Goal: Information Seeking & Learning: Understand process/instructions

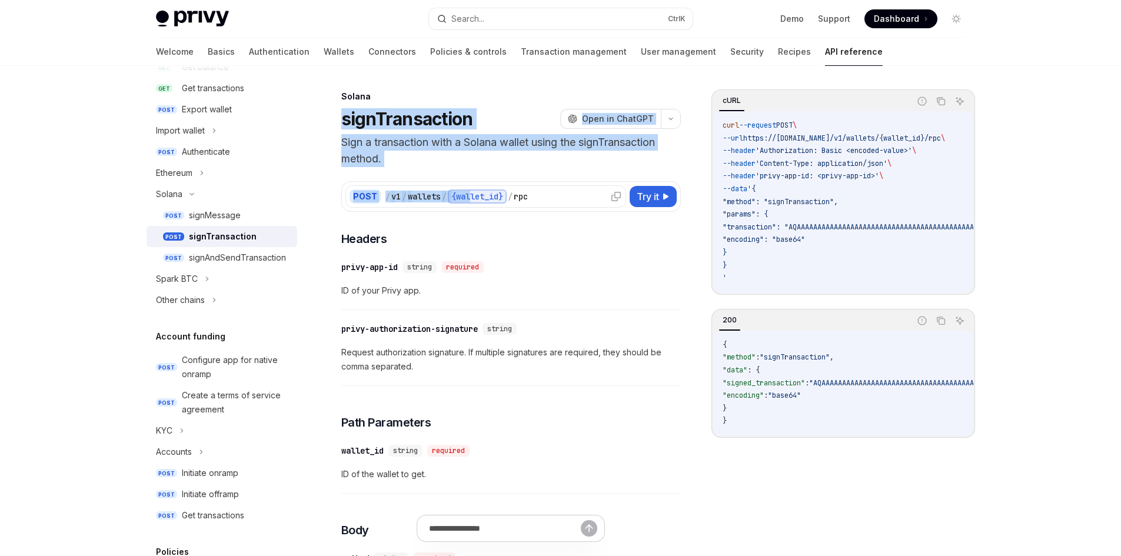
drag, startPoint x: 342, startPoint y: 120, endPoint x: 461, endPoint y: 191, distance: 138.6
click at [450, 158] on p "Sign a transaction with a Solana wallet using the signTransaction method." at bounding box center [511, 150] width 340 height 33
click at [343, 111] on h1 "signTransaction" at bounding box center [407, 118] width 132 height 21
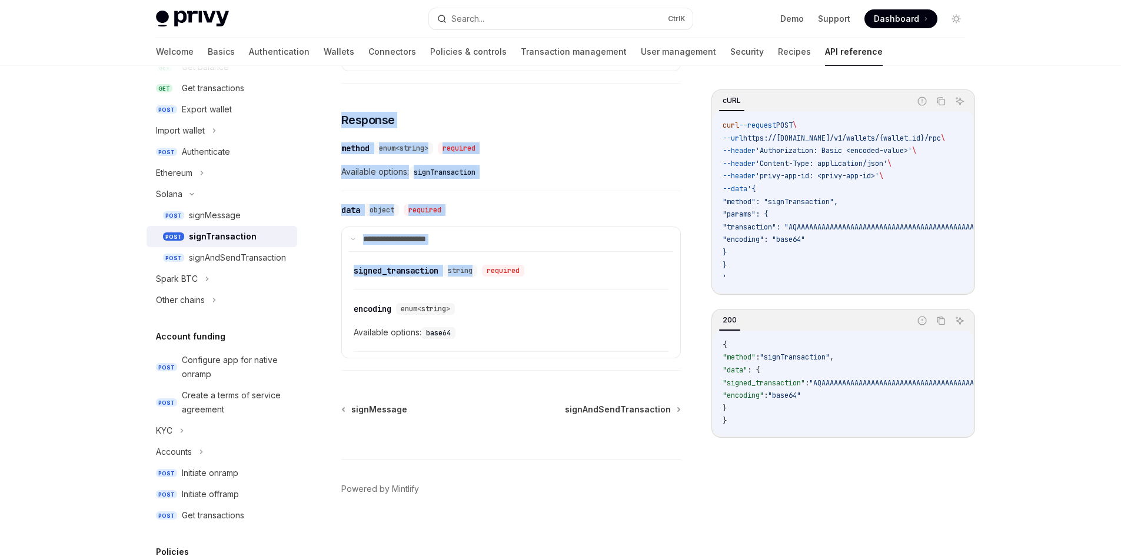
scroll to position [726, 0]
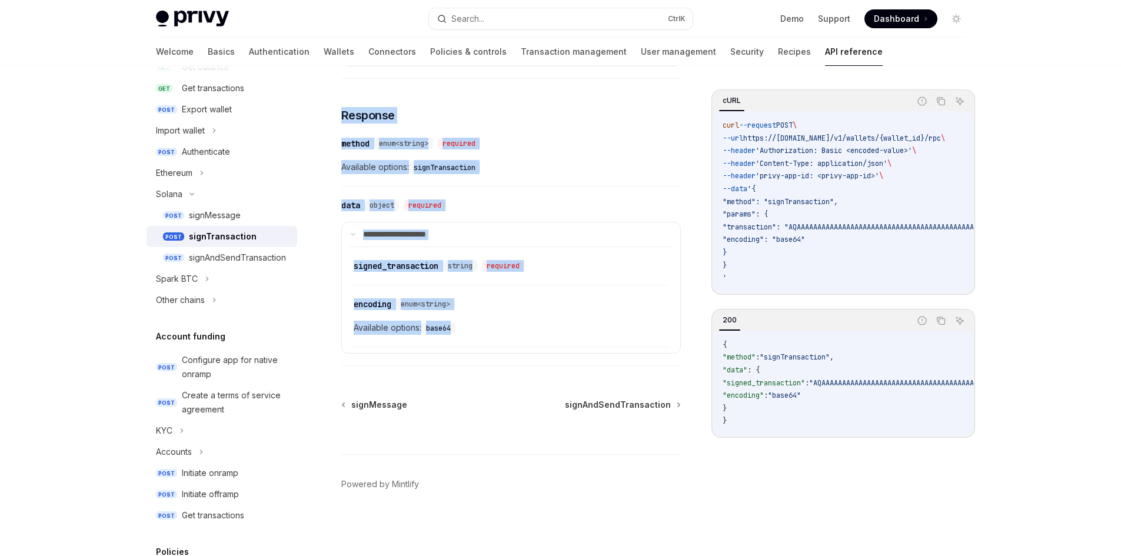
drag, startPoint x: 347, startPoint y: 121, endPoint x: 484, endPoint y: 346, distance: 263.4
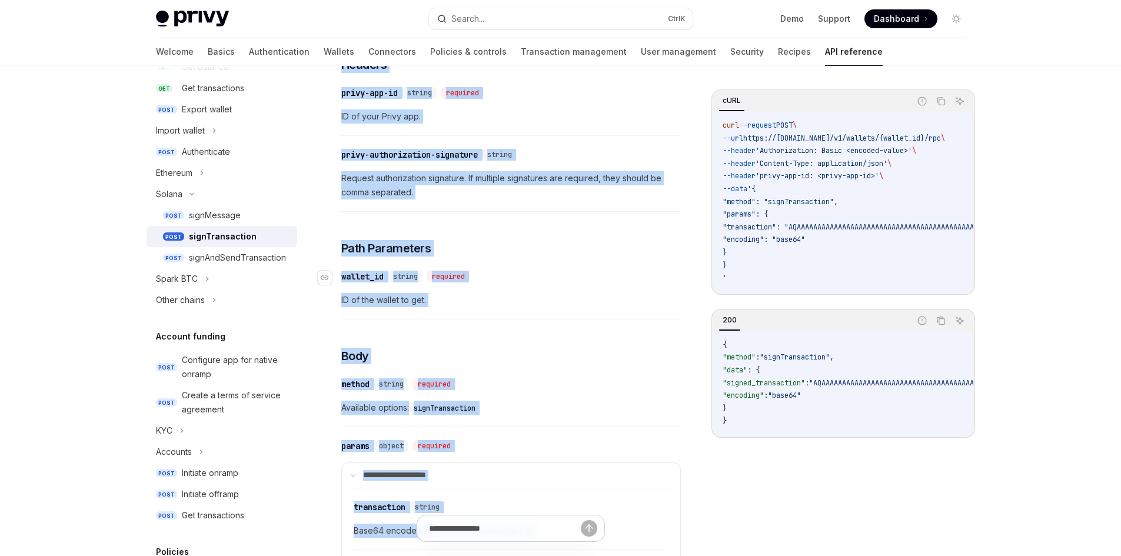
scroll to position [177, 0]
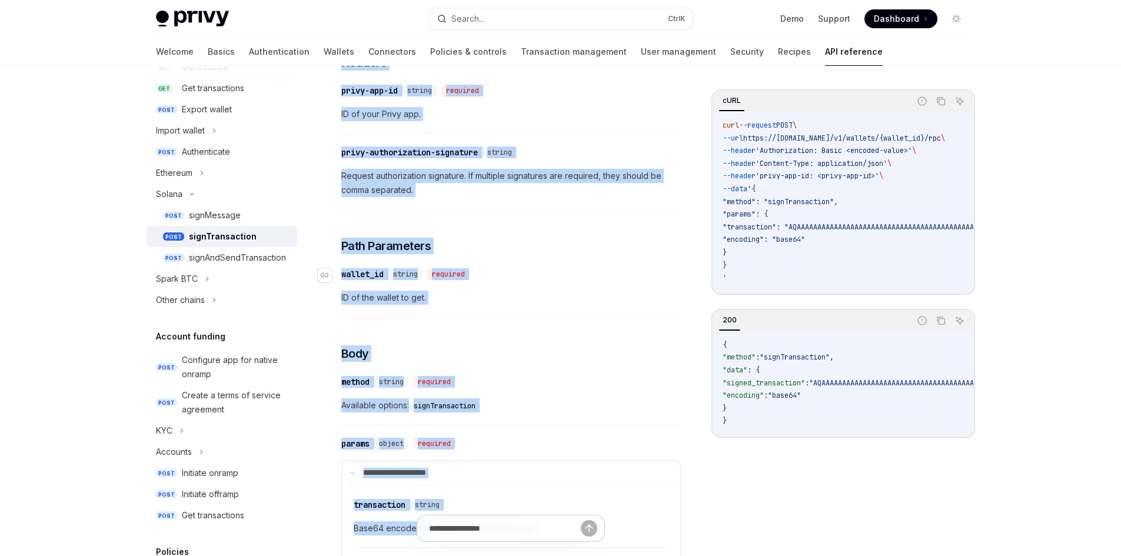
copy div "signTransaction OpenAI Open in ChatGPT Sign a transaction with a Solana wallet …"
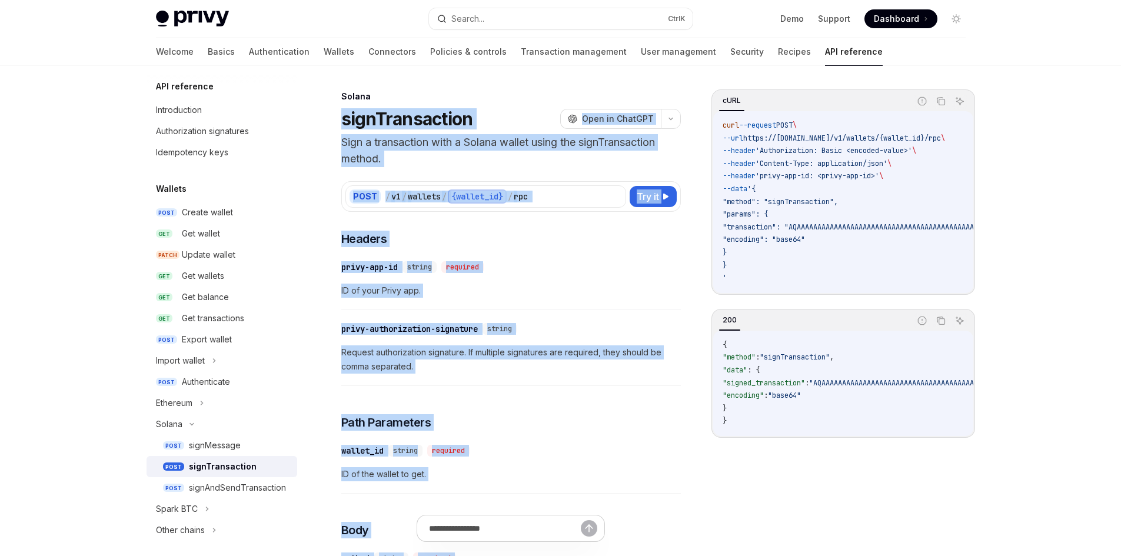
scroll to position [0, 0]
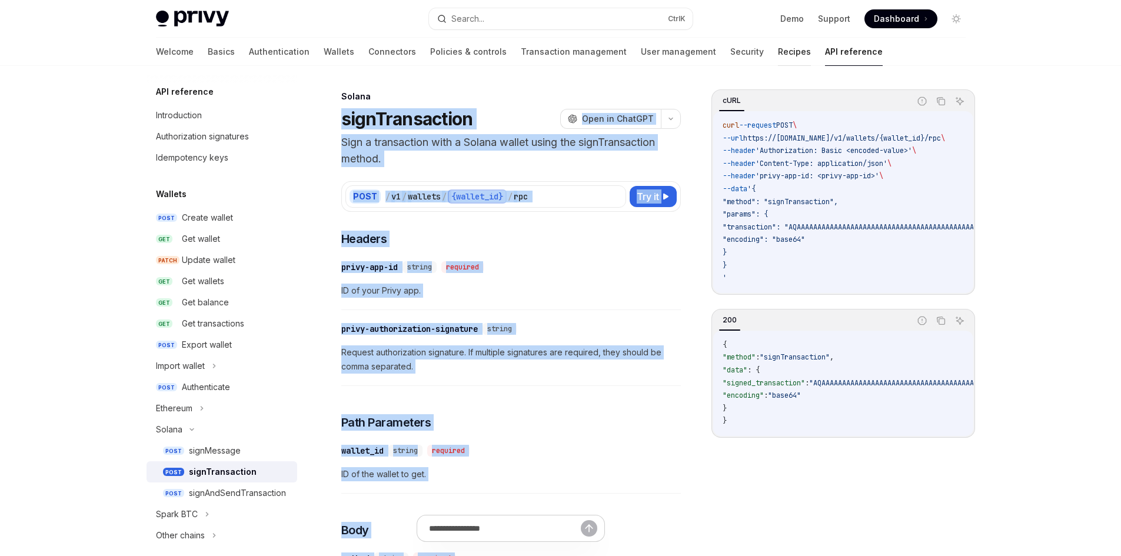
click at [778, 54] on link "Recipes" at bounding box center [794, 52] width 33 height 28
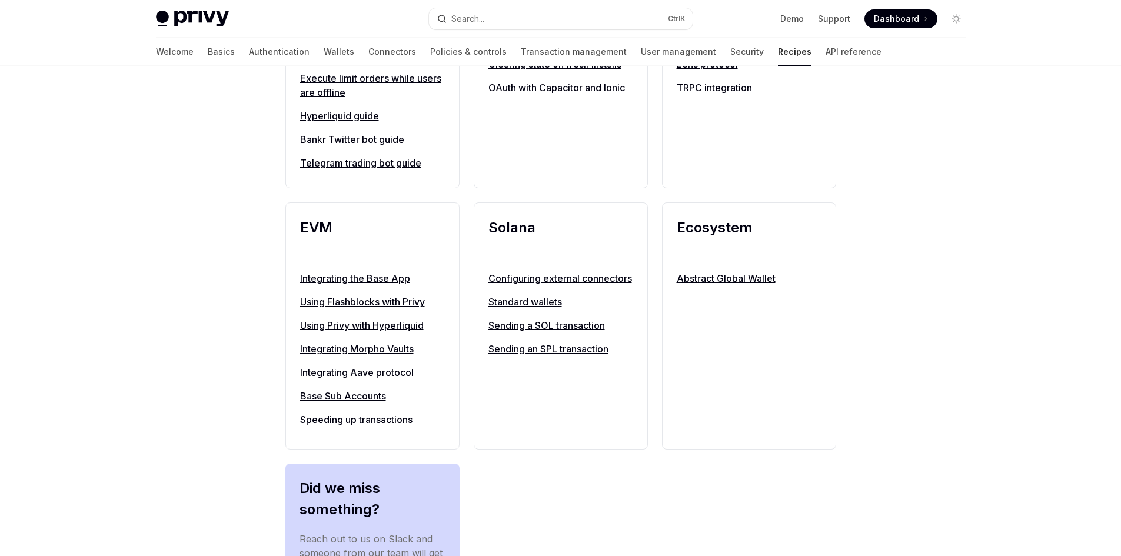
scroll to position [1177, 0]
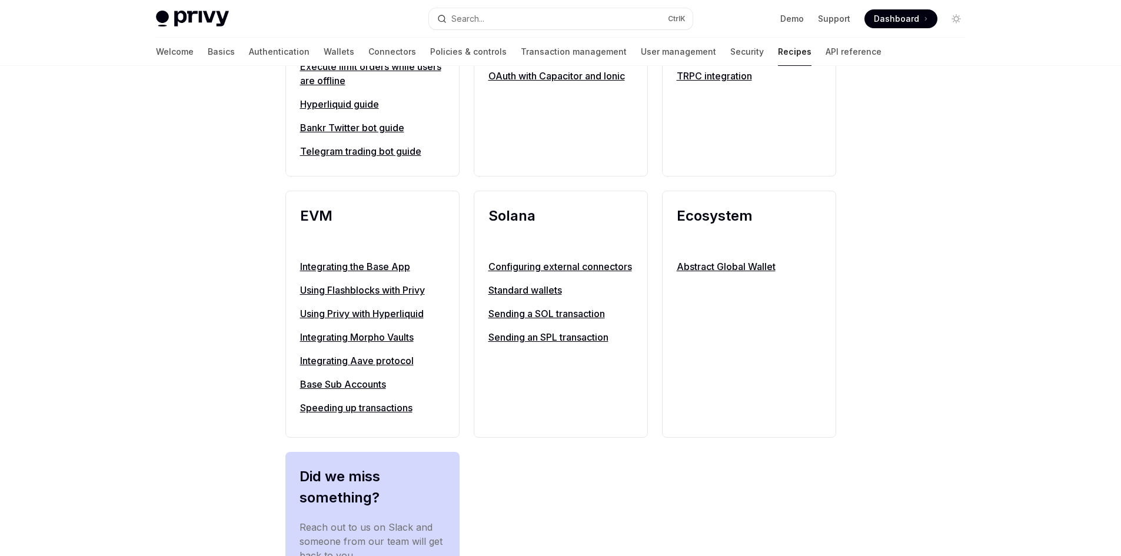
click at [518, 297] on link "Standard wallets" at bounding box center [561, 290] width 145 height 14
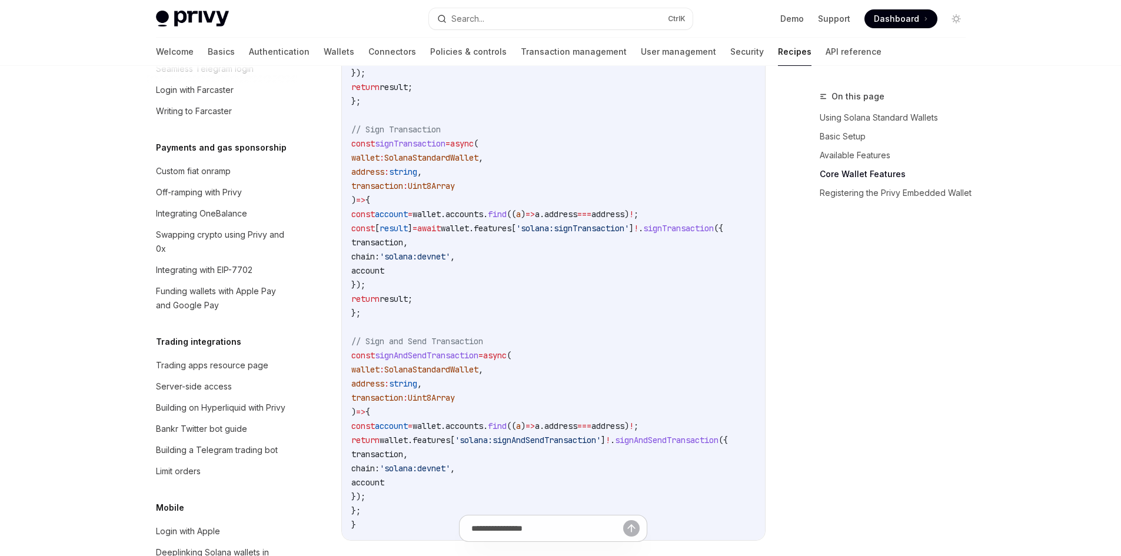
scroll to position [910, 0]
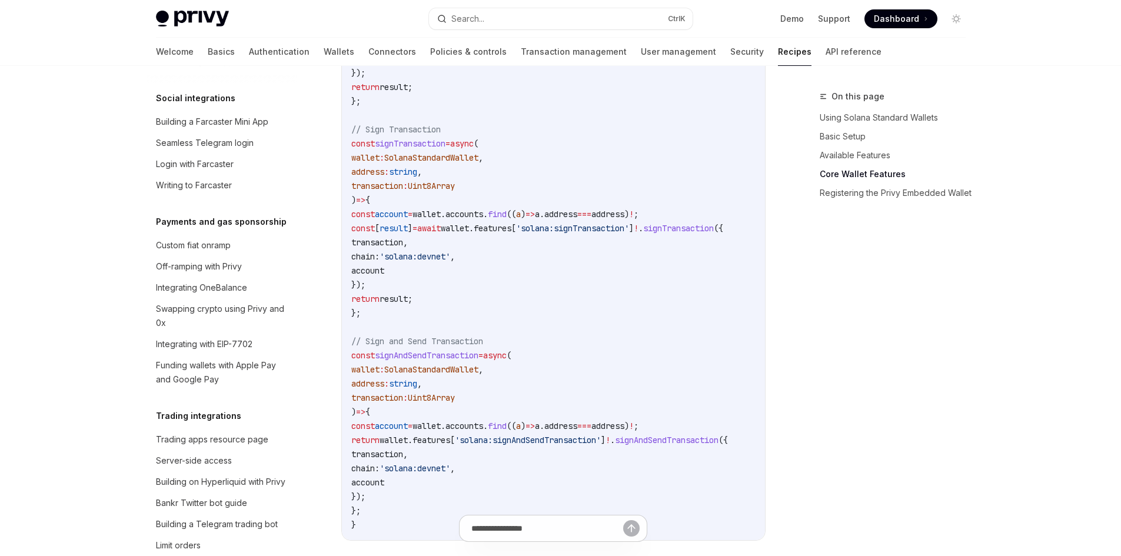
drag, startPoint x: 762, startPoint y: 72, endPoint x: 754, endPoint y: 76, distance: 9.2
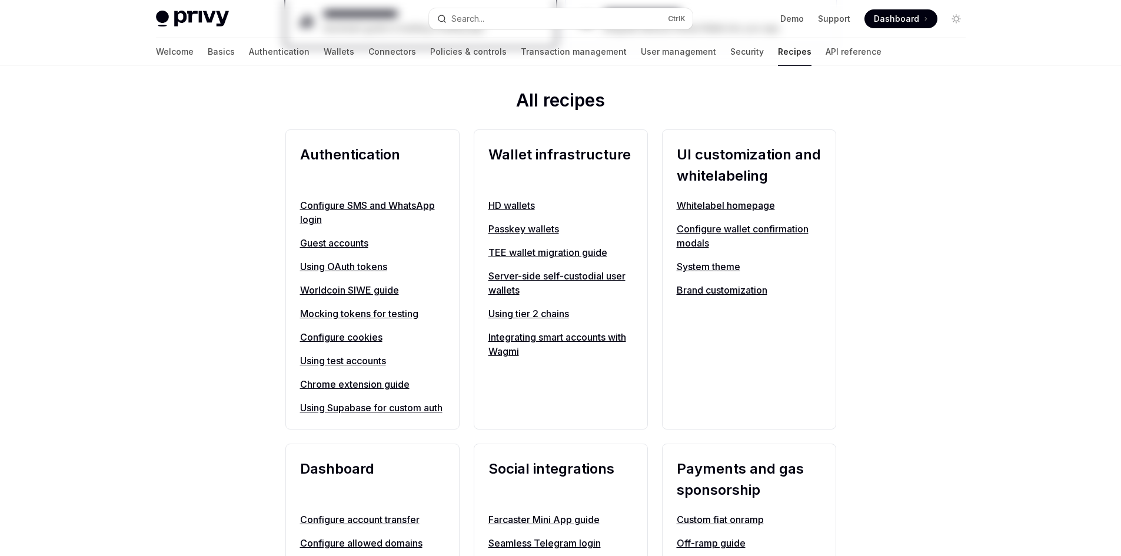
scroll to position [471, 0]
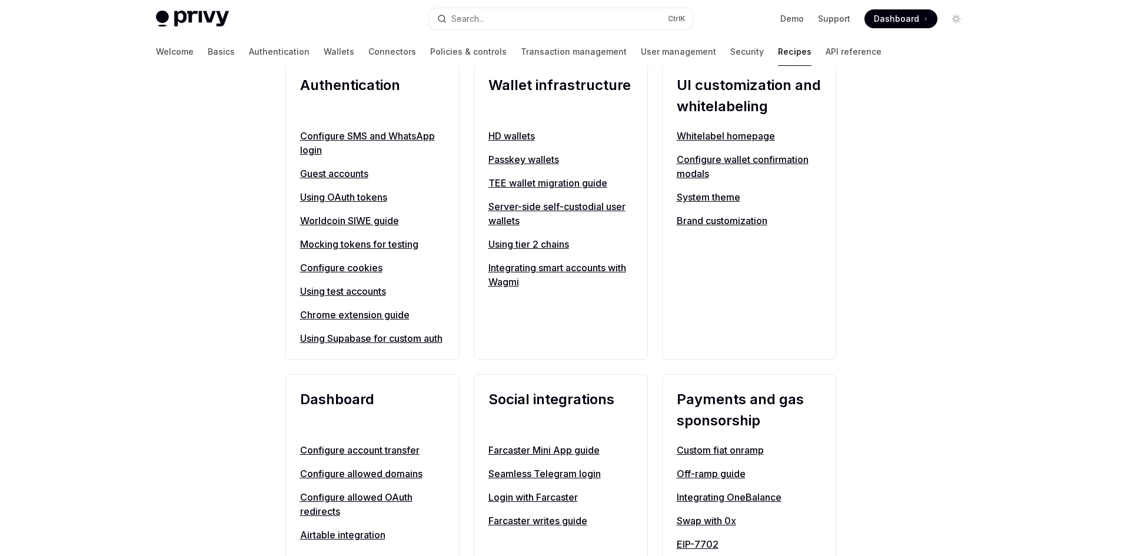
type textarea "*"
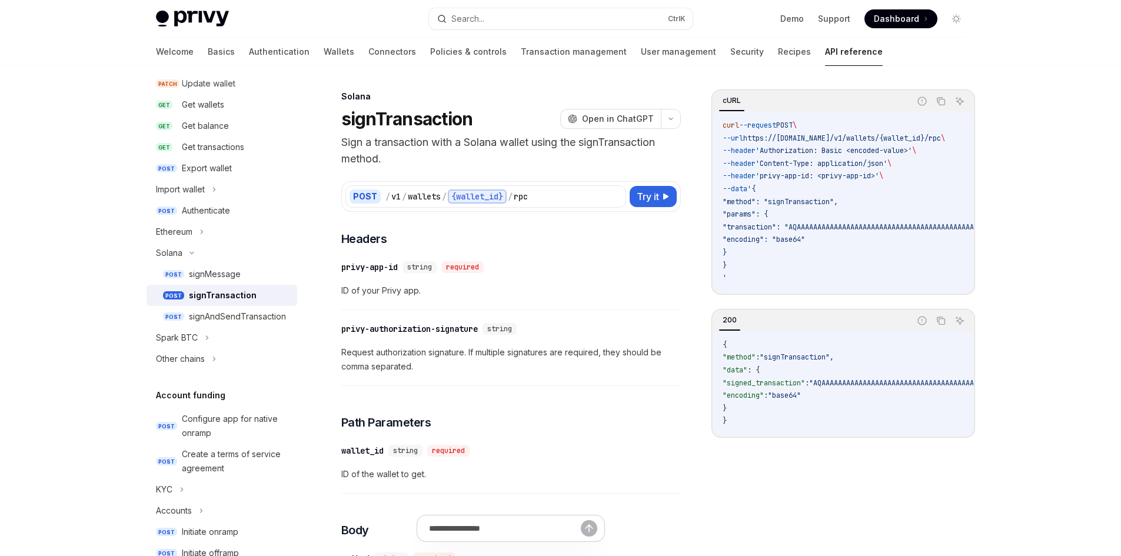
drag, startPoint x: 720, startPoint y: 50, endPoint x: 700, endPoint y: 35, distance: 25.2
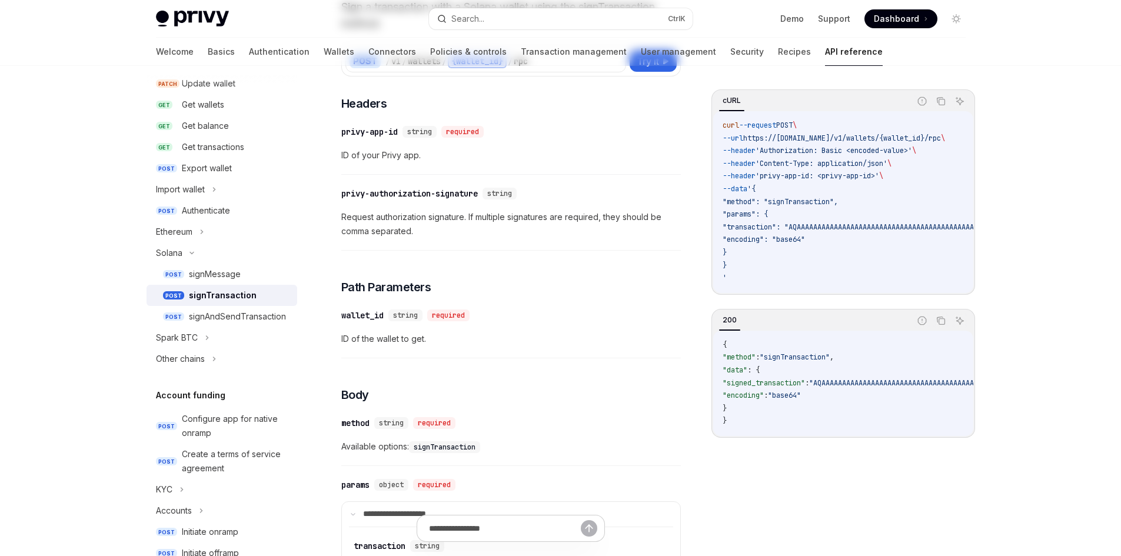
scroll to position [235, 0]
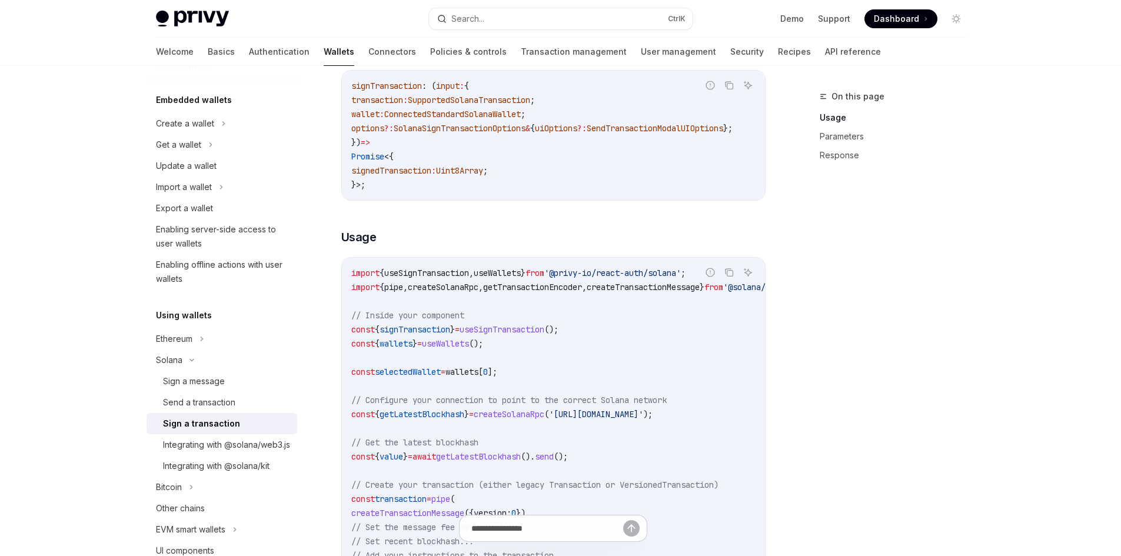
scroll to position [204, 0]
click at [728, 280] on icon "Copy the contents from the code block" at bounding box center [729, 275] width 9 height 9
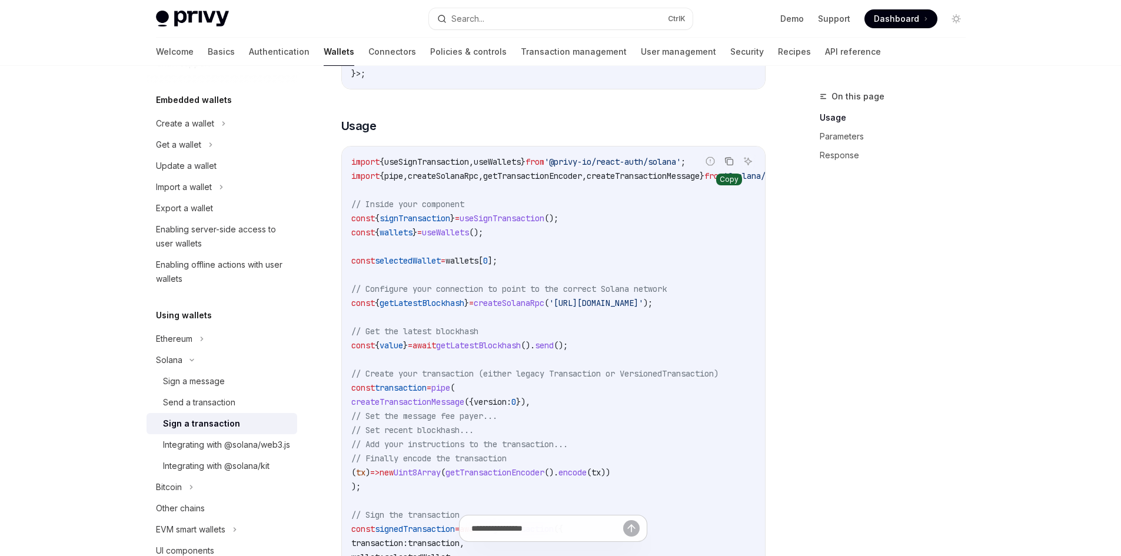
scroll to position [321, 0]
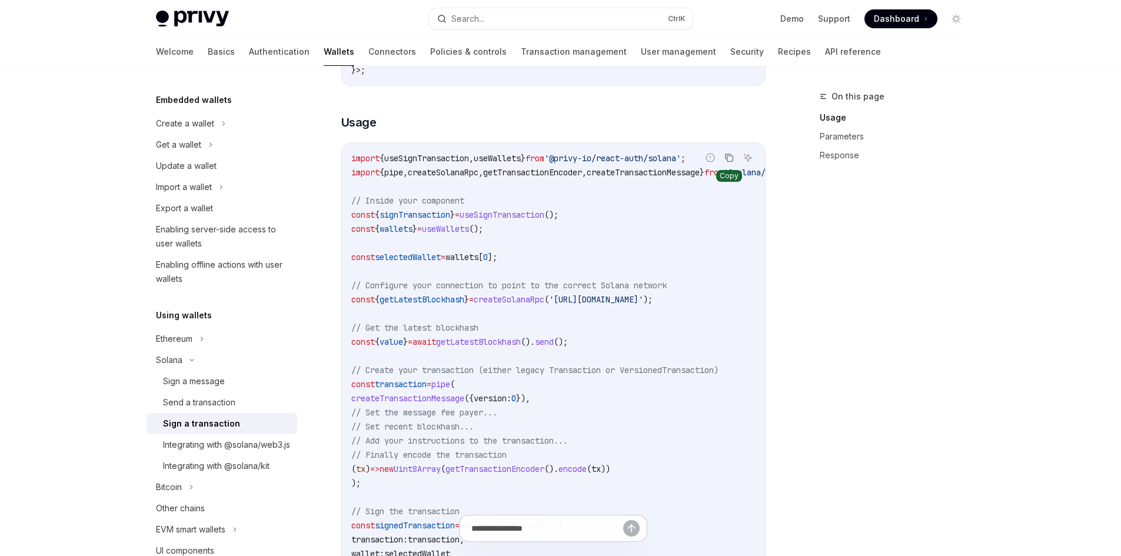
click at [726, 162] on icon "Copy the contents from the code block" at bounding box center [729, 157] width 9 height 9
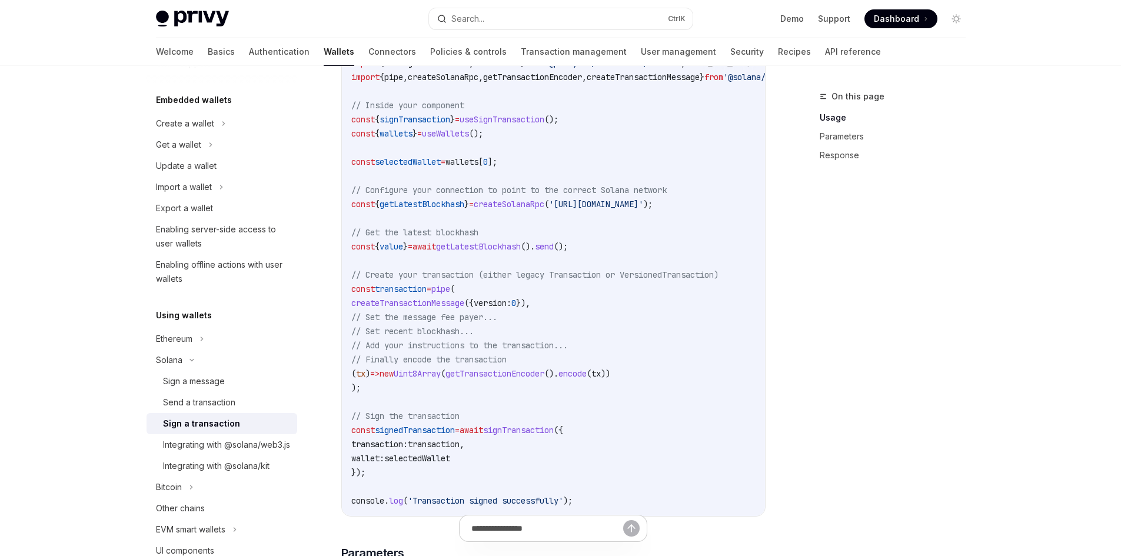
scroll to position [412, 0]
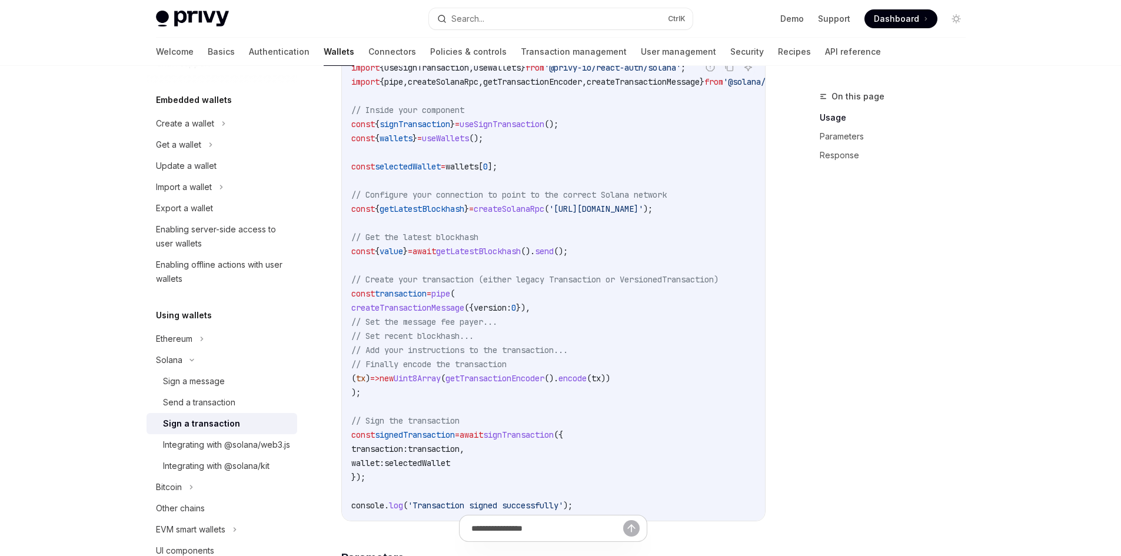
click at [423, 469] on span "selectedWallet" at bounding box center [417, 463] width 66 height 11
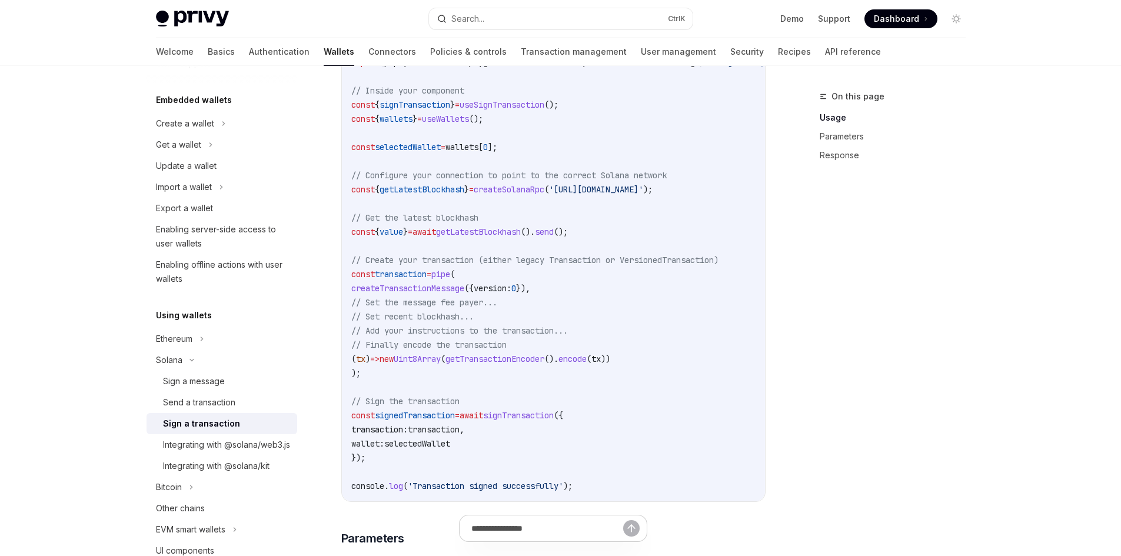
scroll to position [471, 0]
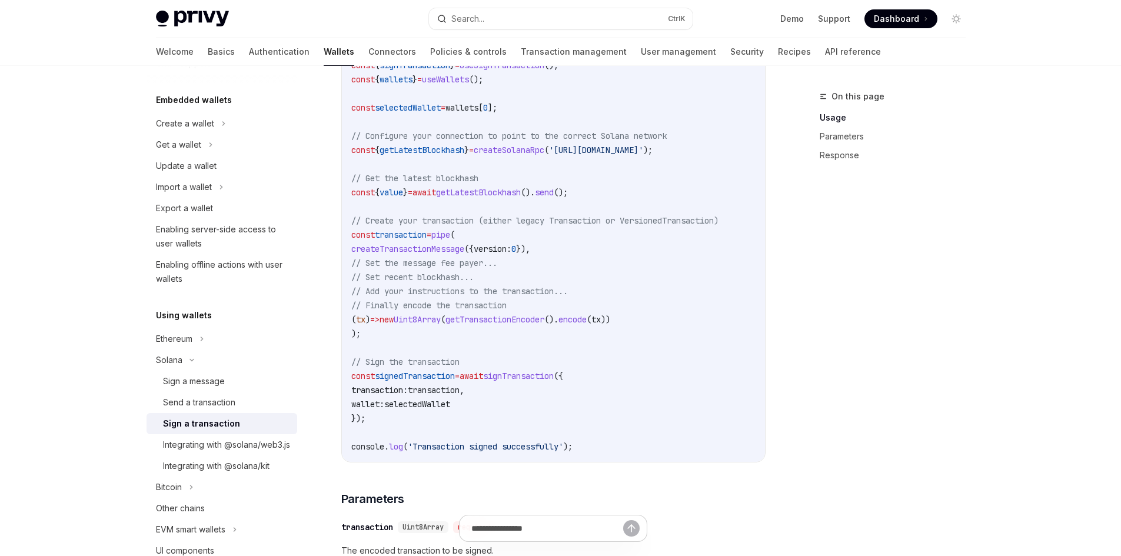
click at [398, 198] on span "value" at bounding box center [392, 192] width 24 height 11
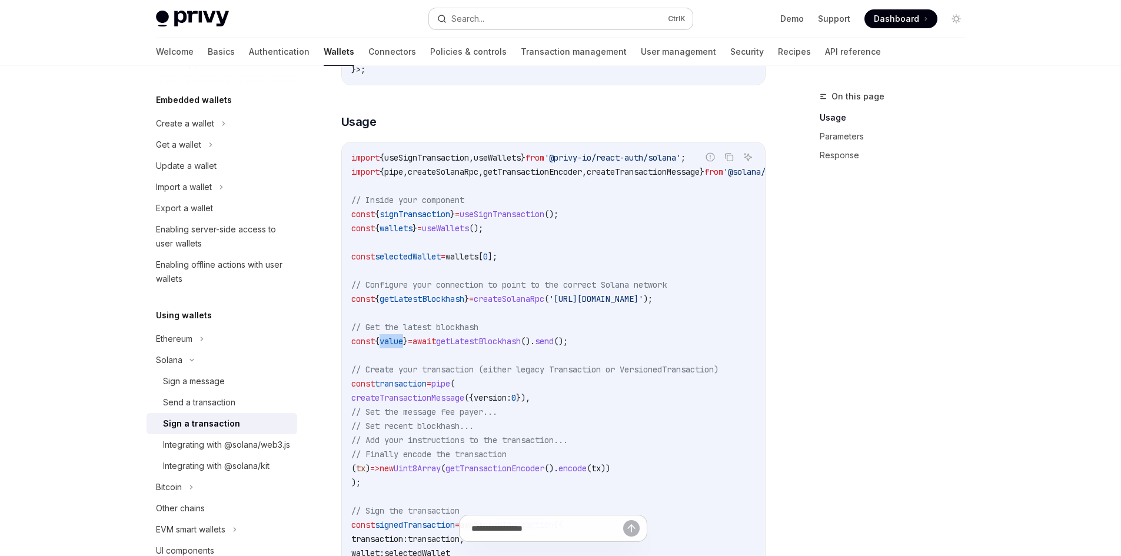
scroll to position [294, 0]
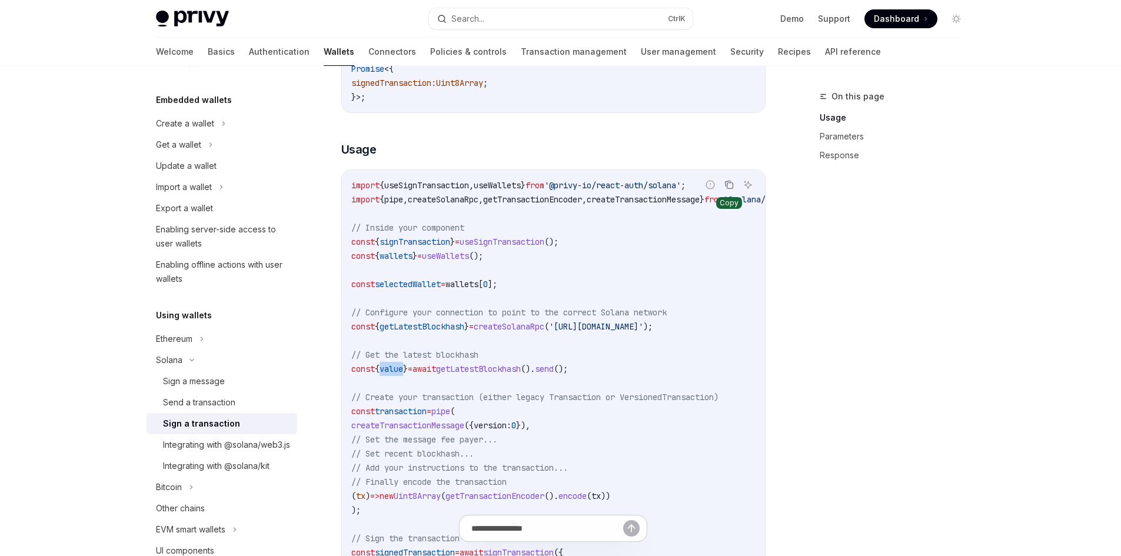
drag, startPoint x: 731, startPoint y: 195, endPoint x: 87, endPoint y: 190, distance: 644.0
click at [731, 190] on icon "Copy the contents from the code block" at bounding box center [729, 184] width 9 height 9
click at [729, 190] on icon "Copy the contents from the code block" at bounding box center [729, 184] width 9 height 9
click at [1019, 150] on div "Privy Docs home page Search... Ctrl K Demo Support Dashboard Dashboard Search..…" at bounding box center [560, 489] width 1121 height 1566
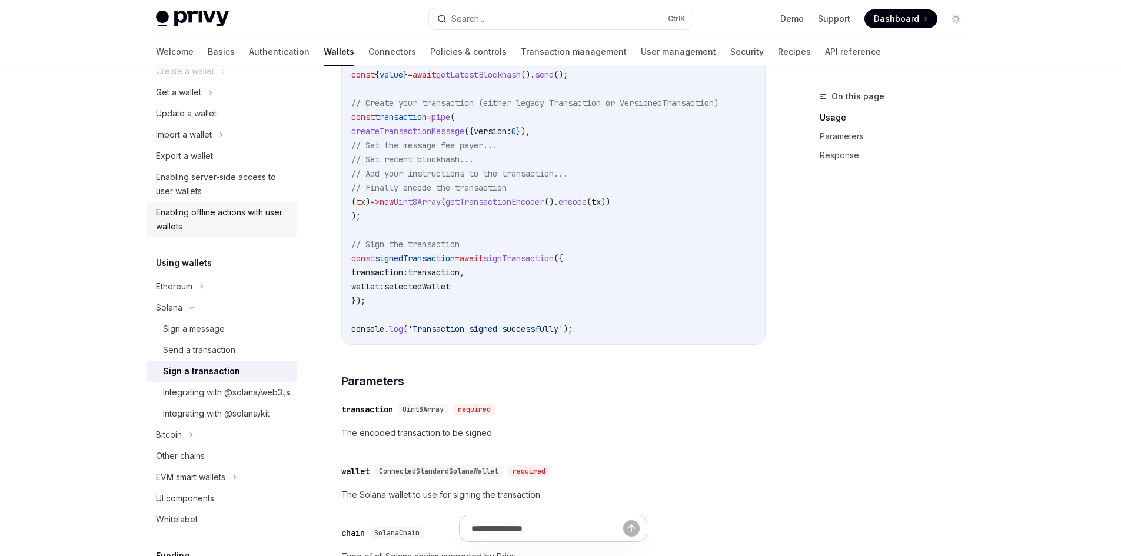
scroll to position [118, 0]
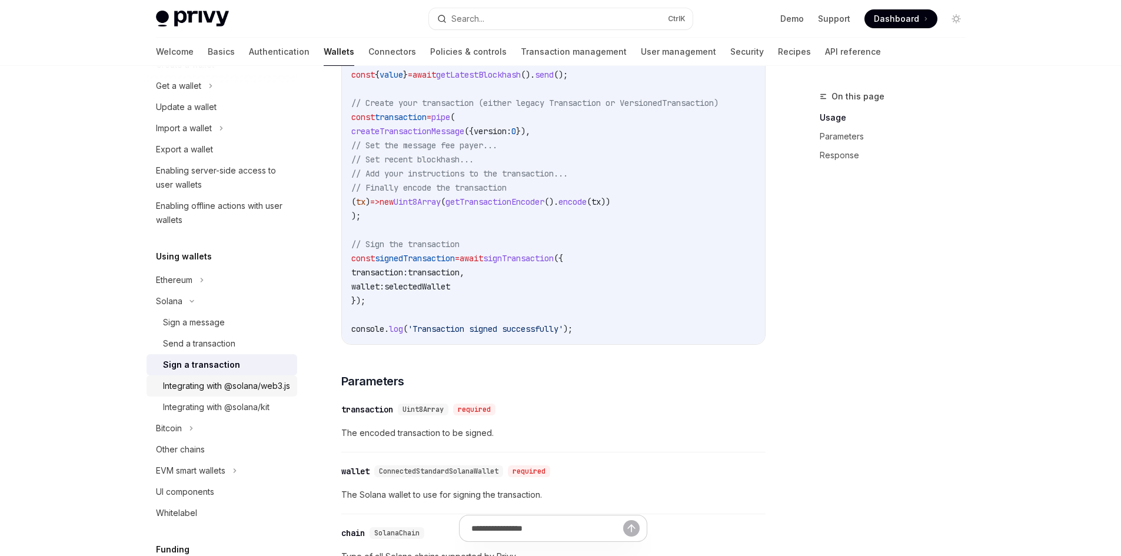
click at [217, 393] on div "Integrating with @solana/web3.js" at bounding box center [226, 386] width 127 height 14
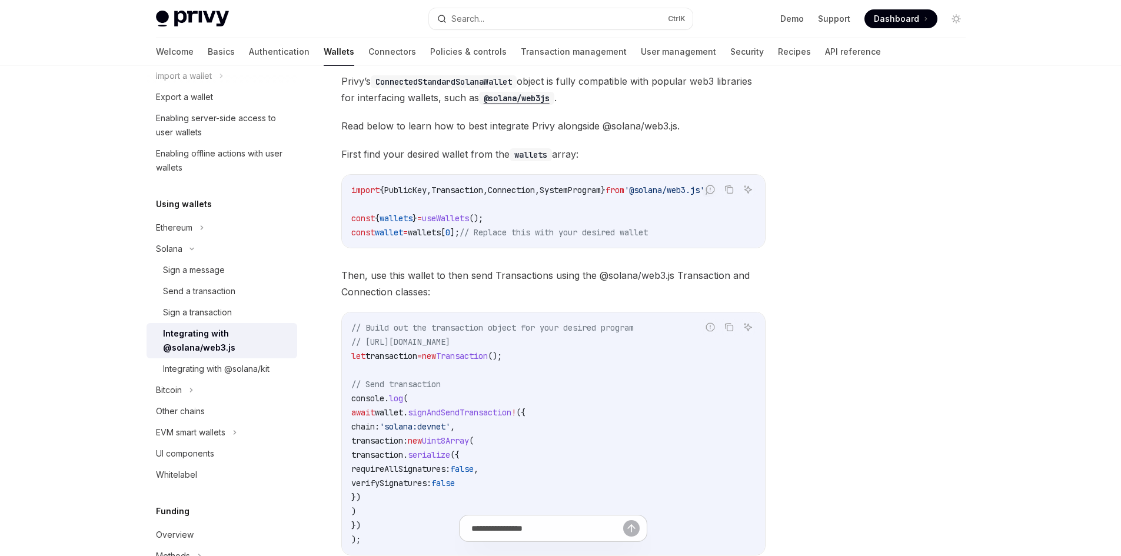
scroll to position [177, 0]
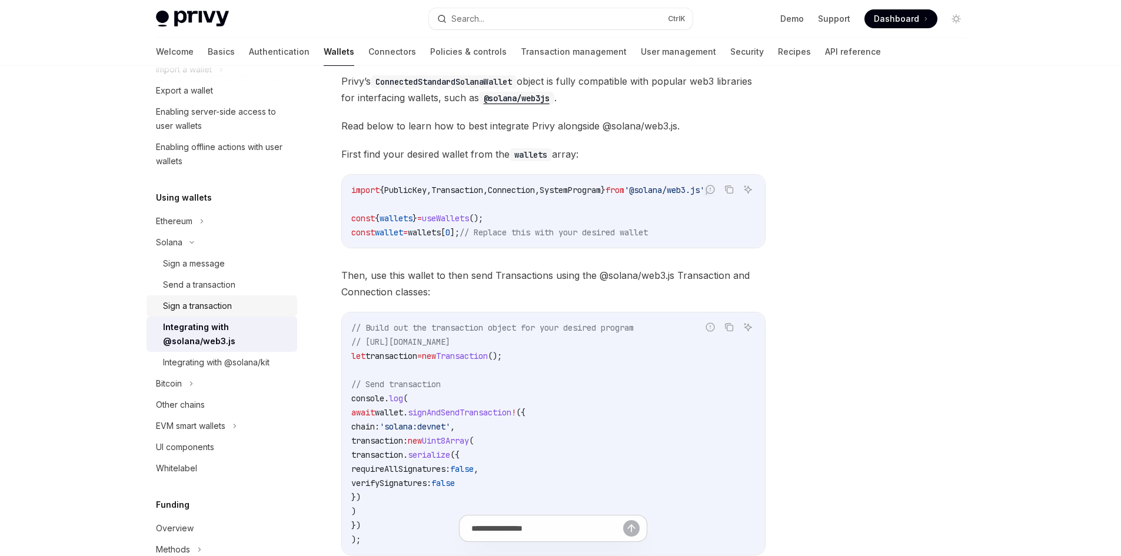
click at [207, 307] on div "Sign a transaction" at bounding box center [197, 306] width 69 height 14
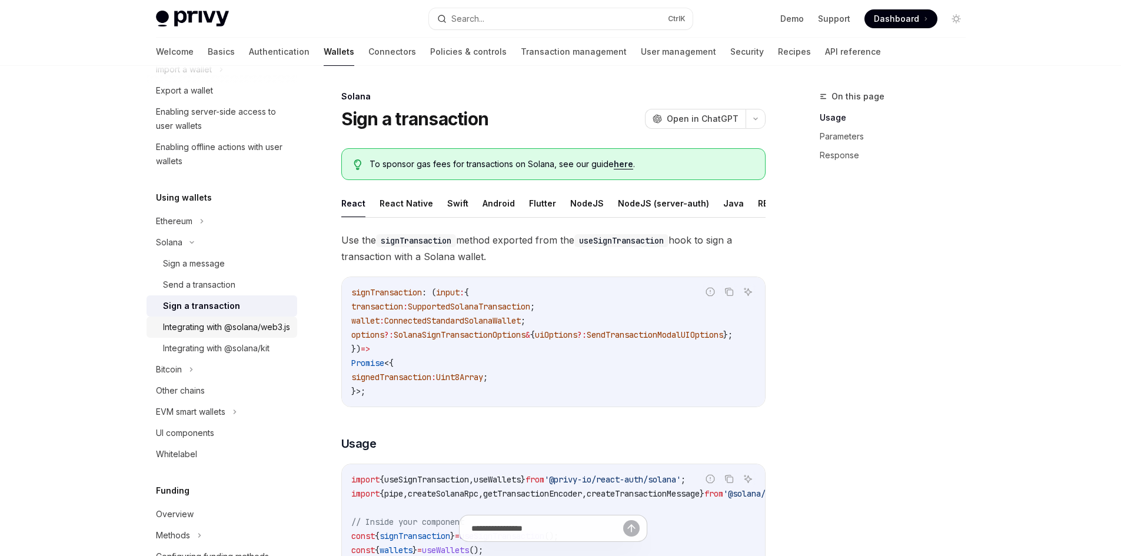
click at [208, 334] on div "Integrating with @solana/web3.js" at bounding box center [226, 327] width 127 height 14
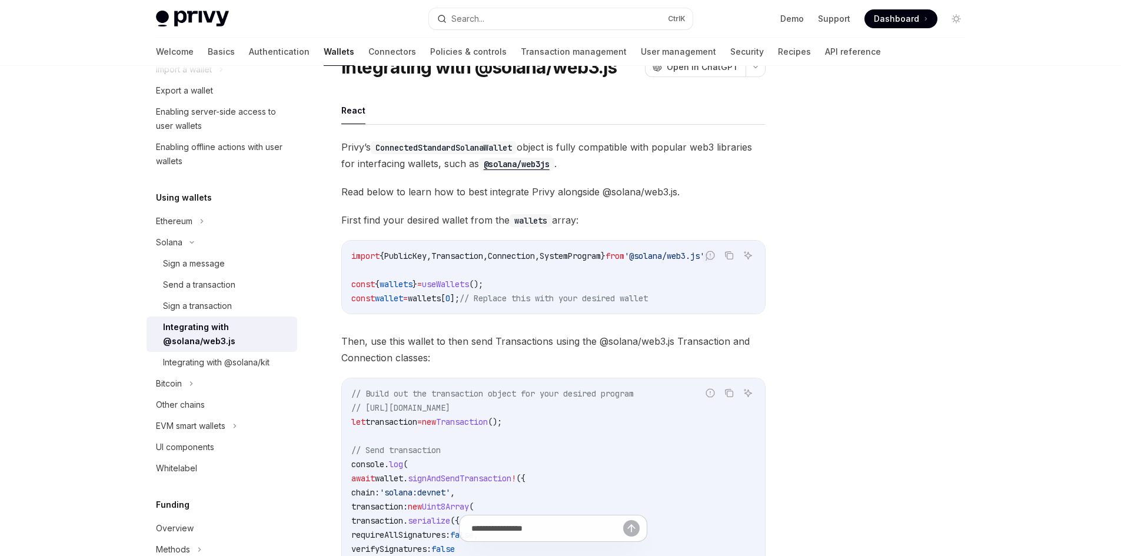
scroll to position [59, 0]
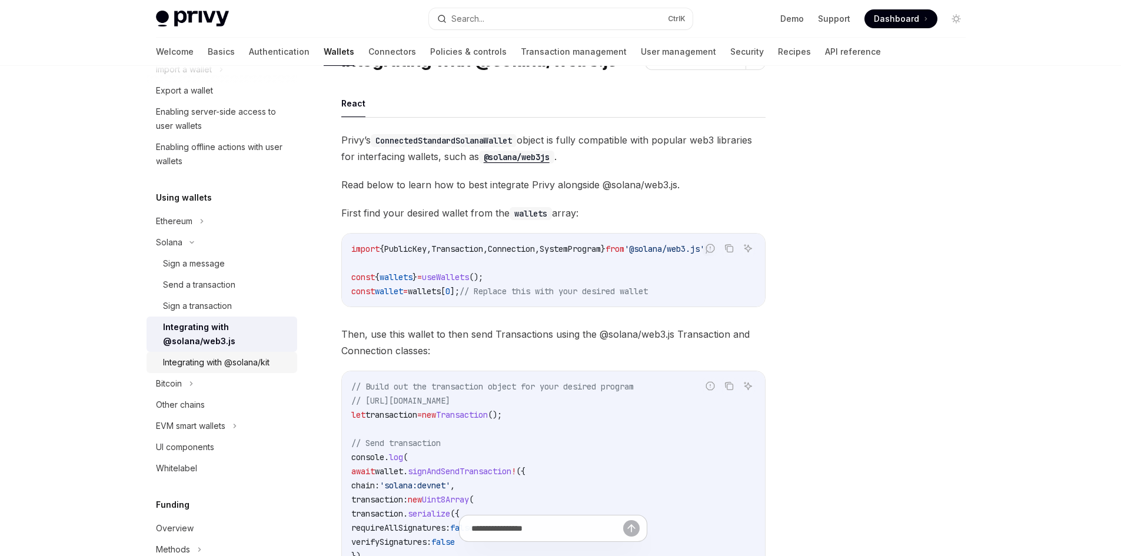
click at [207, 367] on div "Integrating with @solana/kit" at bounding box center [216, 363] width 107 height 14
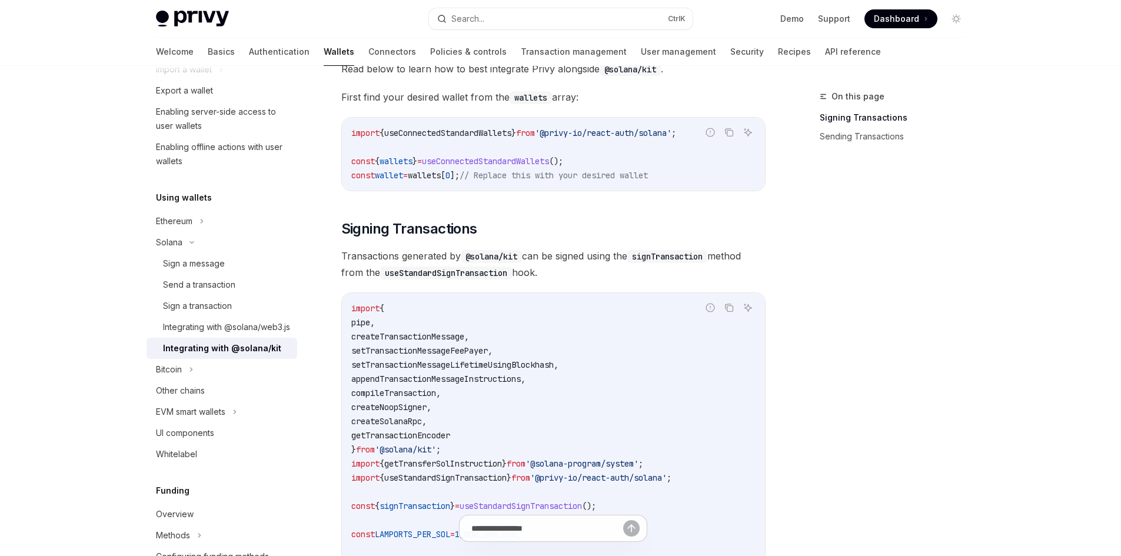
scroll to position [59, 0]
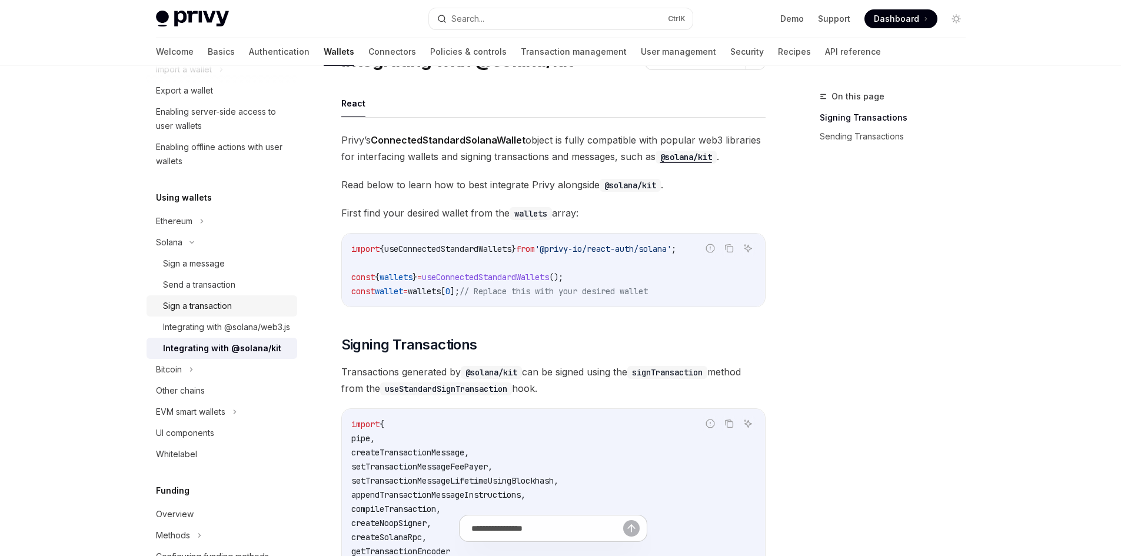
click at [235, 307] on div "Sign a transaction" at bounding box center [226, 306] width 127 height 14
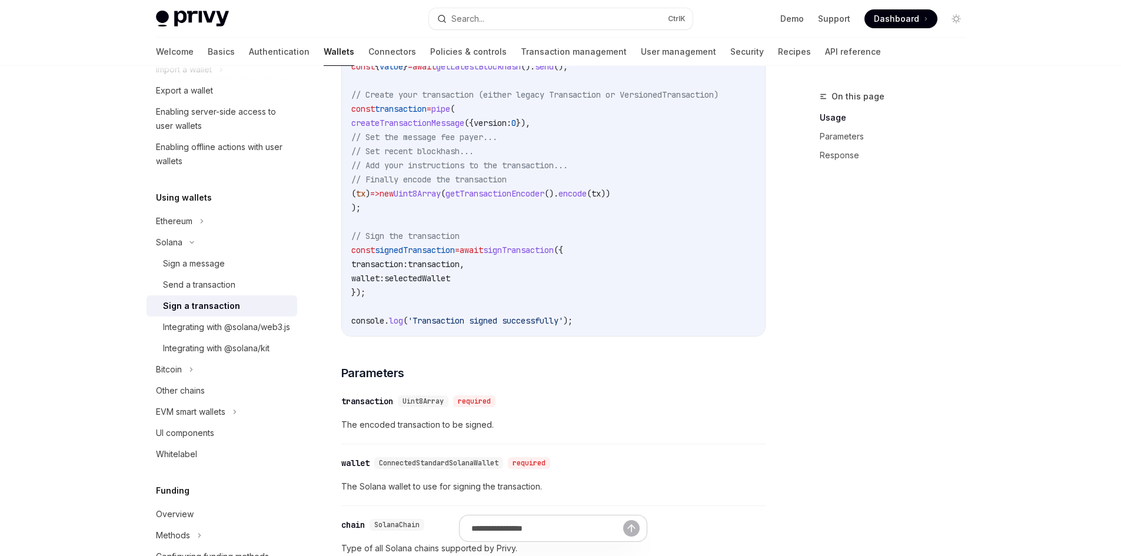
scroll to position [648, 0]
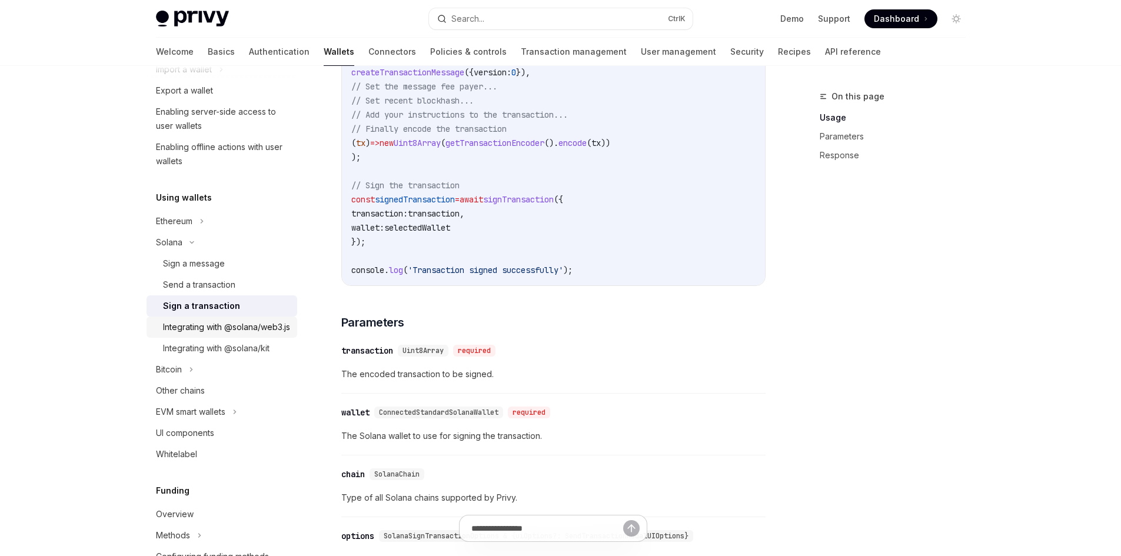
click at [200, 334] on div "Integrating with @solana/web3.js" at bounding box center [226, 327] width 127 height 14
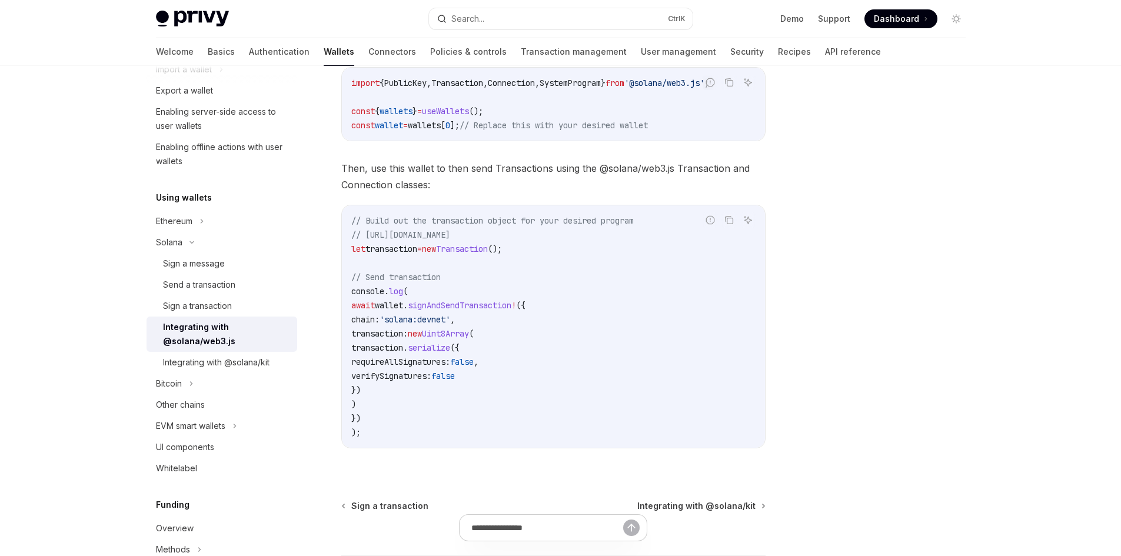
scroll to position [213, 0]
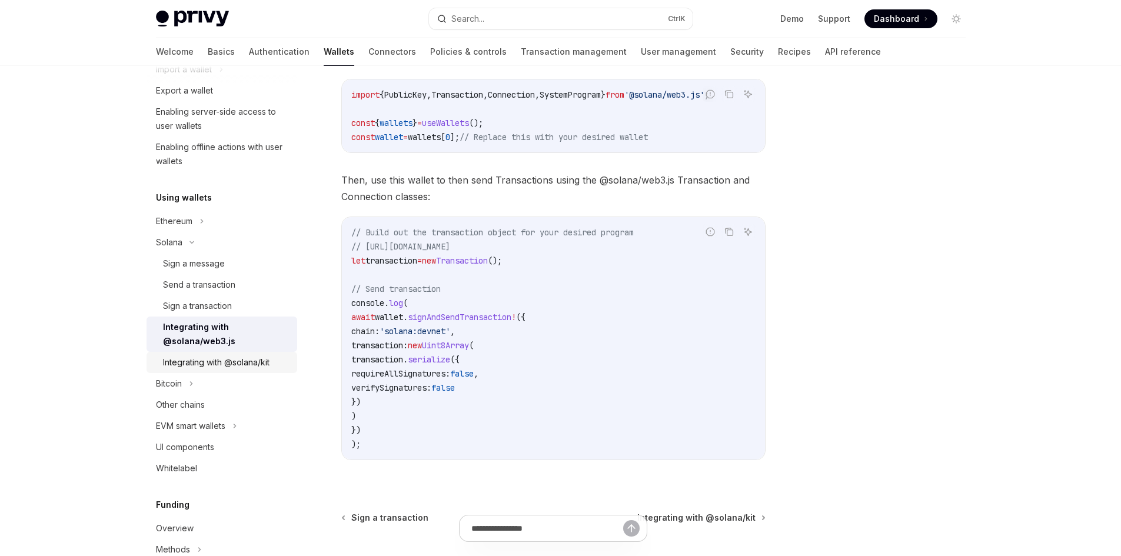
click at [226, 370] on link "Integrating with @solana/kit" at bounding box center [222, 362] width 151 height 21
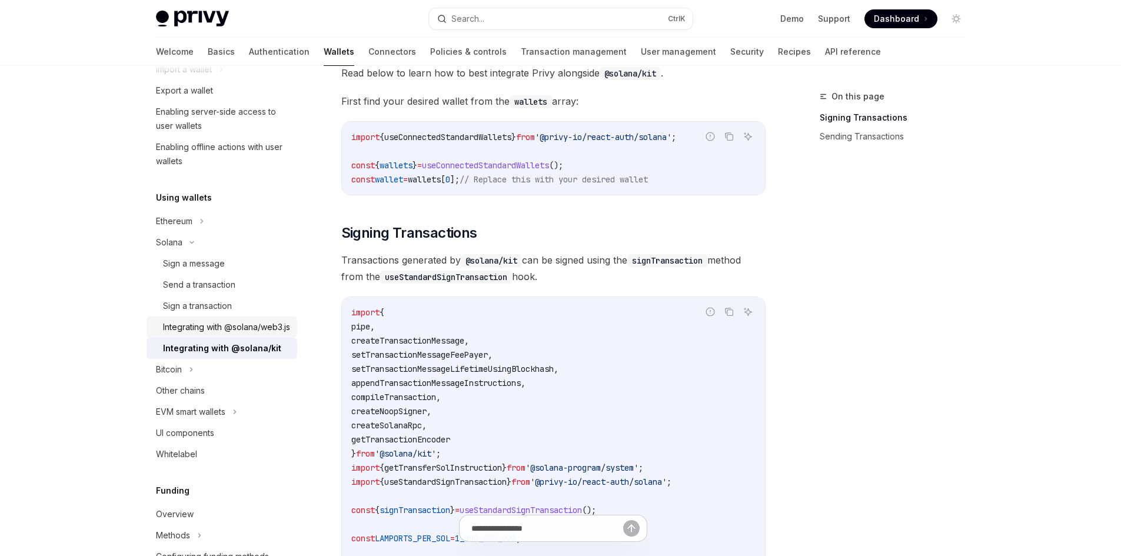
scroll to position [118, 0]
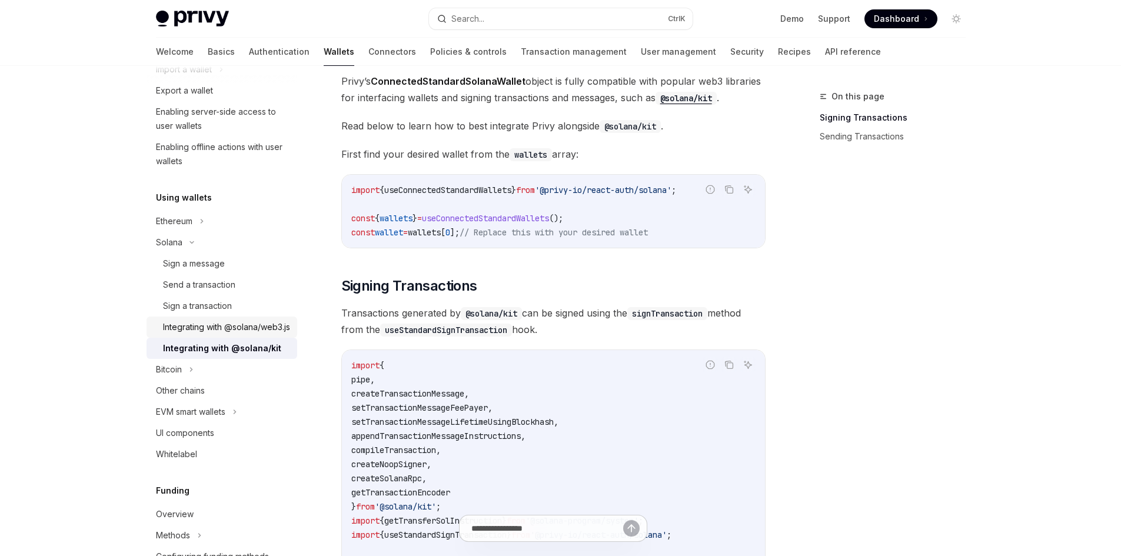
click at [191, 334] on div "Integrating with @solana/web3.js" at bounding box center [226, 327] width 127 height 14
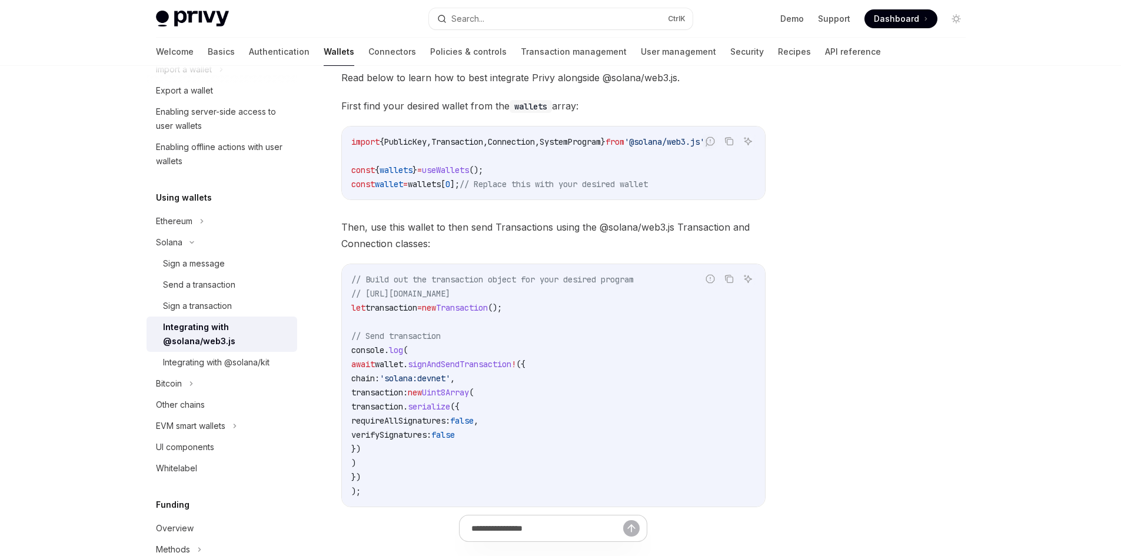
scroll to position [177, 0]
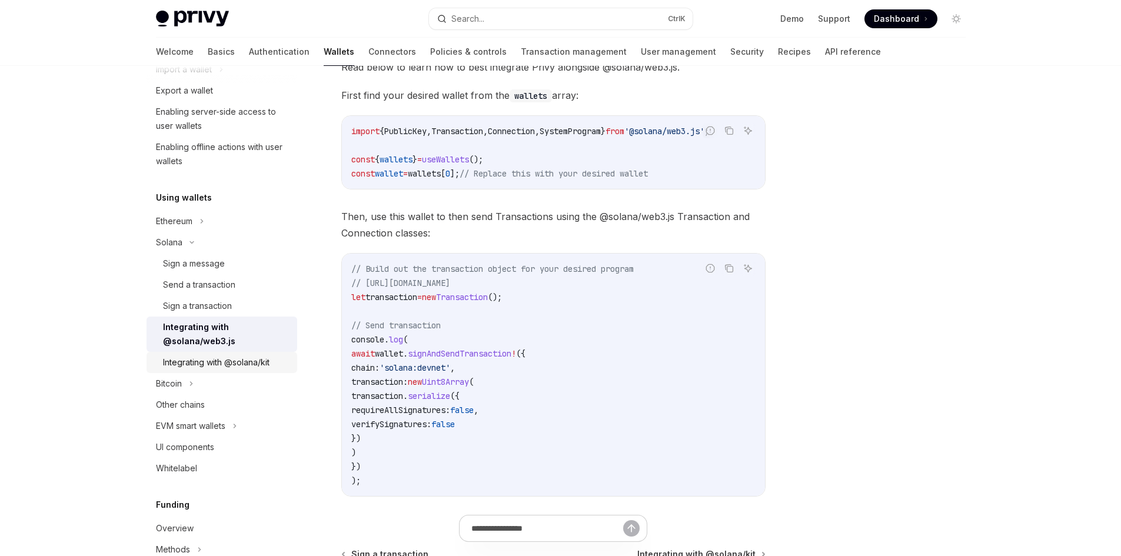
click at [243, 360] on div "Integrating with @solana/kit" at bounding box center [216, 363] width 107 height 14
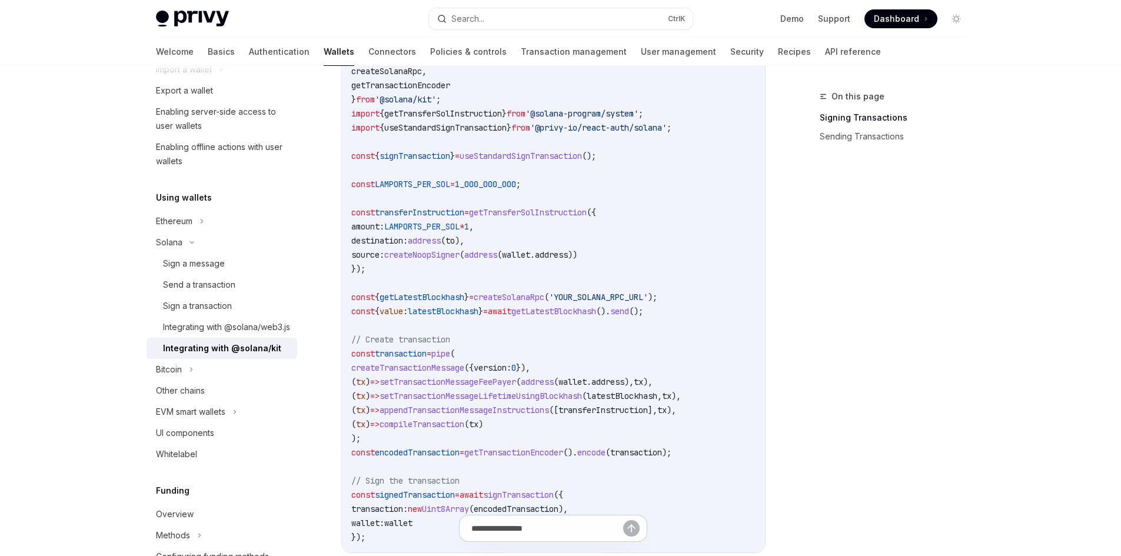
scroll to position [471, 0]
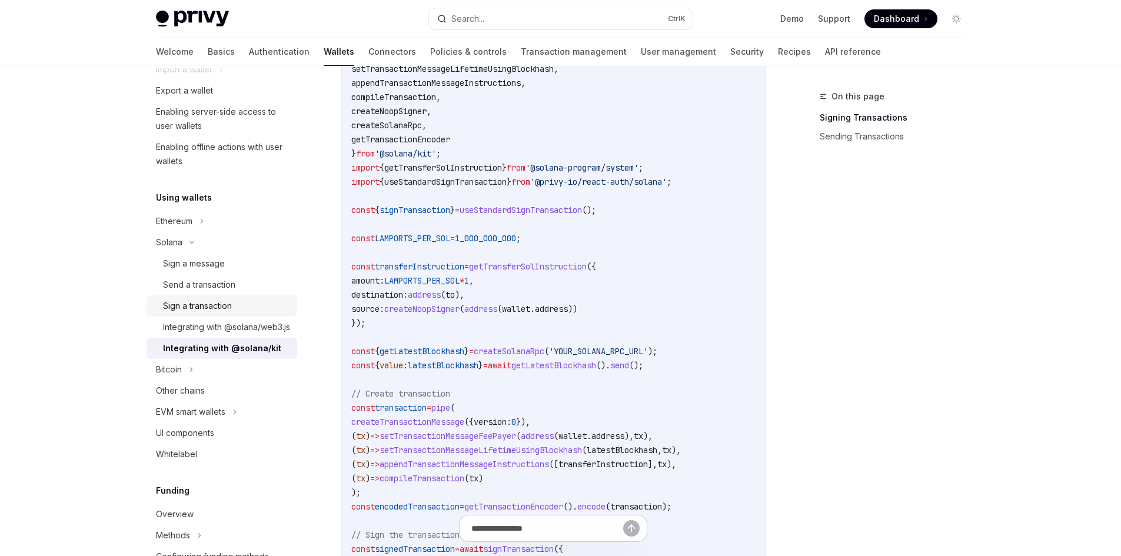
click at [191, 306] on div "Sign a transaction" at bounding box center [197, 306] width 69 height 14
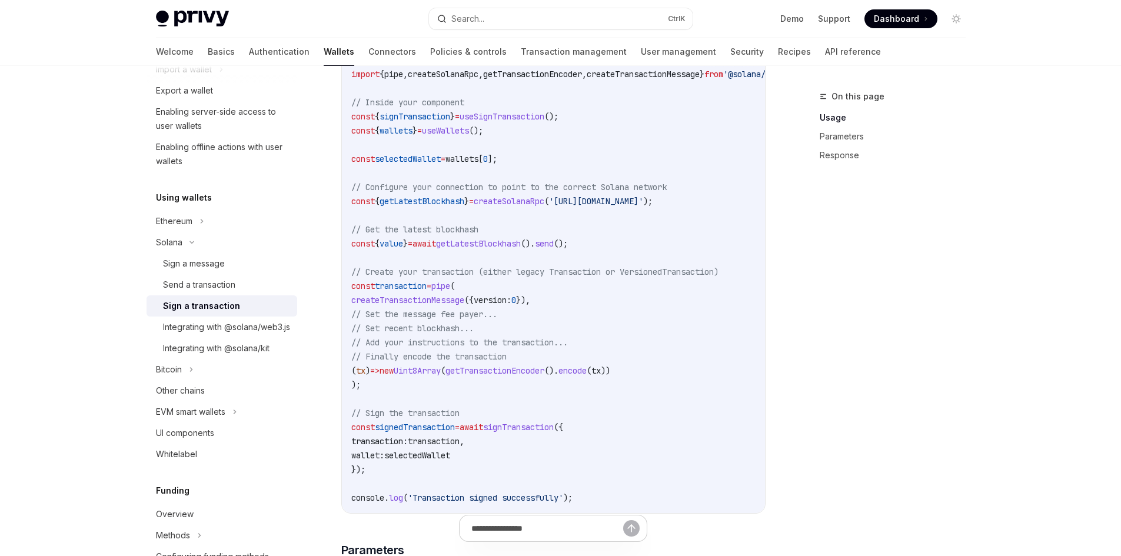
scroll to position [412, 0]
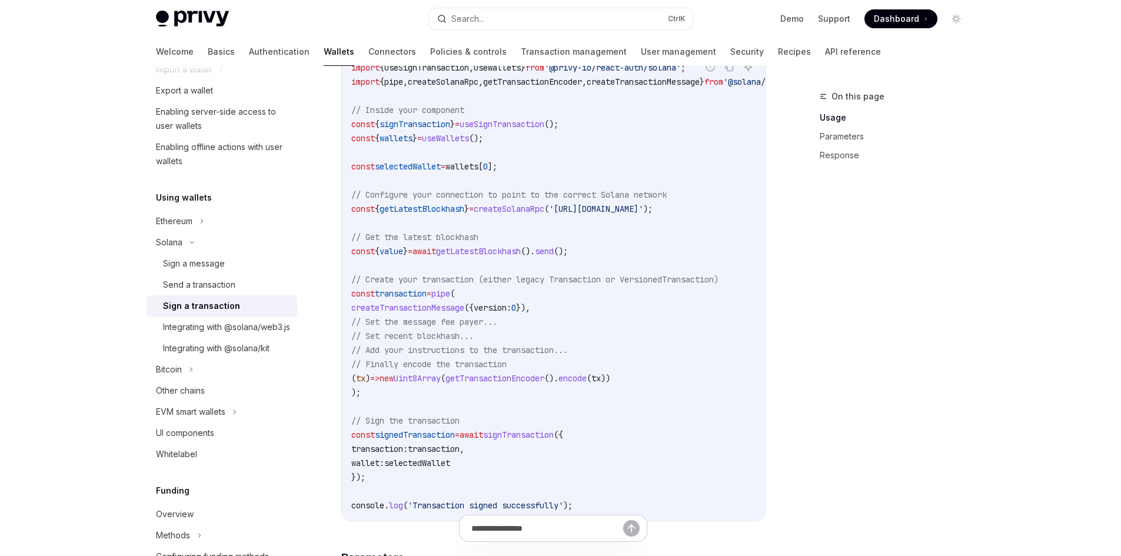
click at [454, 73] on span "useSignTransaction" at bounding box center [426, 67] width 85 height 11
click at [420, 73] on span "useSignTransaction" at bounding box center [426, 67] width 85 height 11
click at [393, 257] on span "value" at bounding box center [392, 251] width 24 height 11
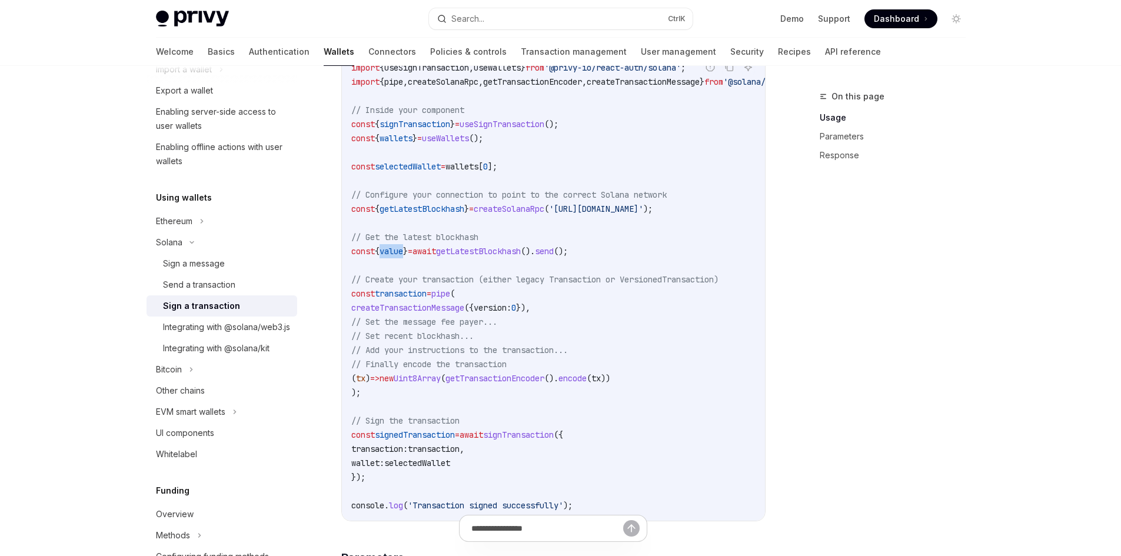
click at [393, 257] on span "value" at bounding box center [392, 251] width 24 height 11
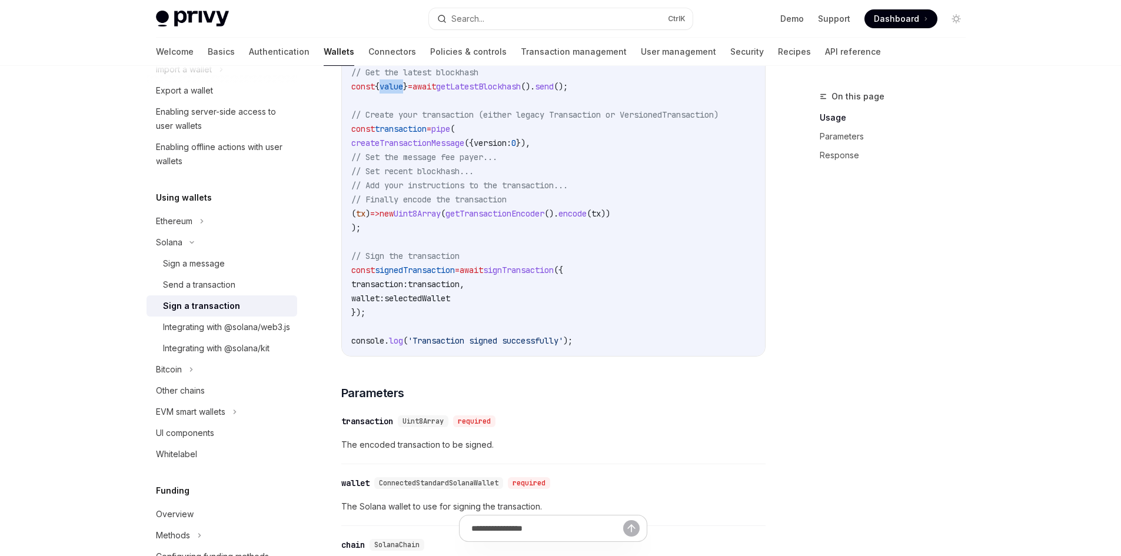
scroll to position [589, 0]
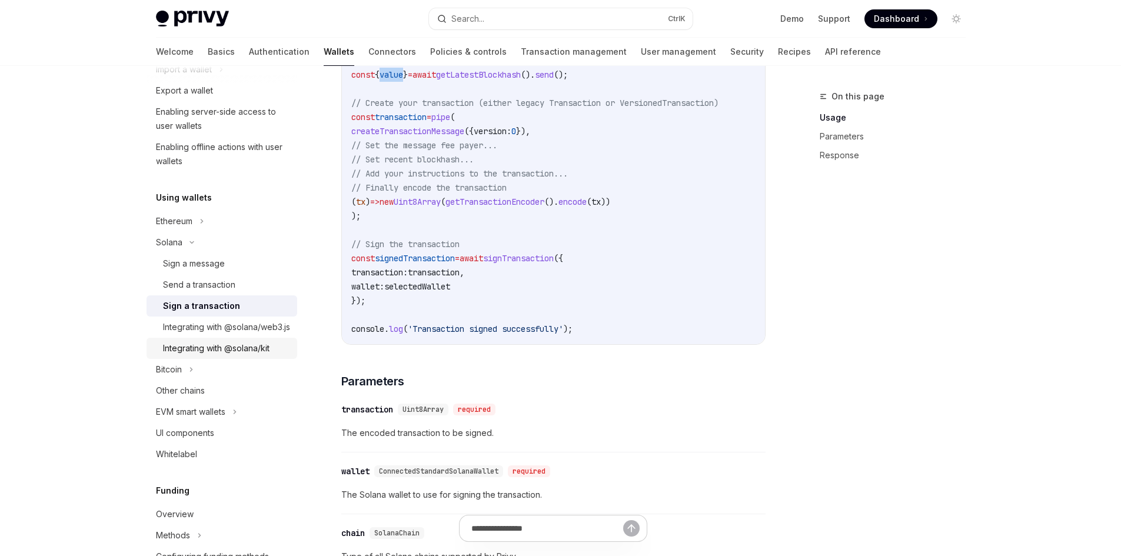
click at [256, 356] on div "Integrating with @solana/kit" at bounding box center [216, 348] width 107 height 14
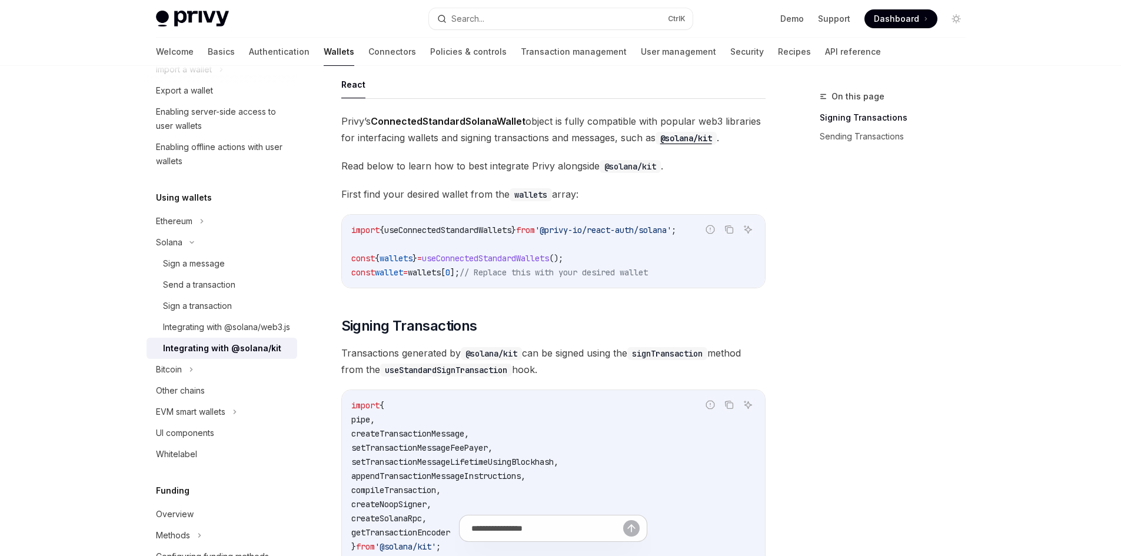
scroll to position [118, 0]
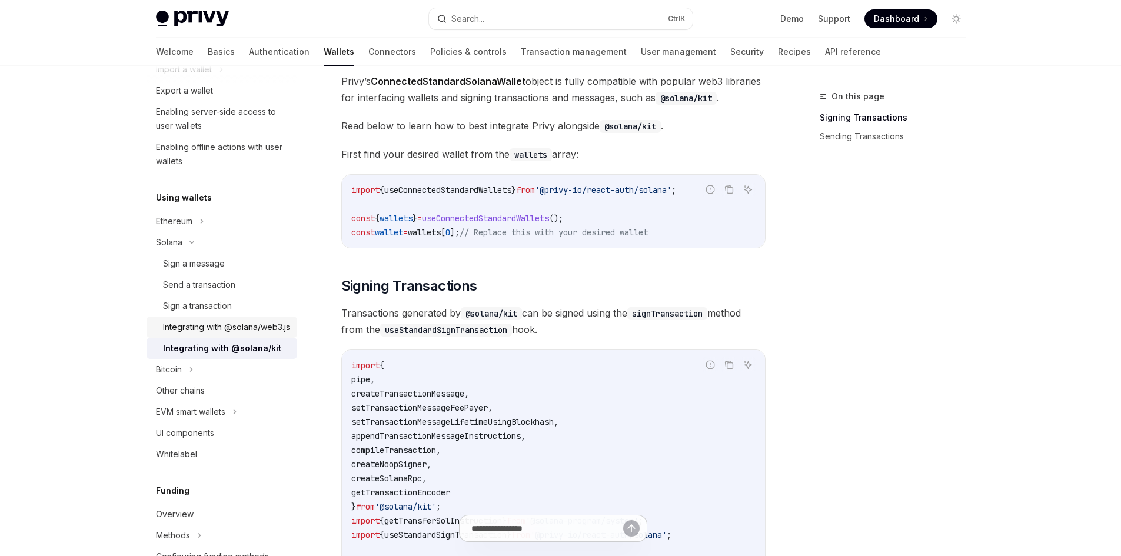
click at [220, 330] on div "Integrating with @solana/web3.js" at bounding box center [226, 327] width 127 height 14
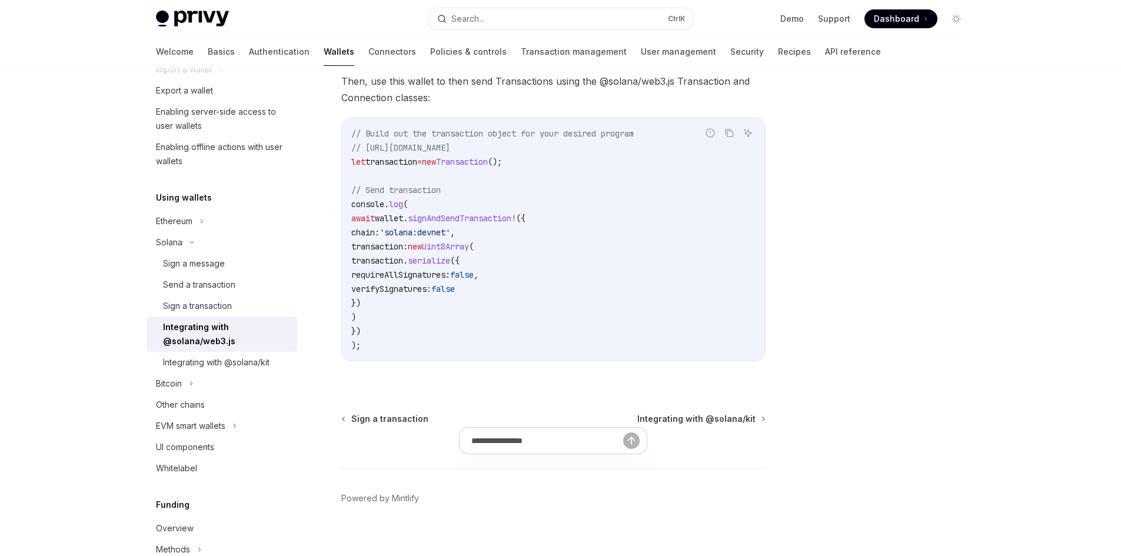
scroll to position [331, 0]
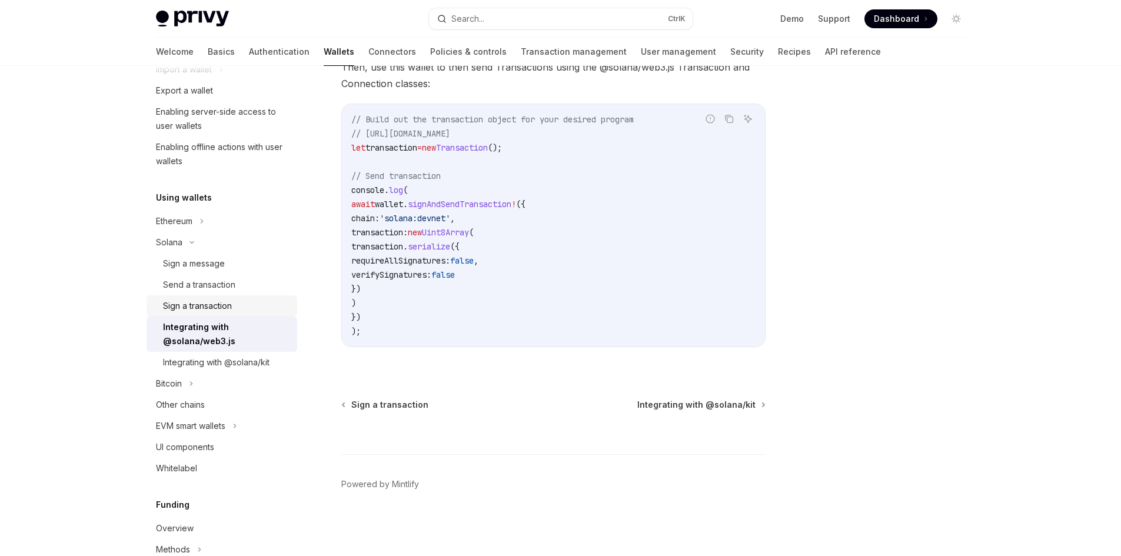
click at [201, 302] on div "Sign a transaction" at bounding box center [197, 306] width 69 height 14
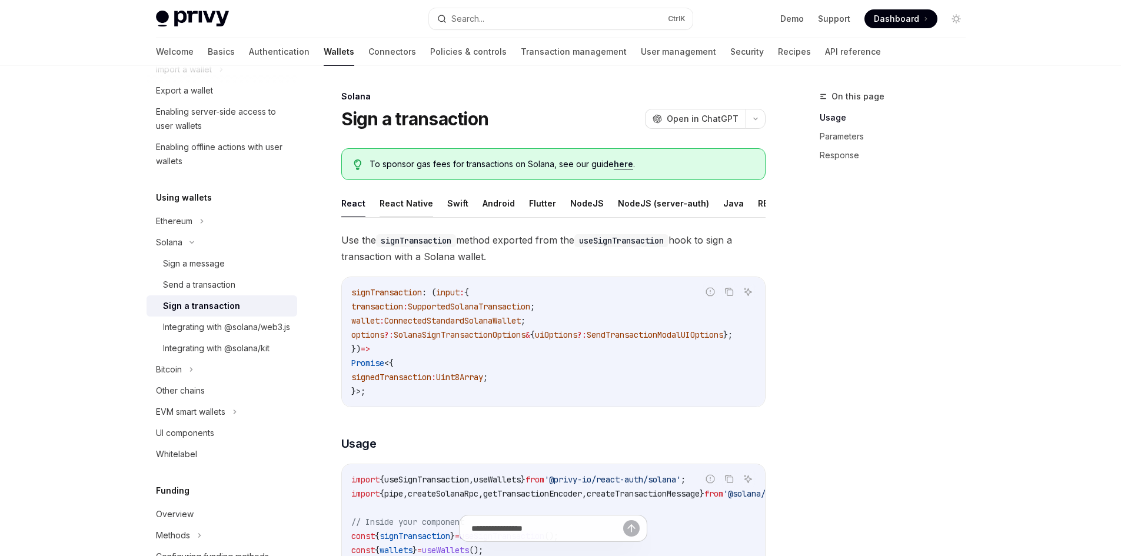
click at [413, 205] on button "React Native" at bounding box center [407, 204] width 54 height 28
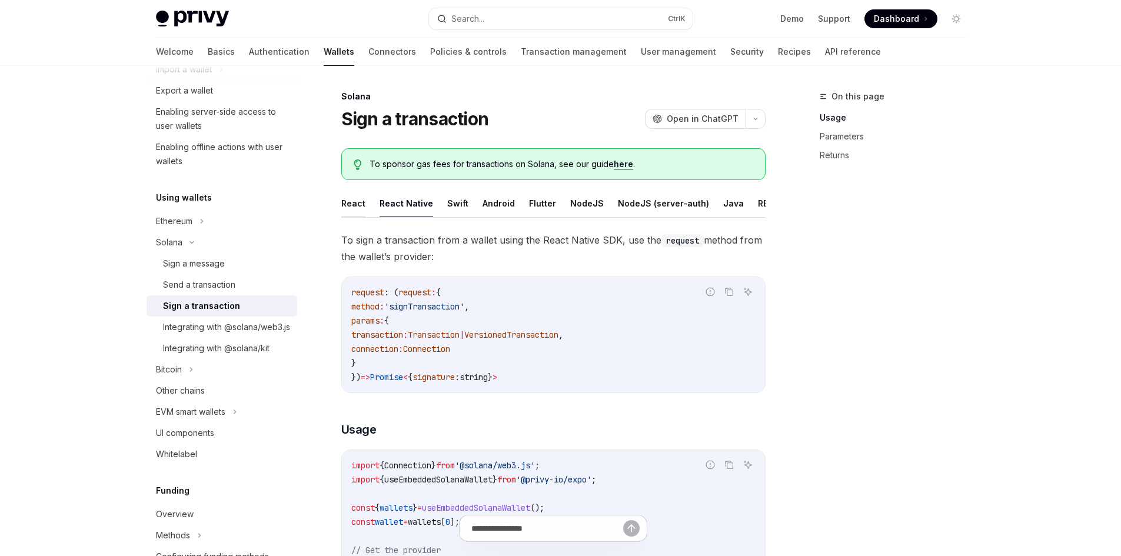
click at [360, 203] on button "React" at bounding box center [353, 204] width 24 height 28
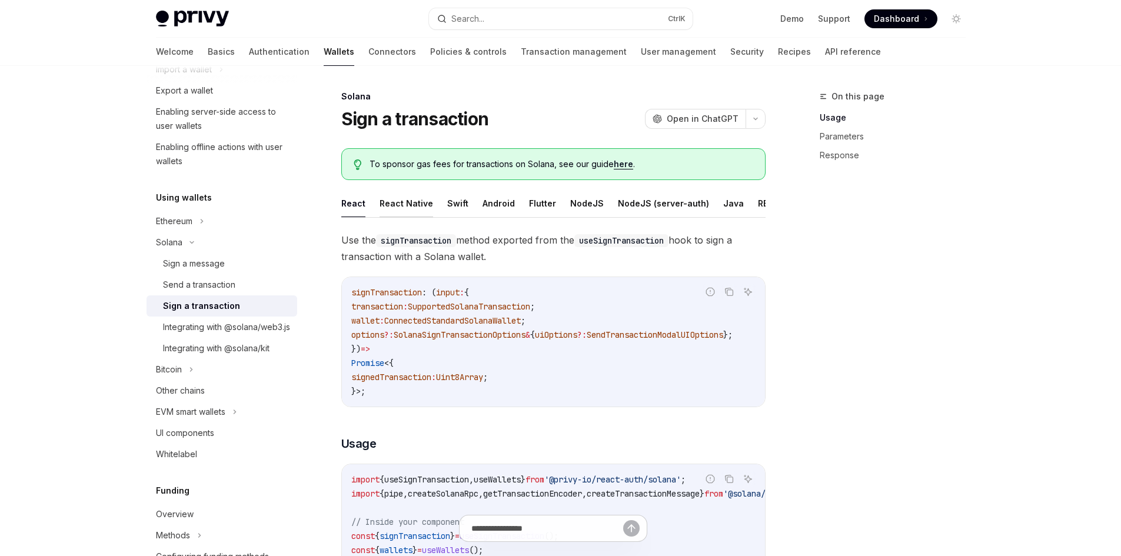
click at [408, 206] on button "React Native" at bounding box center [407, 204] width 54 height 28
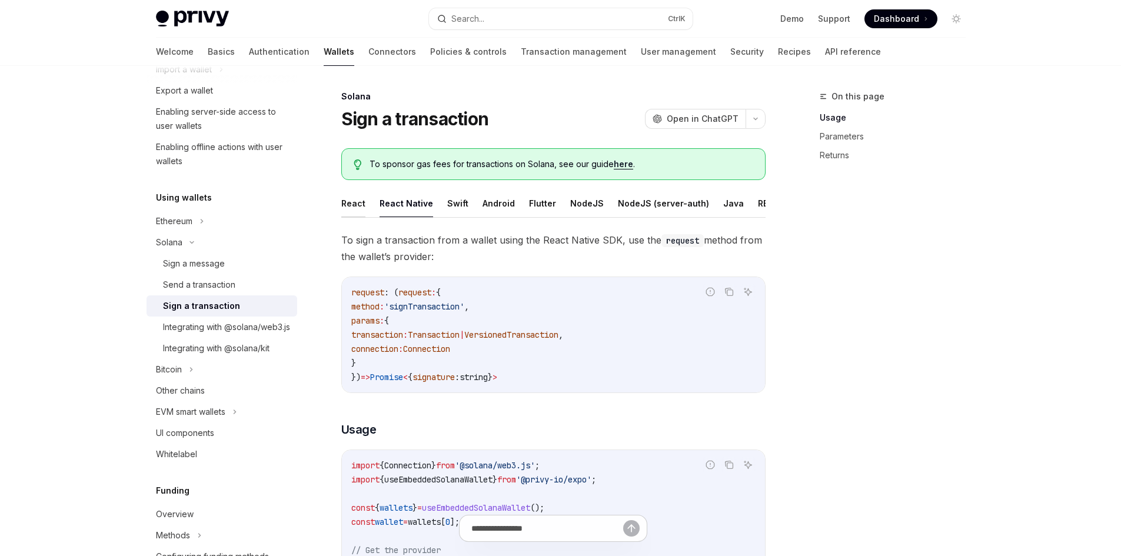
click at [361, 204] on button "React" at bounding box center [353, 204] width 24 height 28
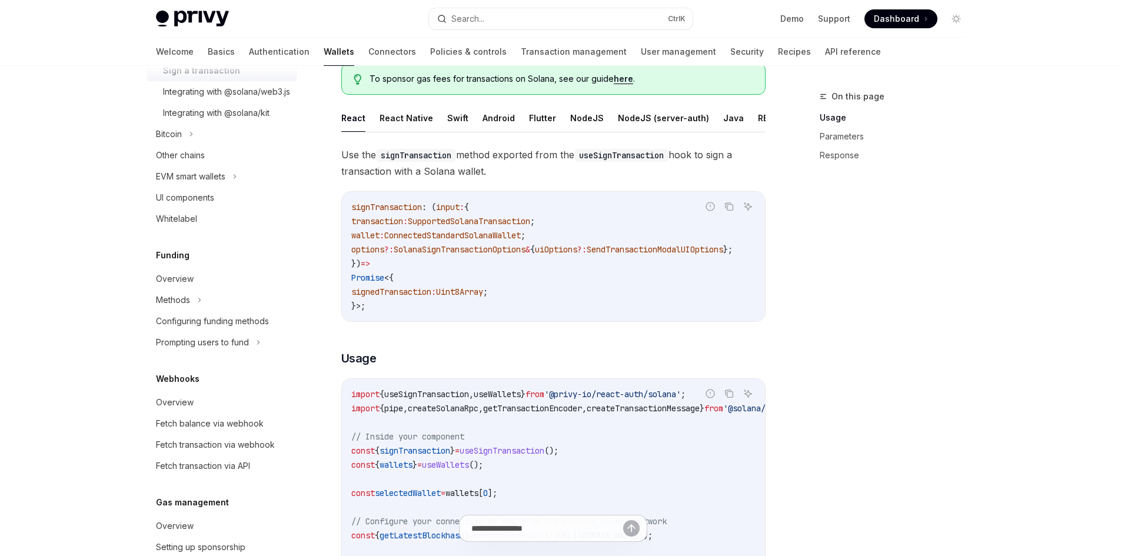
scroll to position [59, 0]
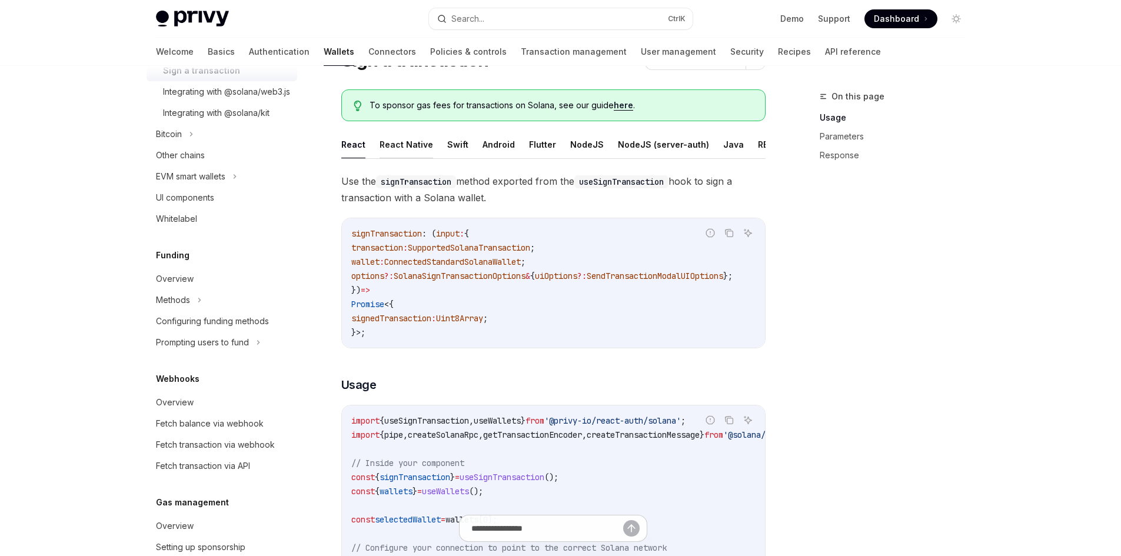
click at [391, 142] on button "React Native" at bounding box center [407, 145] width 54 height 28
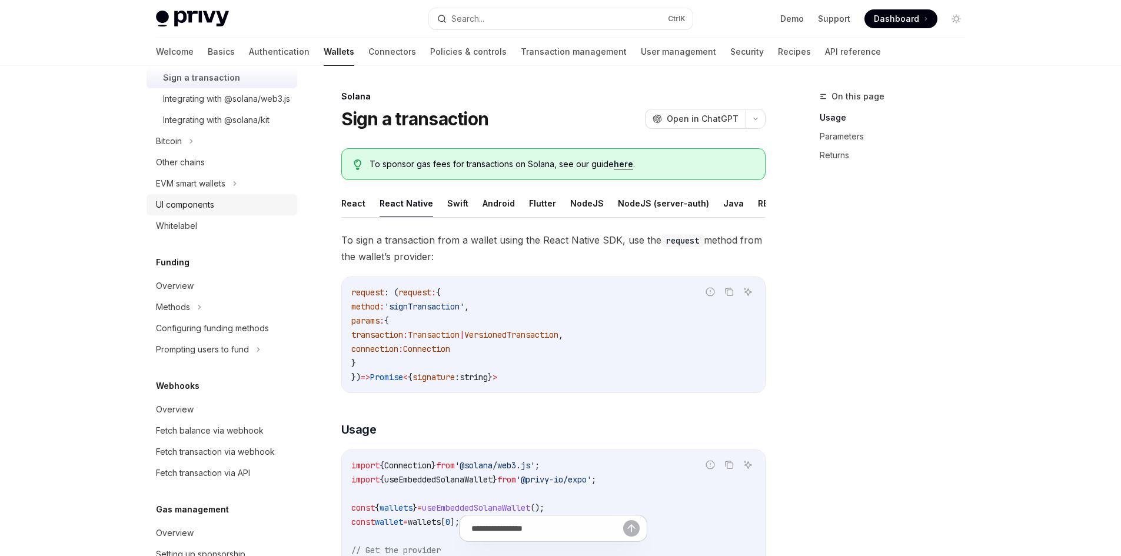
scroll to position [281, 0]
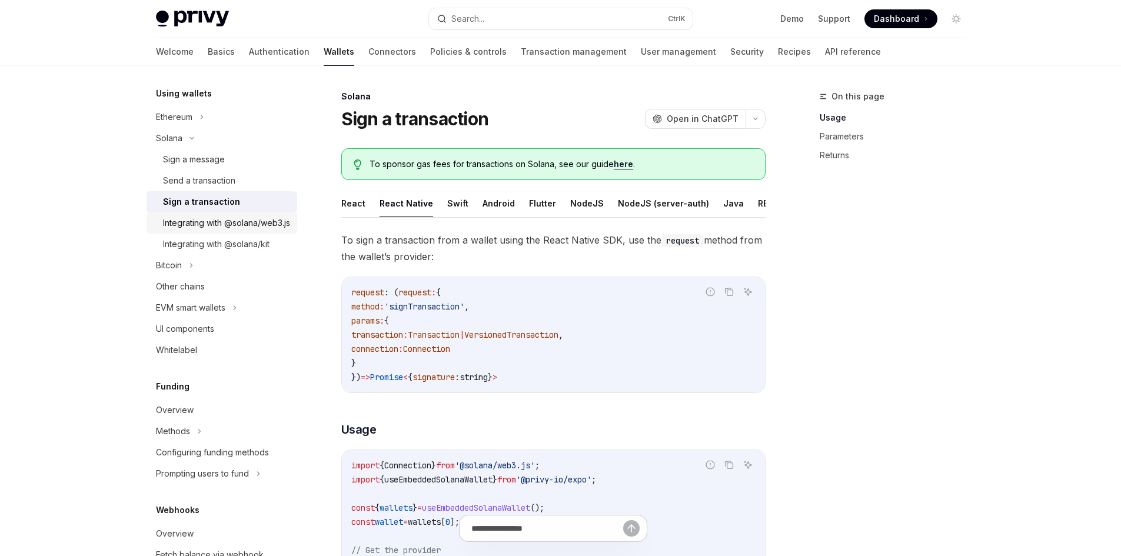
click at [217, 230] on div "Integrating with @solana/web3.js" at bounding box center [226, 223] width 127 height 14
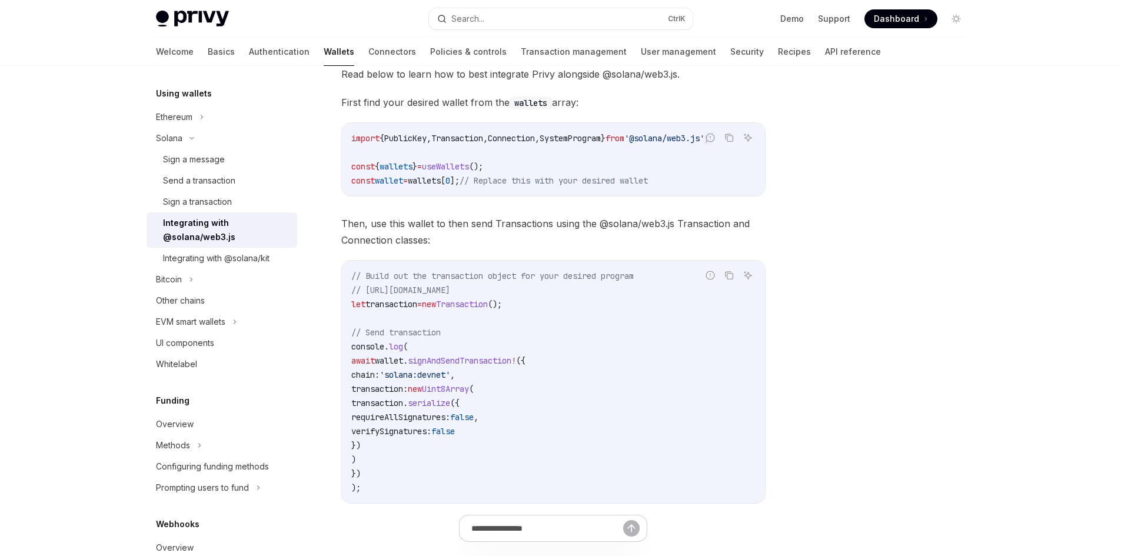
scroll to position [177, 0]
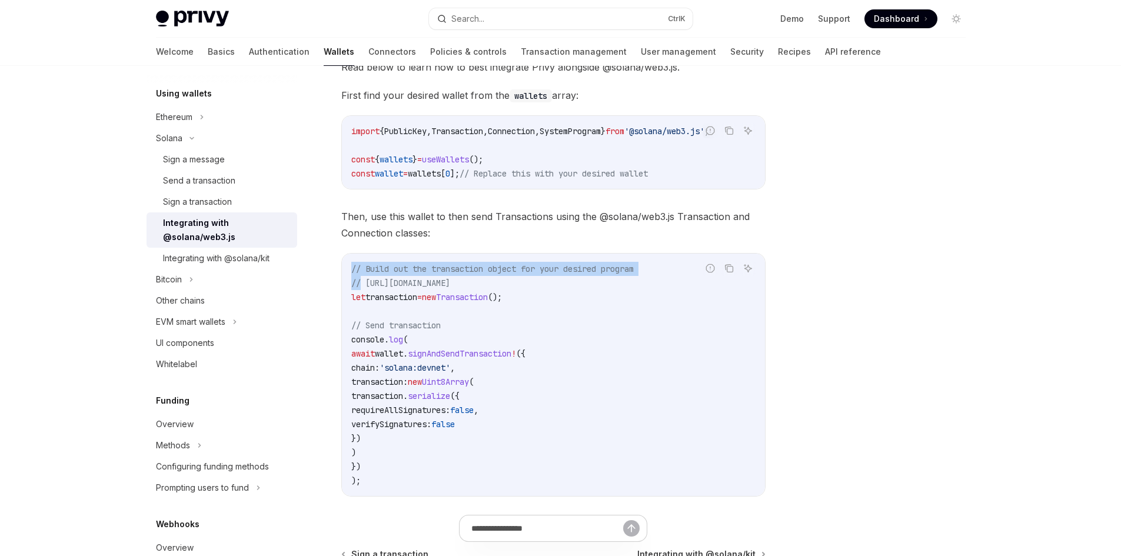
drag, startPoint x: 739, startPoint y: 291, endPoint x: 361, endPoint y: 287, distance: 378.0
click at [361, 287] on div "Report incorrect code Copy Ask AI // Build out the transaction object for your …" at bounding box center [553, 375] width 424 height 244
click at [385, 288] on span "// https://solana-foundation.github.io/solana-web3.js/classes/Transaction.html" at bounding box center [400, 283] width 99 height 11
drag, startPoint x: 363, startPoint y: 286, endPoint x: 730, endPoint y: 284, distance: 366.8
click at [450, 284] on span "// https://solana-foundation.github.io/solana-web3.js/classes/Transaction.html" at bounding box center [400, 283] width 99 height 11
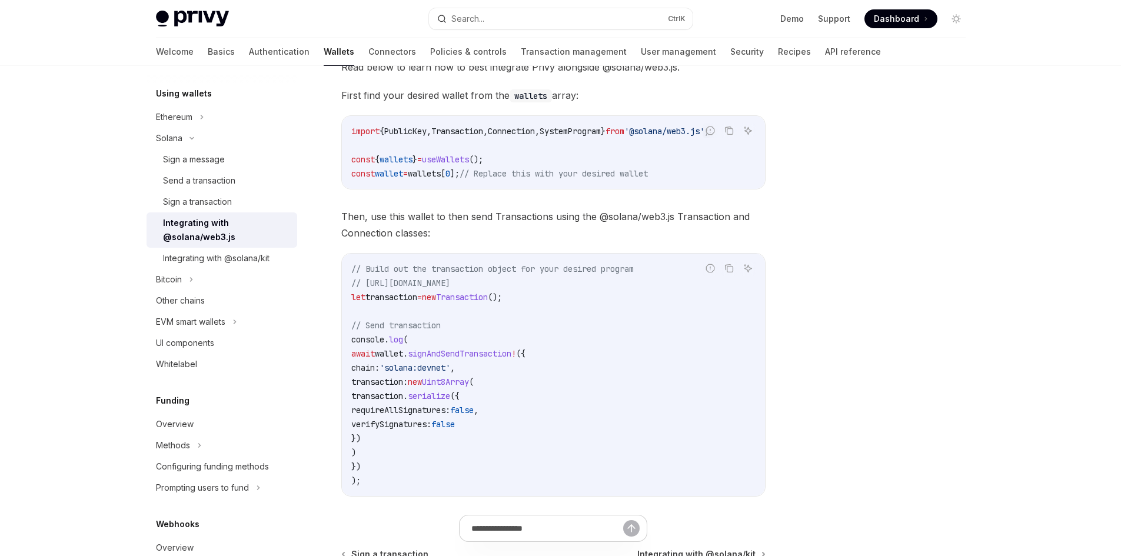
click at [524, 348] on code "// Build out the transaction object for your desired program // https://solana-…" at bounding box center [553, 375] width 404 height 226
click at [208, 203] on div "Sign a transaction" at bounding box center [197, 202] width 69 height 14
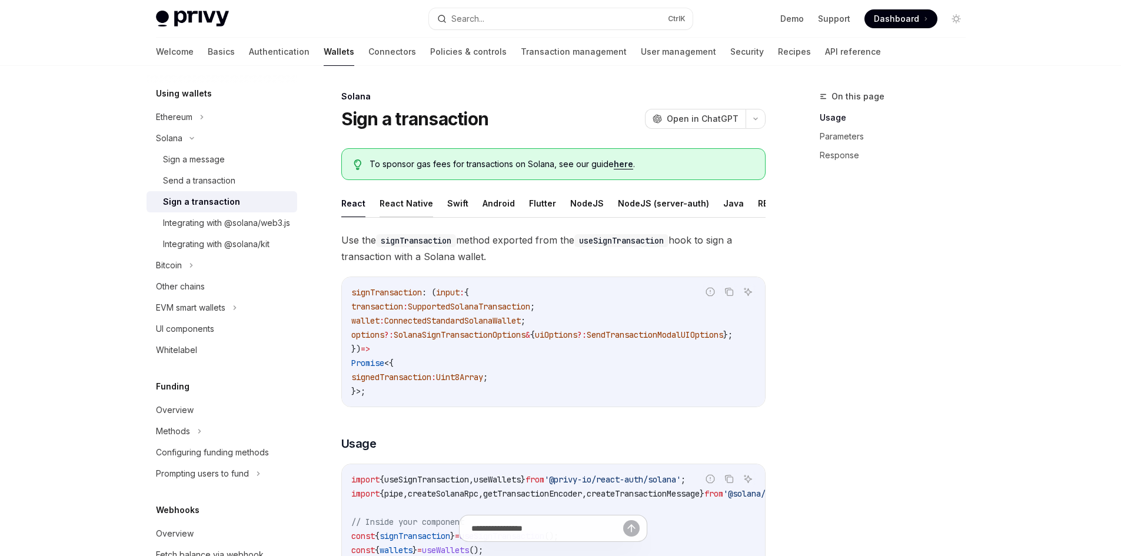
click at [397, 211] on button "React Native" at bounding box center [407, 204] width 54 height 28
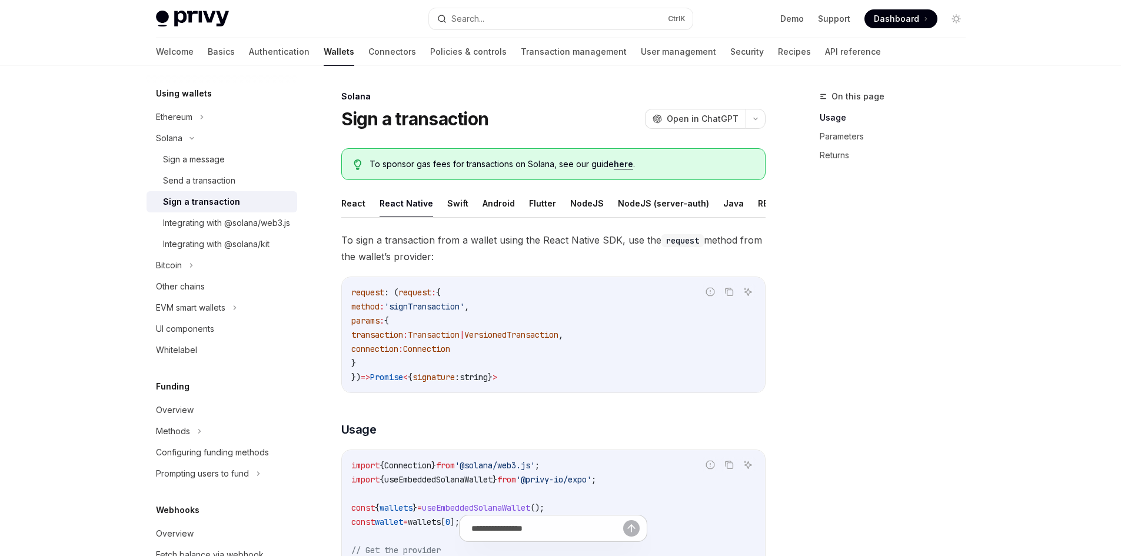
scroll to position [0, 13]
click at [557, 206] on button "NodeJS" at bounding box center [574, 204] width 34 height 28
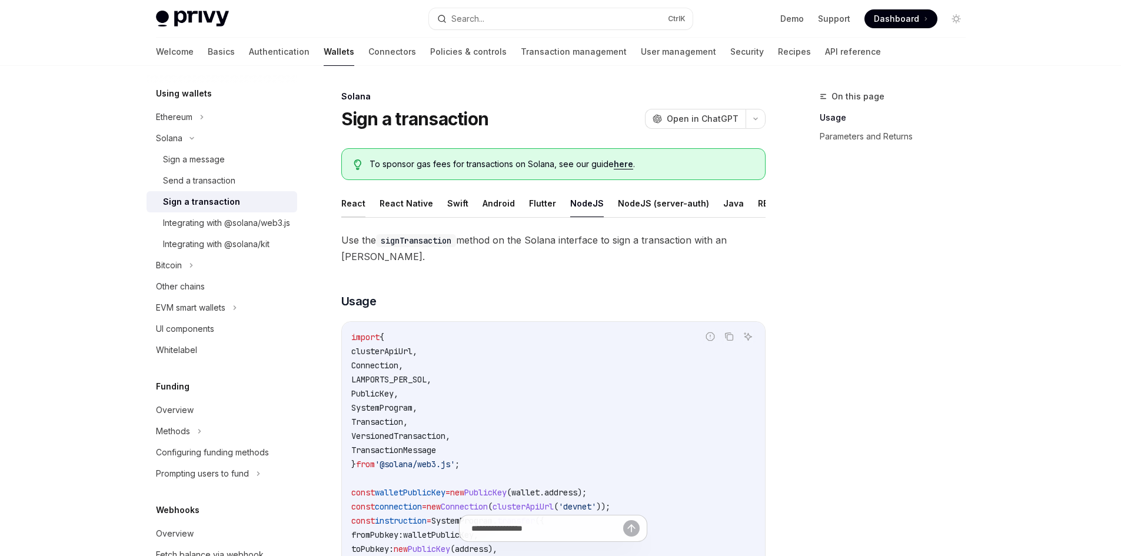
click at [354, 207] on button "React" at bounding box center [353, 204] width 24 height 28
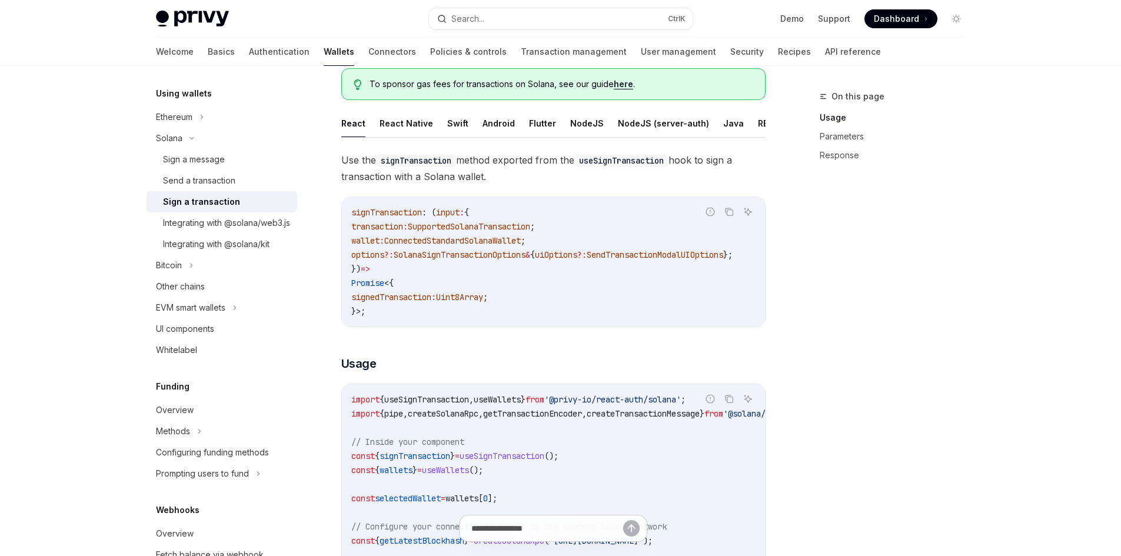
scroll to position [118, 0]
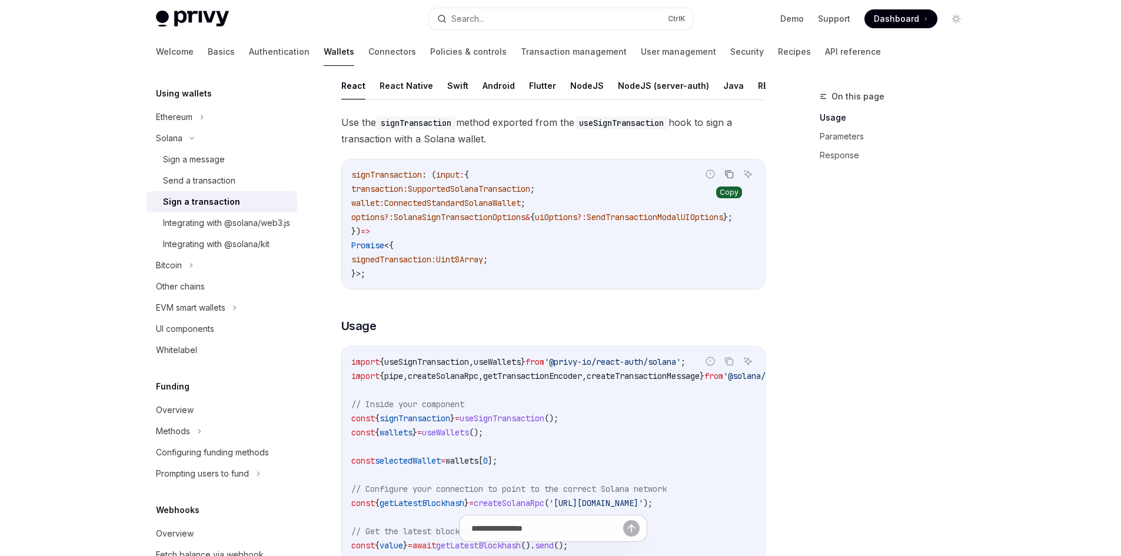
click at [728, 179] on icon "Copy the contents from the code block" at bounding box center [729, 174] width 9 height 9
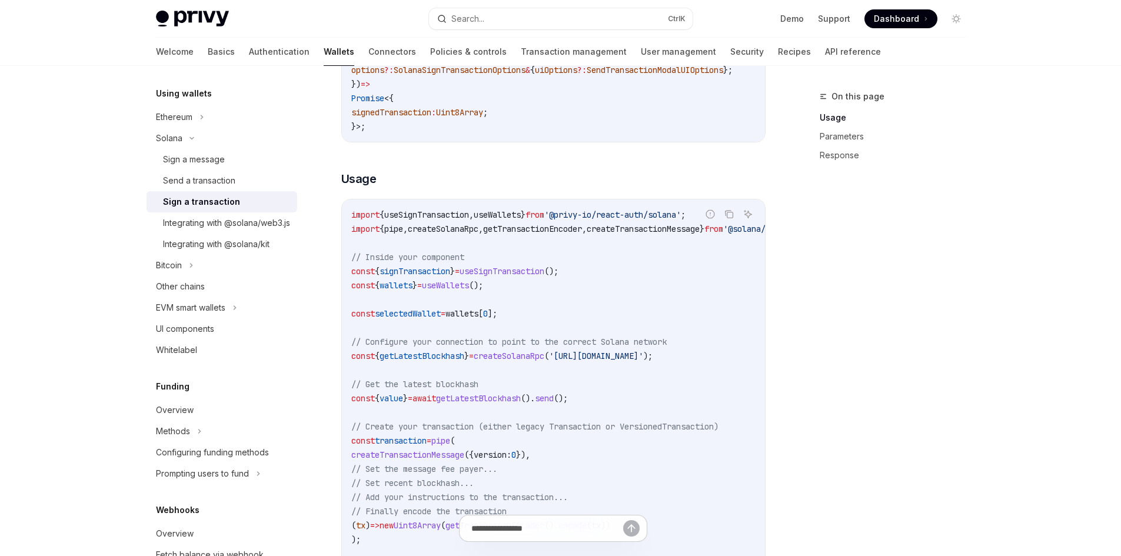
scroll to position [294, 0]
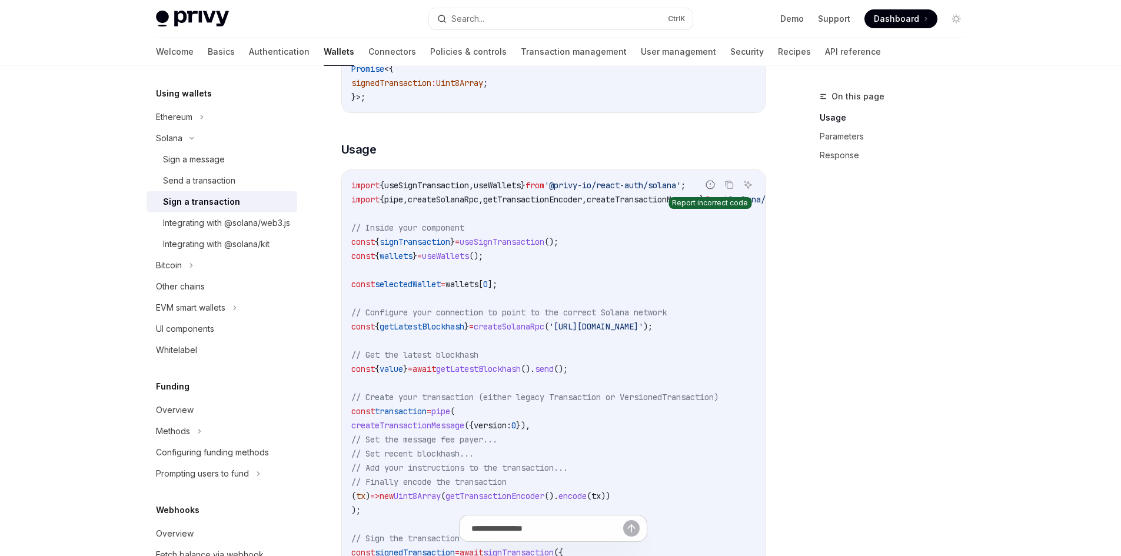
drag, startPoint x: 729, startPoint y: 196, endPoint x: 712, endPoint y: 196, distance: 17.1
click at [729, 189] on icon "Copy the contents from the code block" at bounding box center [730, 186] width 6 height 6
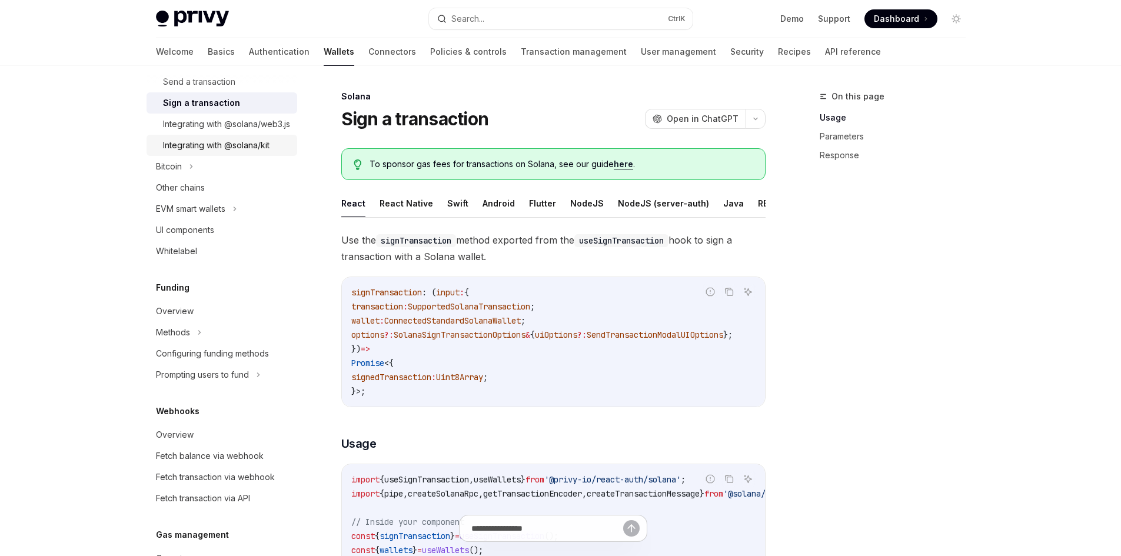
scroll to position [340, 0]
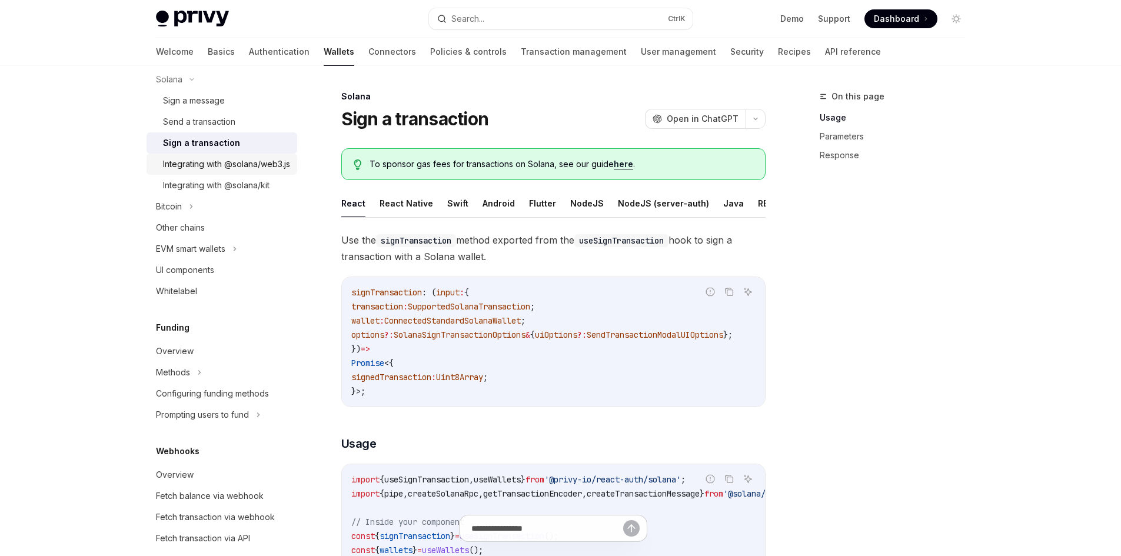
click at [213, 171] on div "Integrating with @solana/web3.js" at bounding box center [226, 164] width 127 height 14
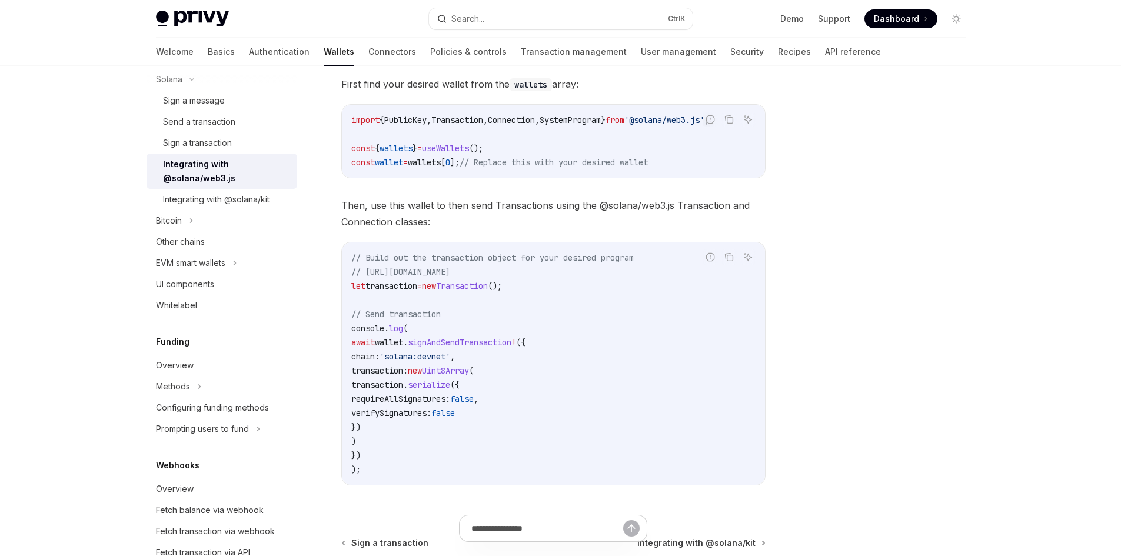
scroll to position [235, 0]
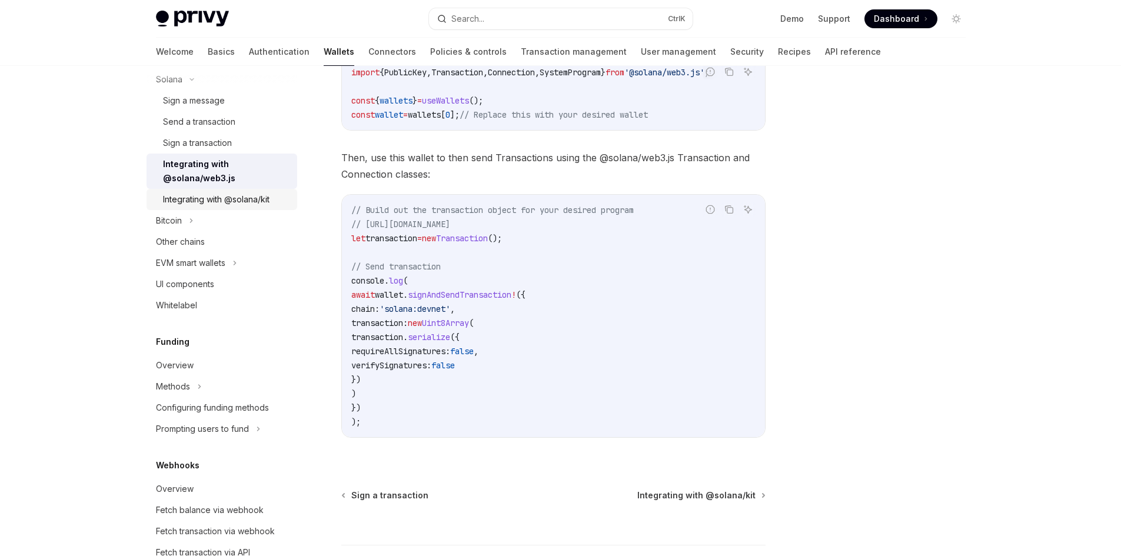
click at [221, 194] on div "Integrating with @solana/kit" at bounding box center [216, 199] width 107 height 14
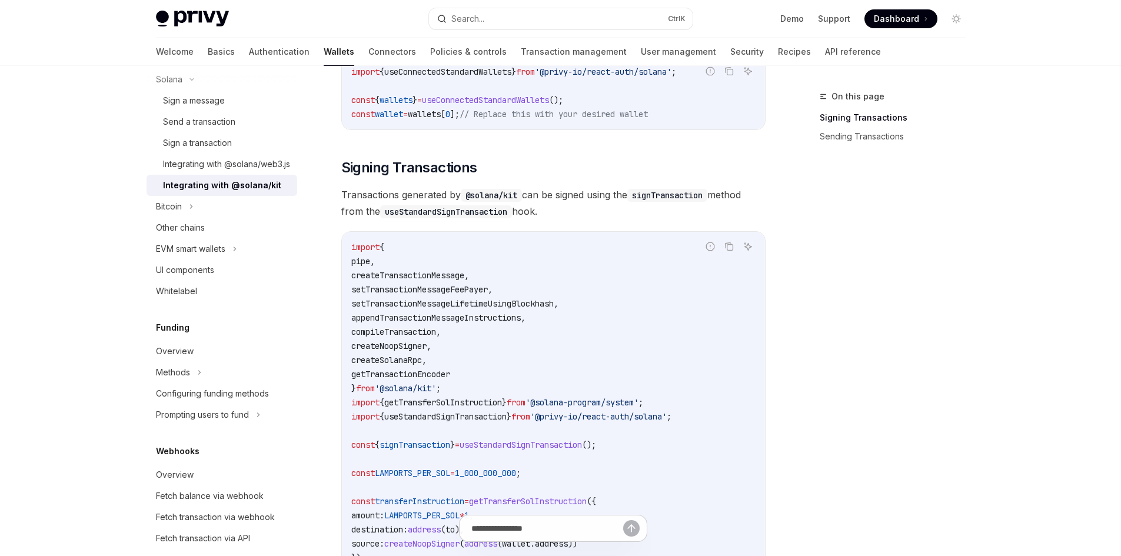
scroll to position [235, 0]
click at [218, 171] on div "Integrating with @solana/web3.js" at bounding box center [226, 164] width 127 height 14
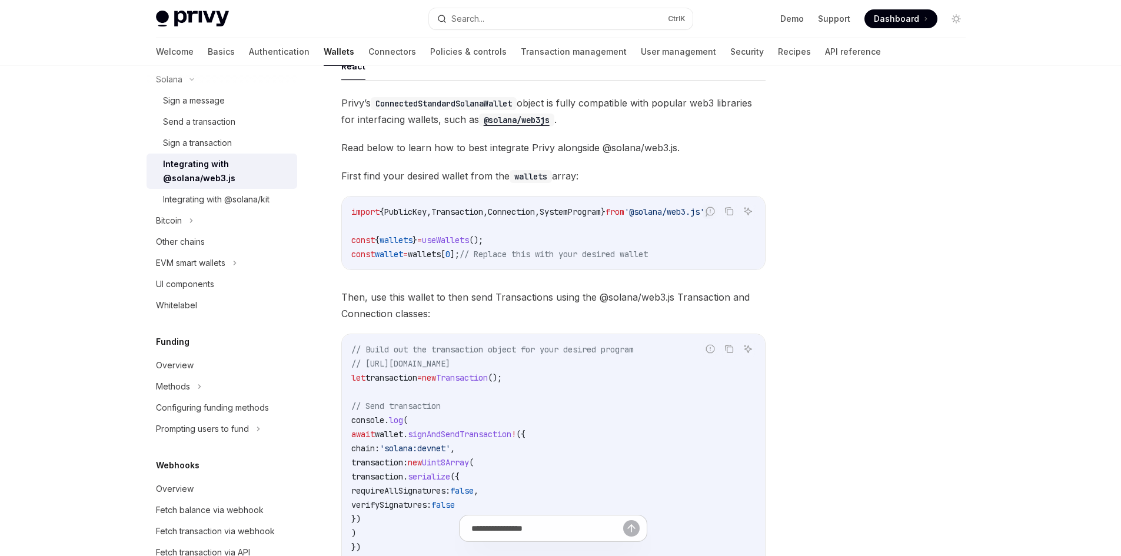
scroll to position [118, 0]
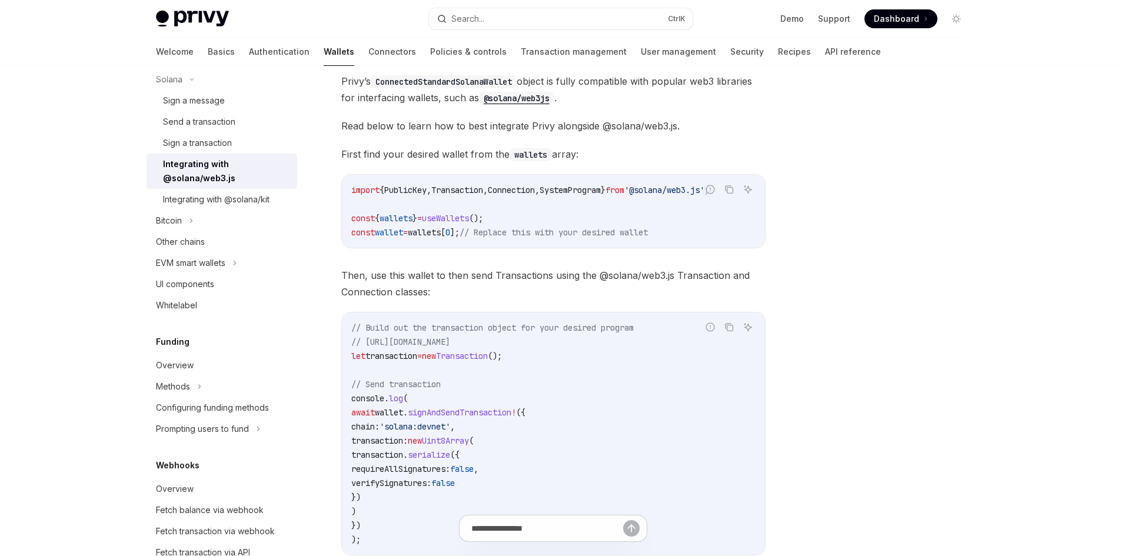
drag, startPoint x: 726, startPoint y: 188, endPoint x: 712, endPoint y: 180, distance: 16.1
click at [726, 188] on icon "Copy the contents from the code block" at bounding box center [729, 189] width 9 height 9
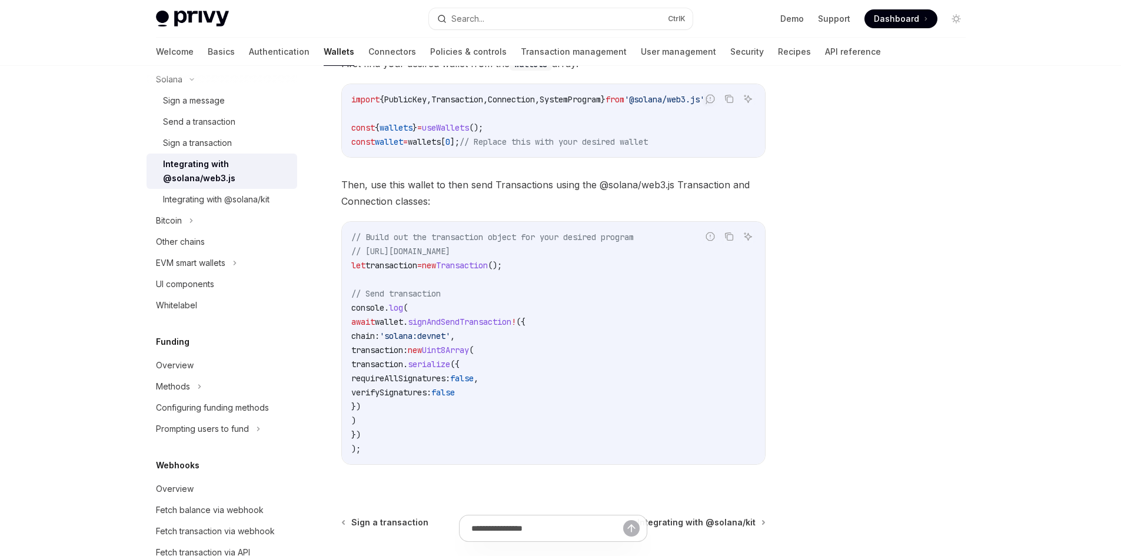
scroll to position [235, 0]
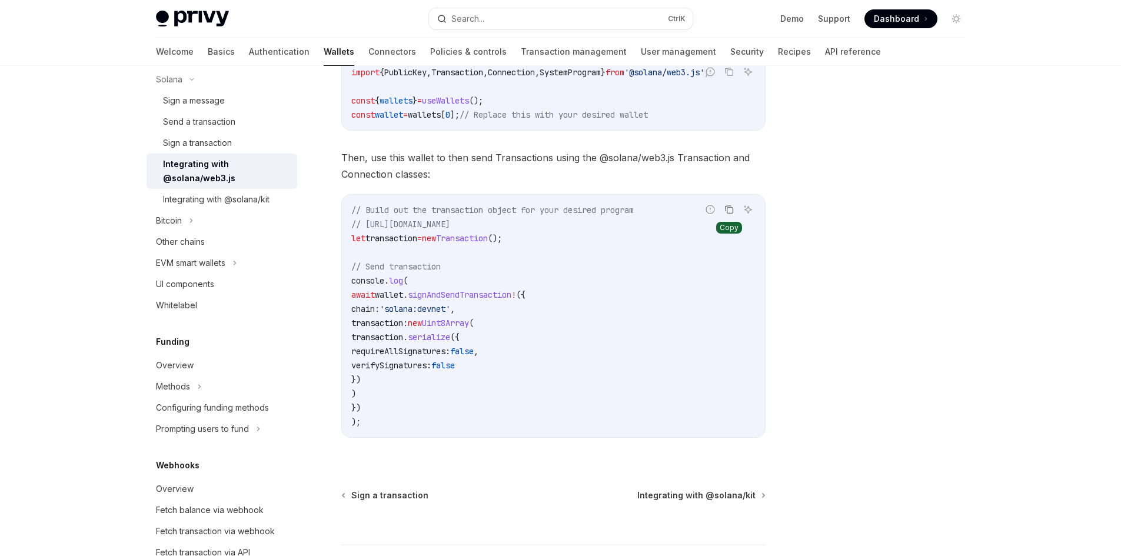
click at [729, 211] on icon "Copy the contents from the code block" at bounding box center [728, 208] width 6 height 5
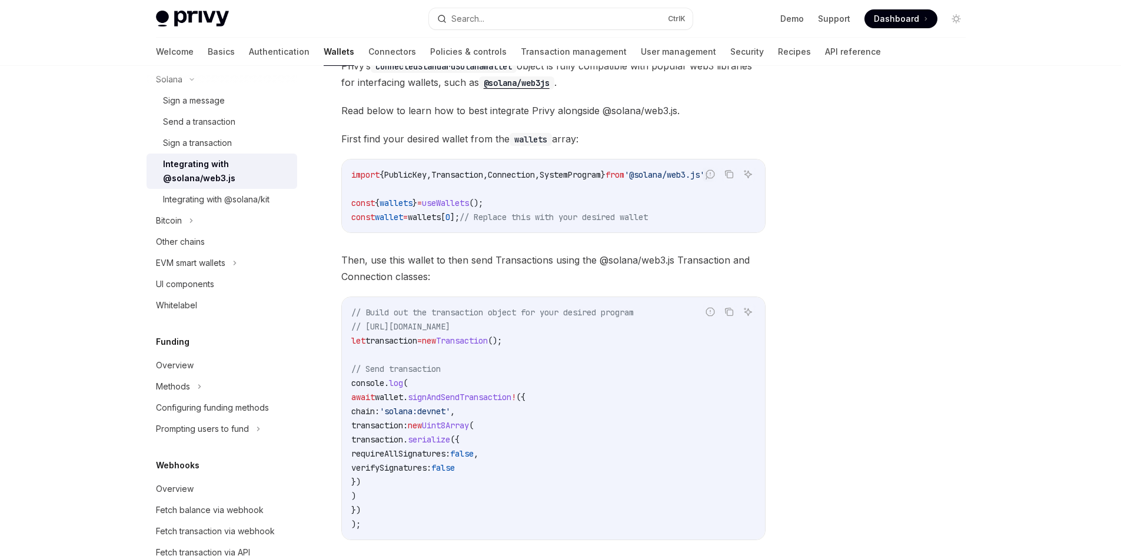
scroll to position [36, 0]
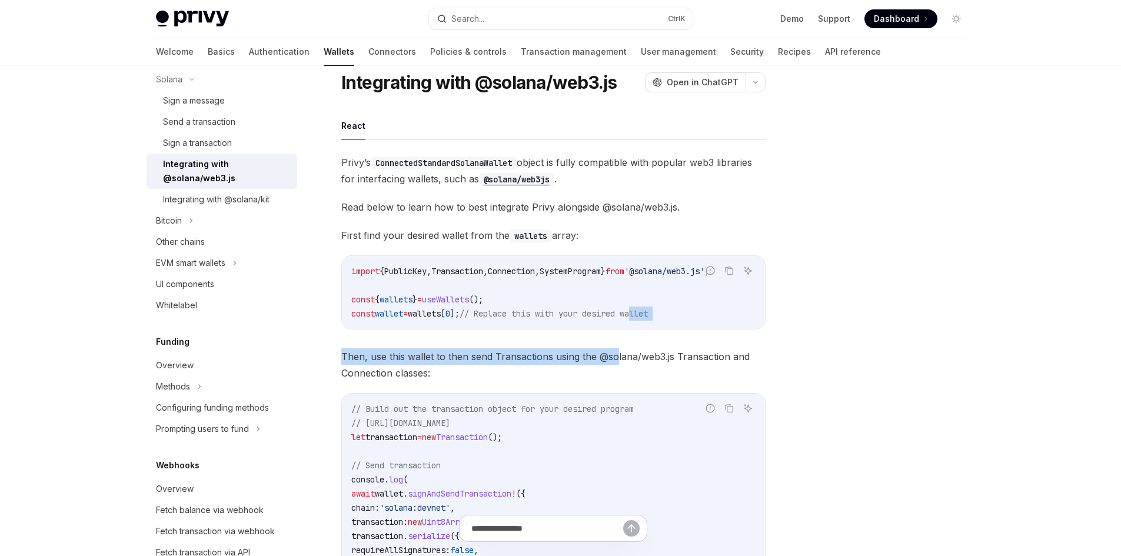
drag, startPoint x: 616, startPoint y: 336, endPoint x: 662, endPoint y: 331, distance: 46.2
click at [662, 331] on div "Privy’s ConnectedStandardSolanaWallet object is fully compatible with popular w…" at bounding box center [553, 405] width 424 height 502
click at [928, 364] on div at bounding box center [885, 322] width 179 height 467
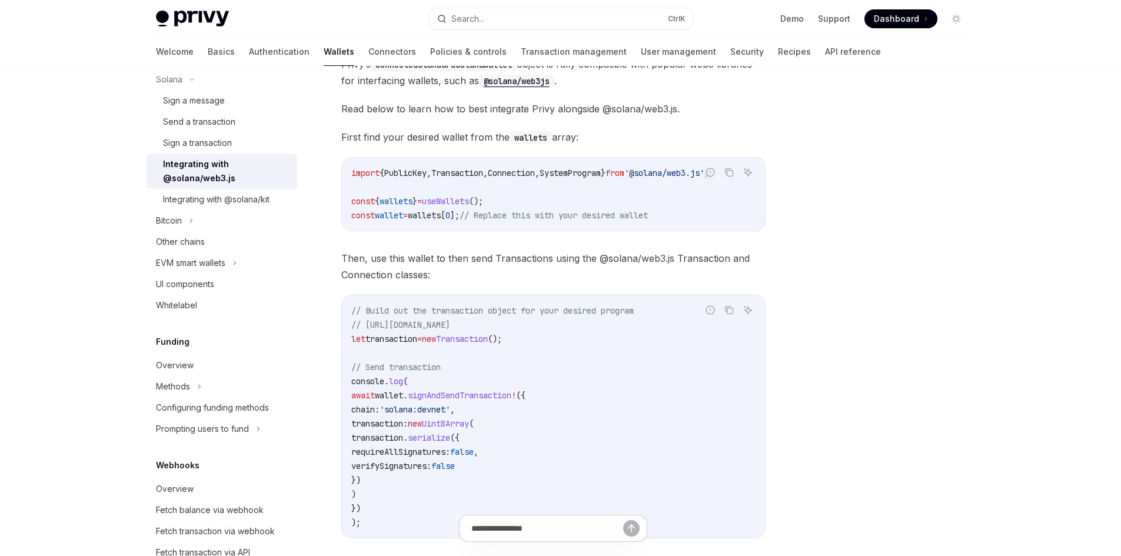
scroll to position [95, 0]
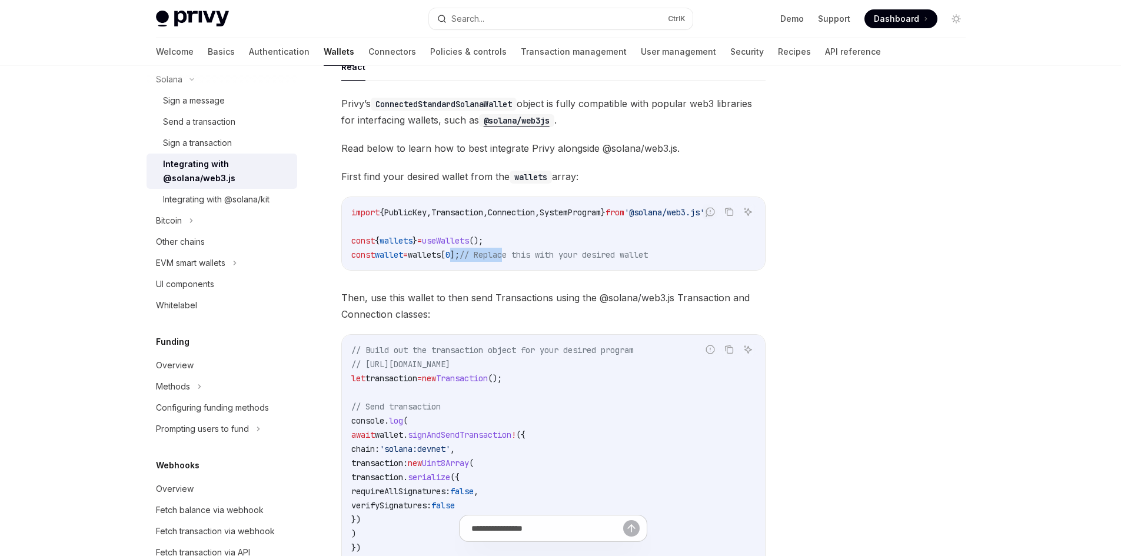
drag, startPoint x: 469, startPoint y: 268, endPoint x: 529, endPoint y: 271, distance: 60.1
click at [528, 270] on div "import { PublicKey , Transaction , Connection , SystemProgram } from '@solana/w…" at bounding box center [553, 233] width 423 height 73
click at [566, 251] on span "// Replace this with your desired wallet" at bounding box center [554, 255] width 188 height 11
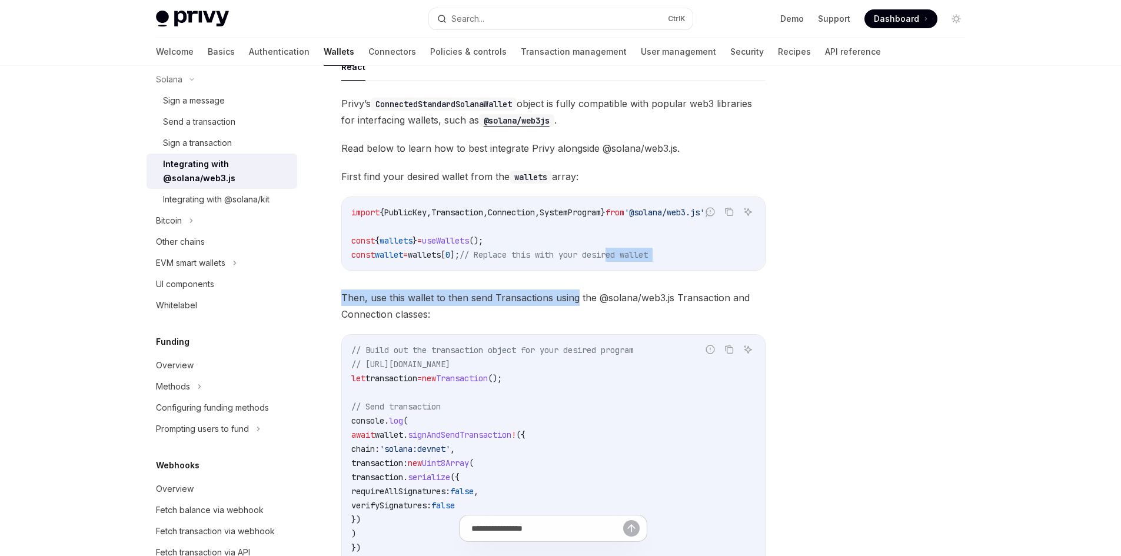
drag, startPoint x: 578, startPoint y: 275, endPoint x: 638, endPoint y: 270, distance: 60.3
click at [637, 271] on div "Privy’s ConnectedStandardSolanaWallet object is fully compatible with popular w…" at bounding box center [553, 346] width 424 height 502
click at [632, 269] on div "import { PublicKey , Transaction , Connection , SystemProgram } from '@solana/w…" at bounding box center [553, 233] width 423 height 73
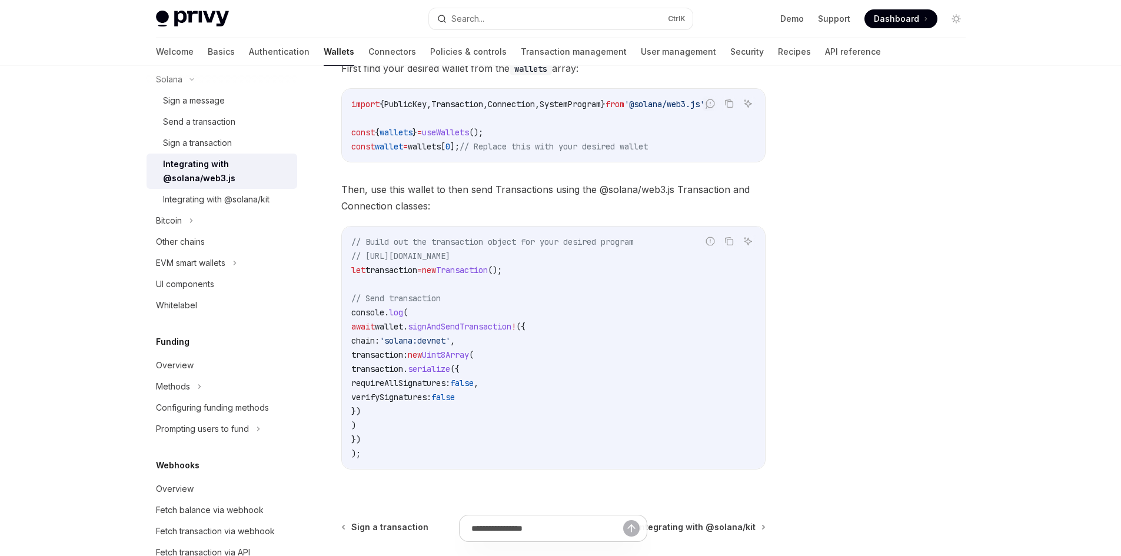
scroll to position [213, 0]
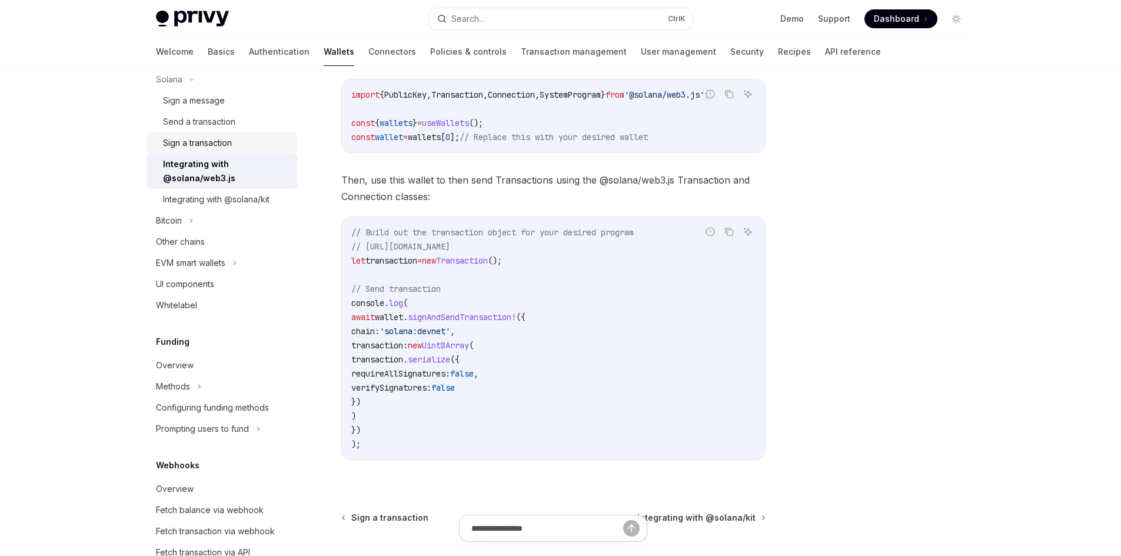
click at [199, 145] on div "Sign a transaction" at bounding box center [197, 143] width 69 height 14
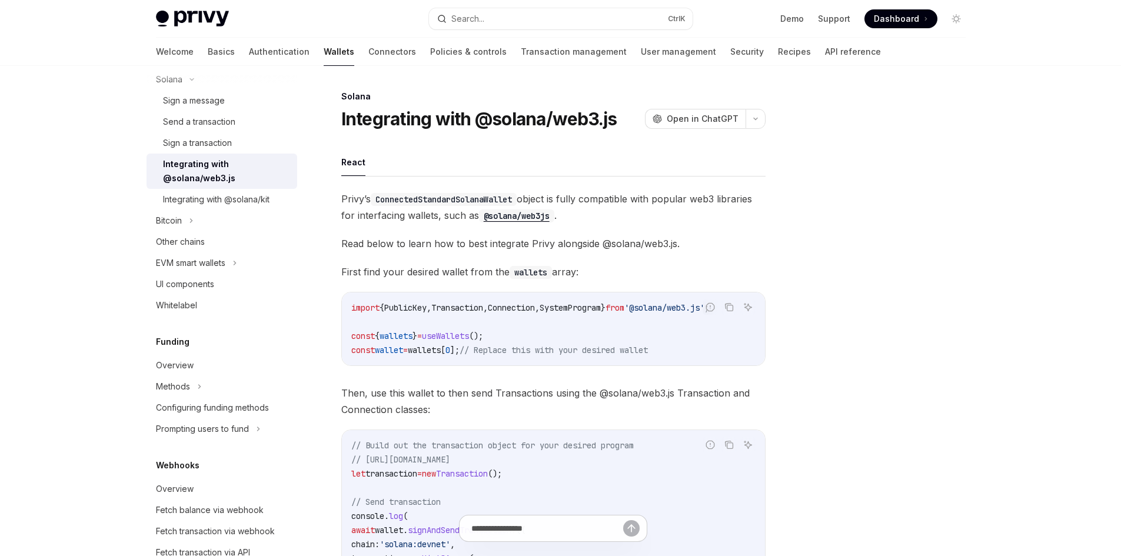
type textarea "*"
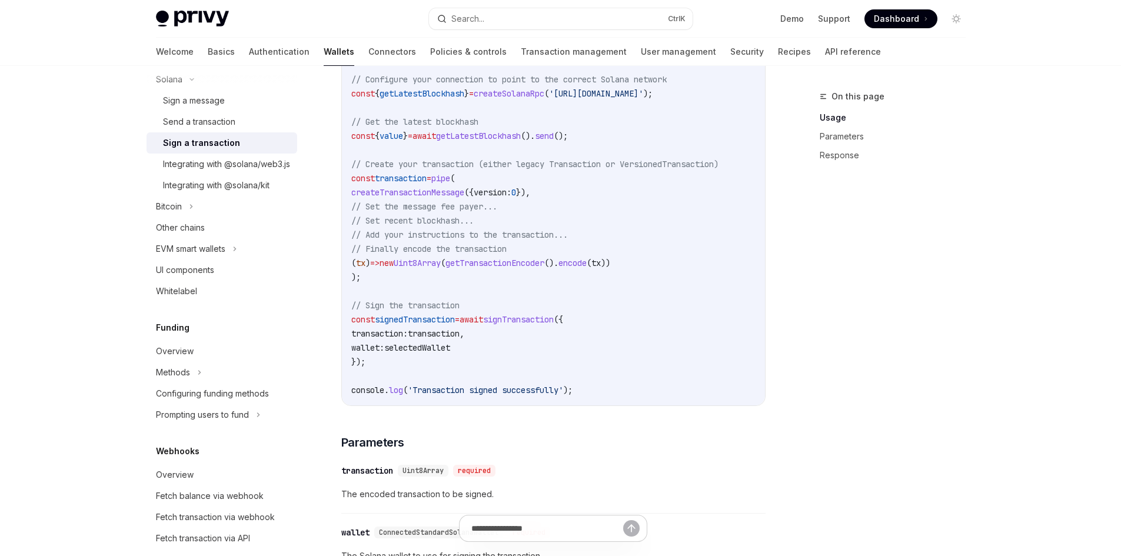
scroll to position [530, 0]
click at [536, 323] on span "signTransaction" at bounding box center [518, 317] width 71 height 11
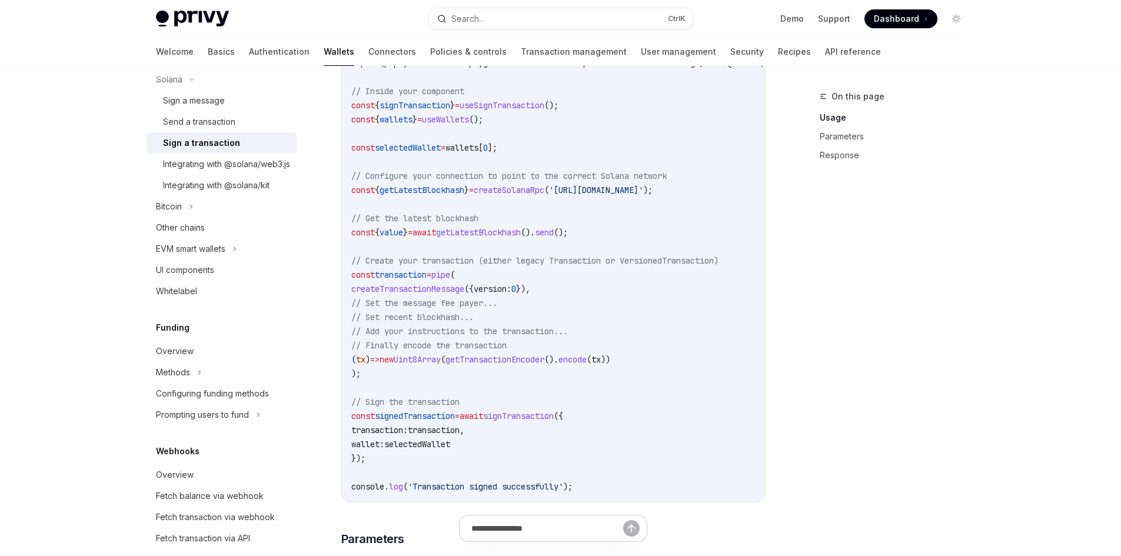
scroll to position [471, 0]
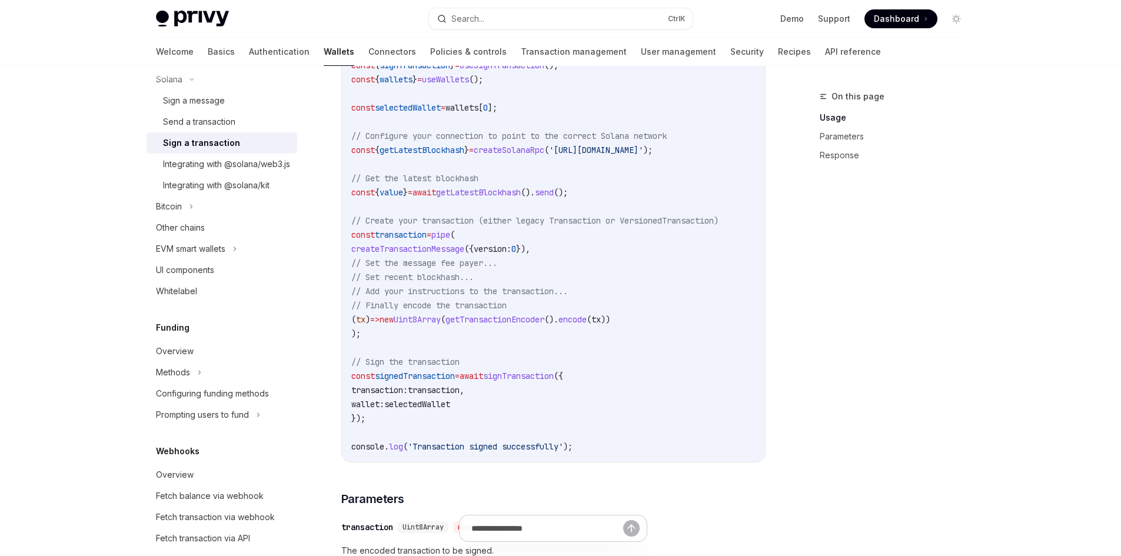
click at [404, 240] on span "transaction" at bounding box center [401, 235] width 52 height 11
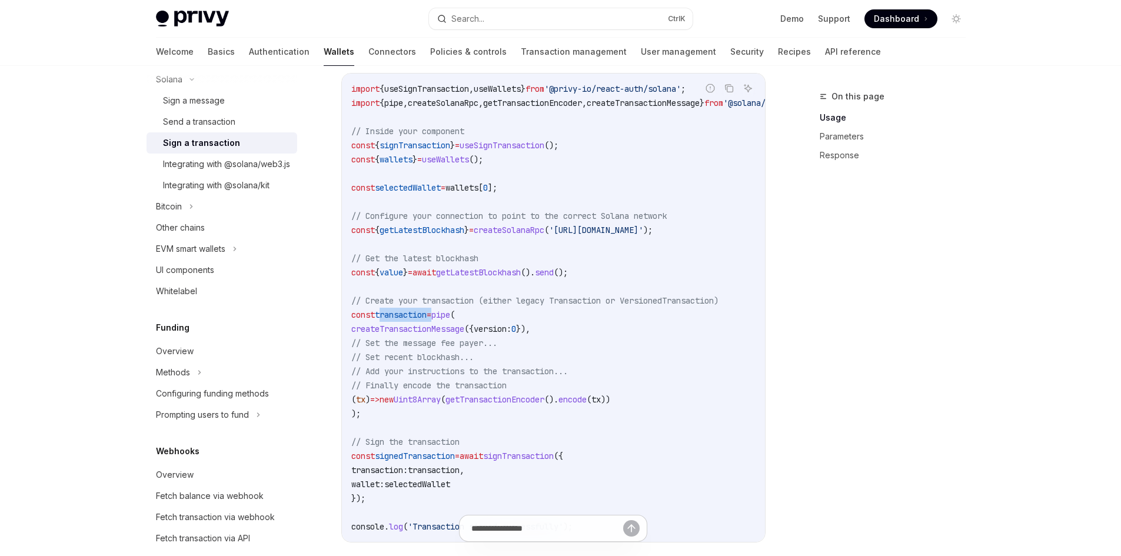
scroll to position [353, 0]
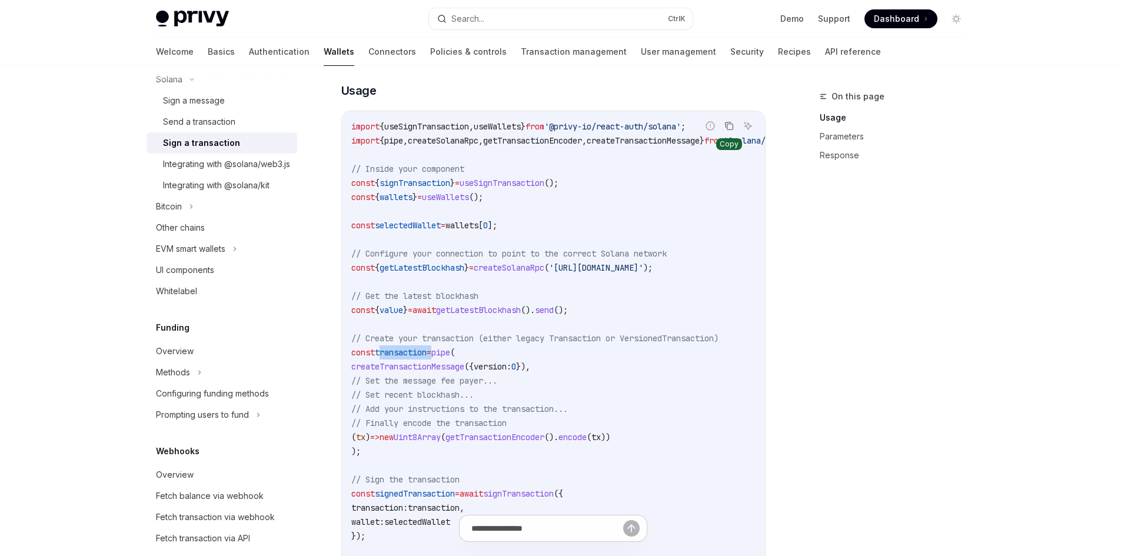
click at [729, 131] on icon "Copy the contents from the code block" at bounding box center [729, 125] width 9 height 9
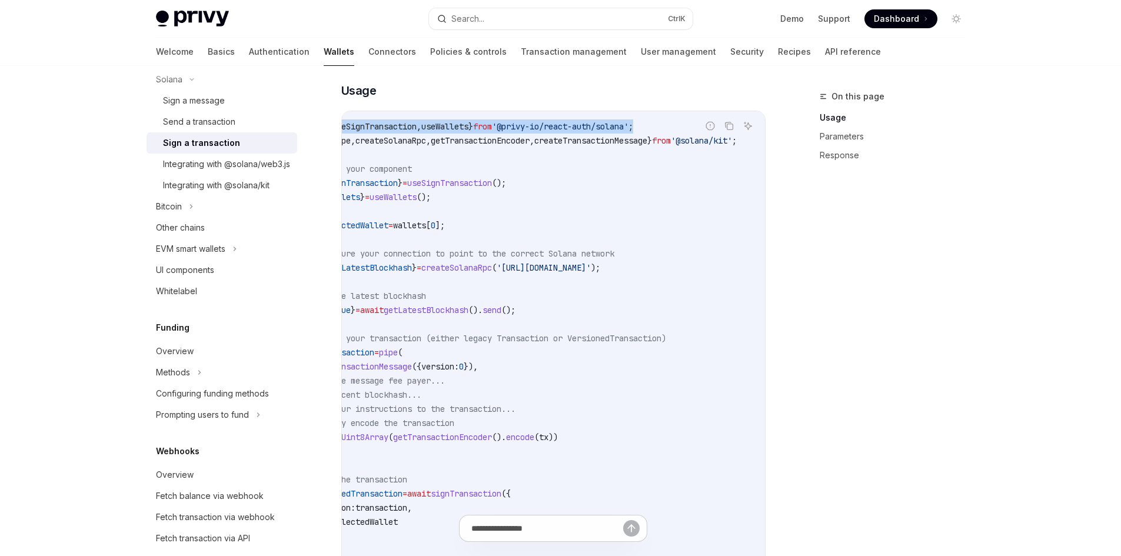
drag, startPoint x: 390, startPoint y: 140, endPoint x: 659, endPoint y: 140, distance: 269.0
click at [660, 138] on code "import { useSignTransaction , useWallets } from '@privy-io/react-auth/solana' ;…" at bounding box center [532, 346] width 466 height 452
copy span "import { useSignTransaction , useWallets } from '@privy-io/react-auth/solana' ;"
click at [439, 167] on code "import { useSignTransaction , useWallets } from '@privy-io/react-auth/solana' ;…" at bounding box center [532, 346] width 466 height 452
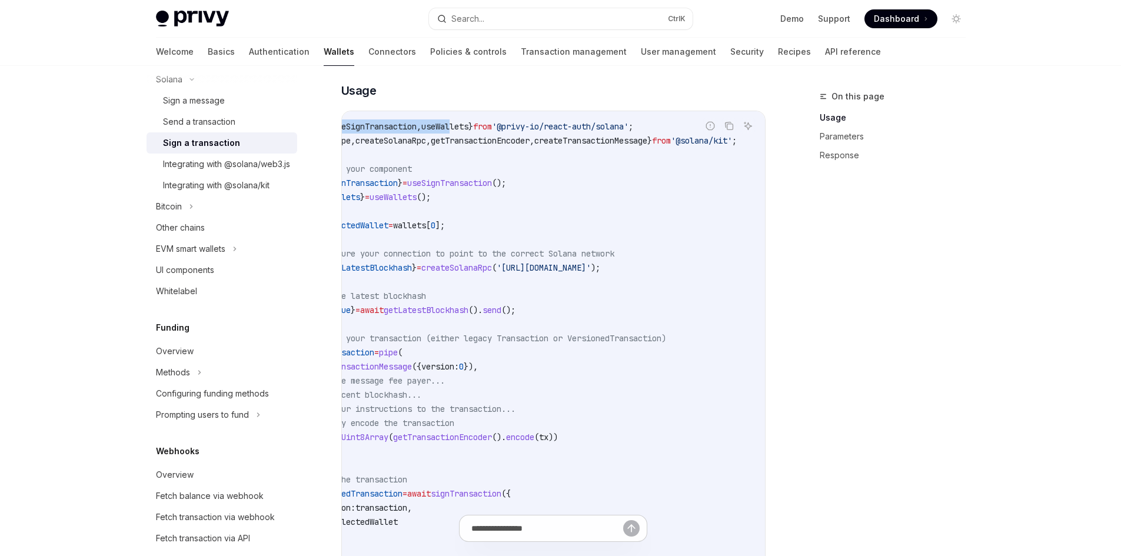
scroll to position [0, 0]
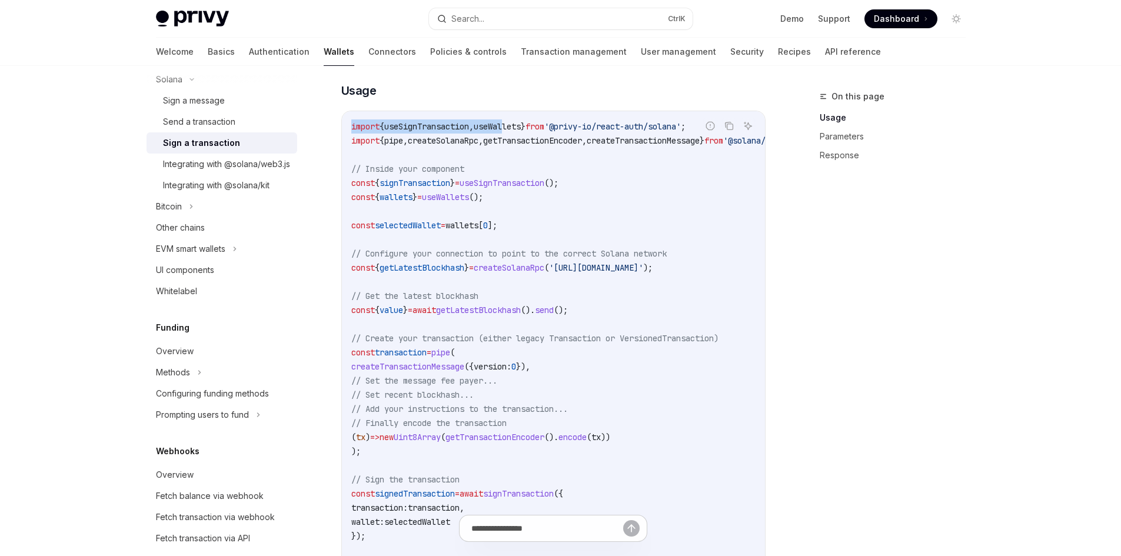
drag, startPoint x: 416, startPoint y: 132, endPoint x: 331, endPoint y: 141, distance: 85.2
click at [331, 141] on div "Solana Sign a transaction OpenAI Open in ChatGPT OpenAI Open in ChatGPT To spon…" at bounding box center [443, 474] width 650 height 1476
click at [434, 132] on span "useSignTransaction" at bounding box center [426, 126] width 85 height 11
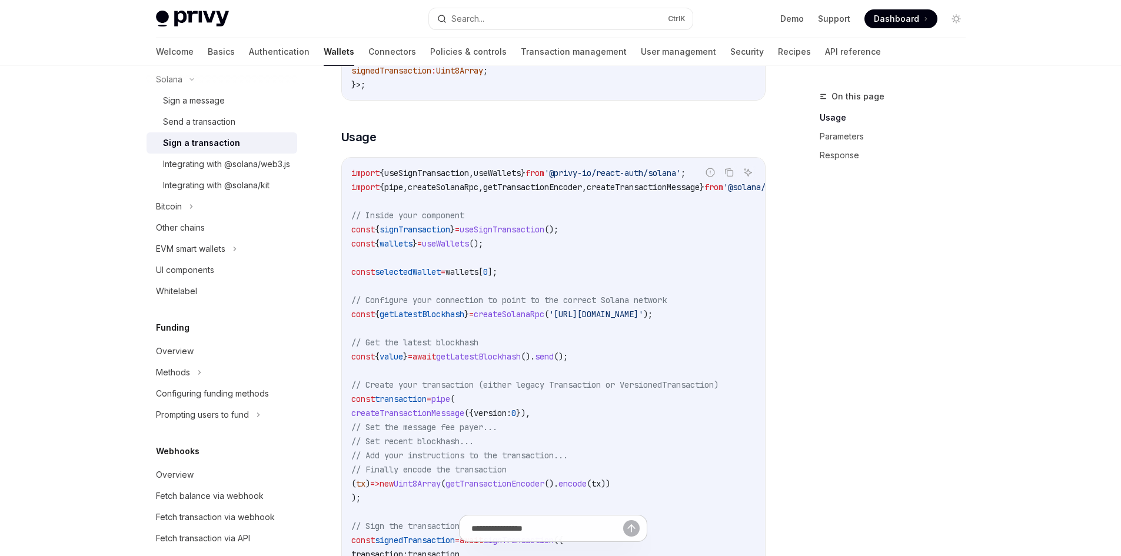
scroll to position [294, 0]
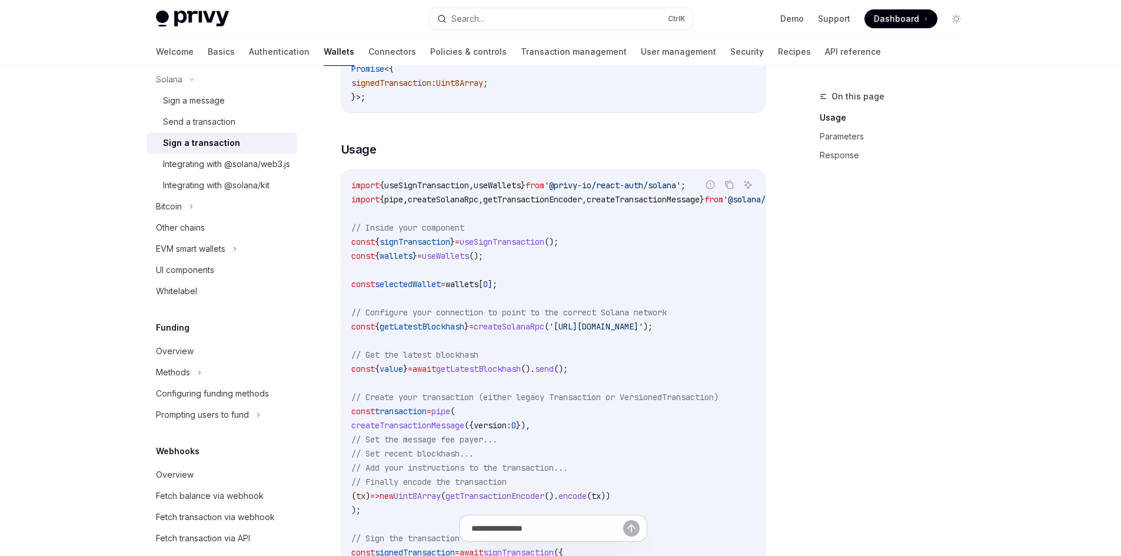
click at [990, 147] on div "Wallets overview Chain support Embedded wallets Create a wallet Get a wallet Up…" at bounding box center [561, 522] width 867 height 1500
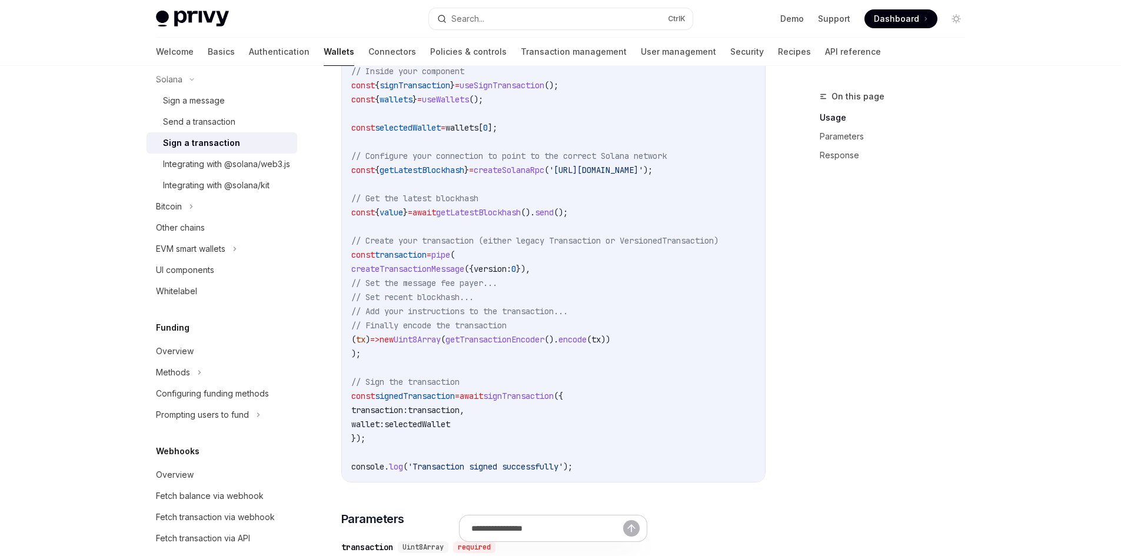
scroll to position [471, 0]
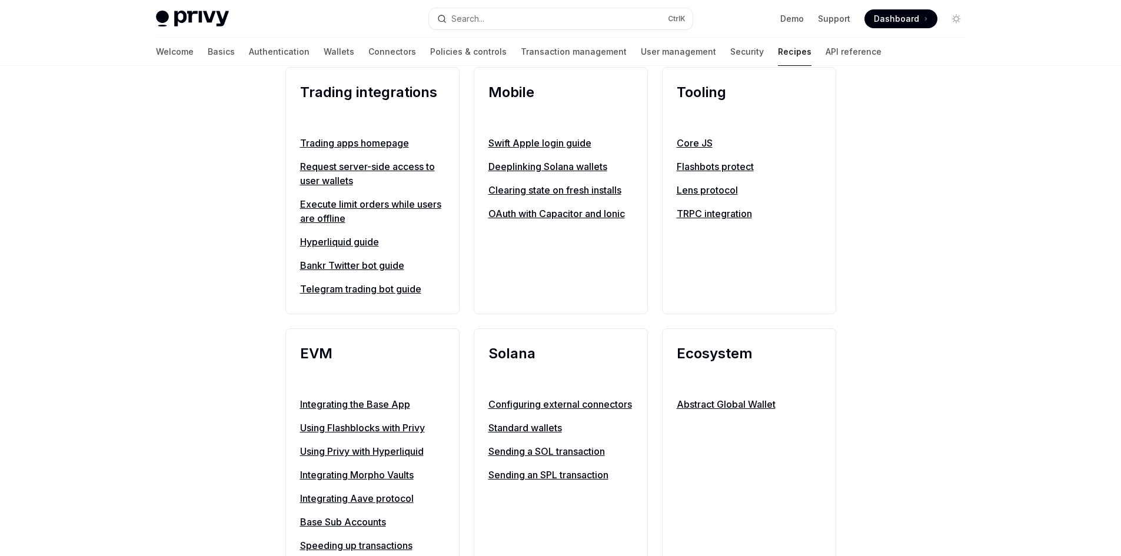
scroll to position [1118, 0]
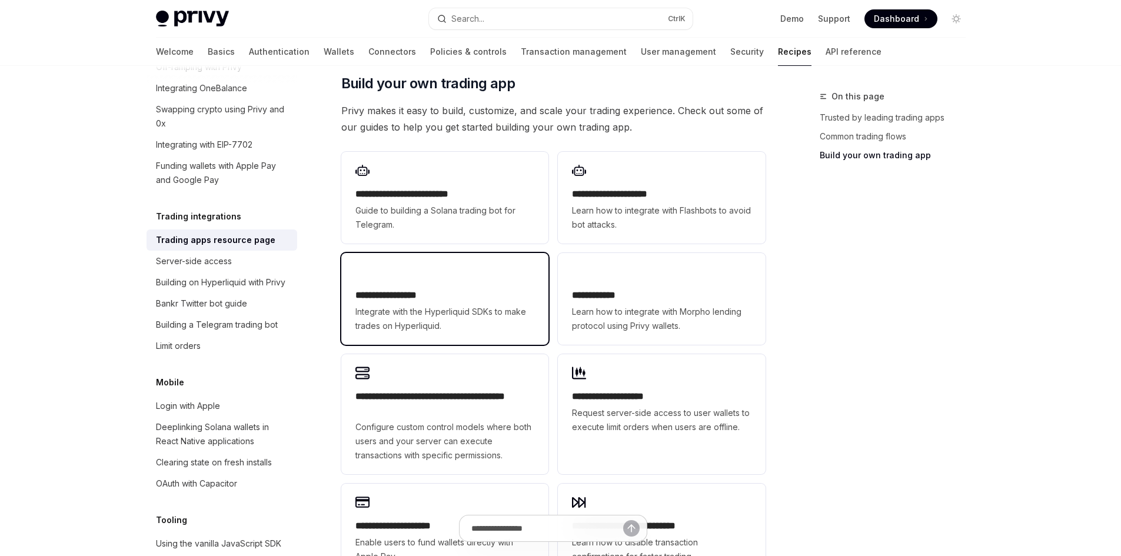
scroll to position [648, 0]
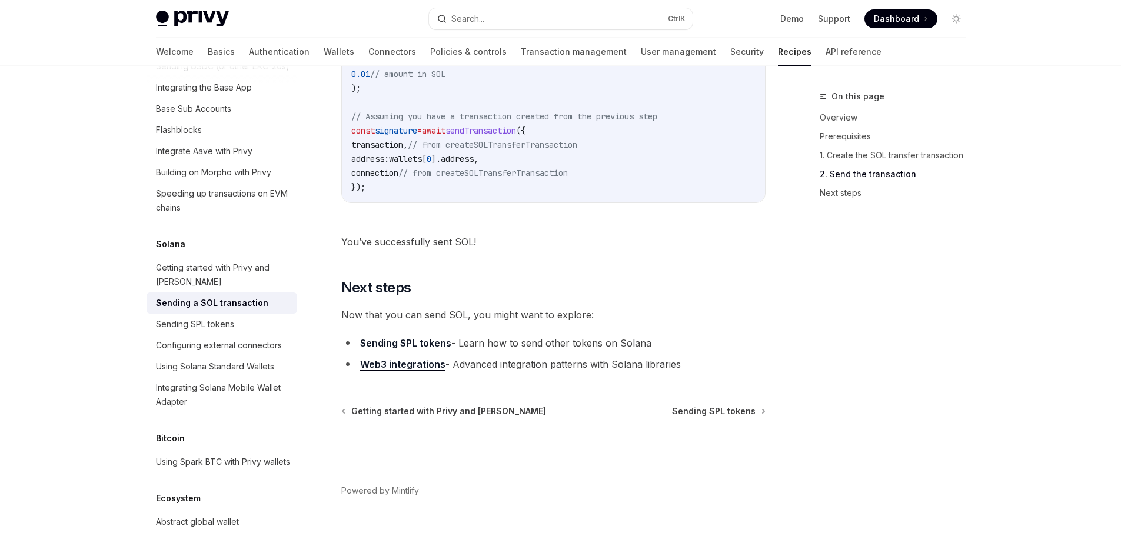
scroll to position [1386, 0]
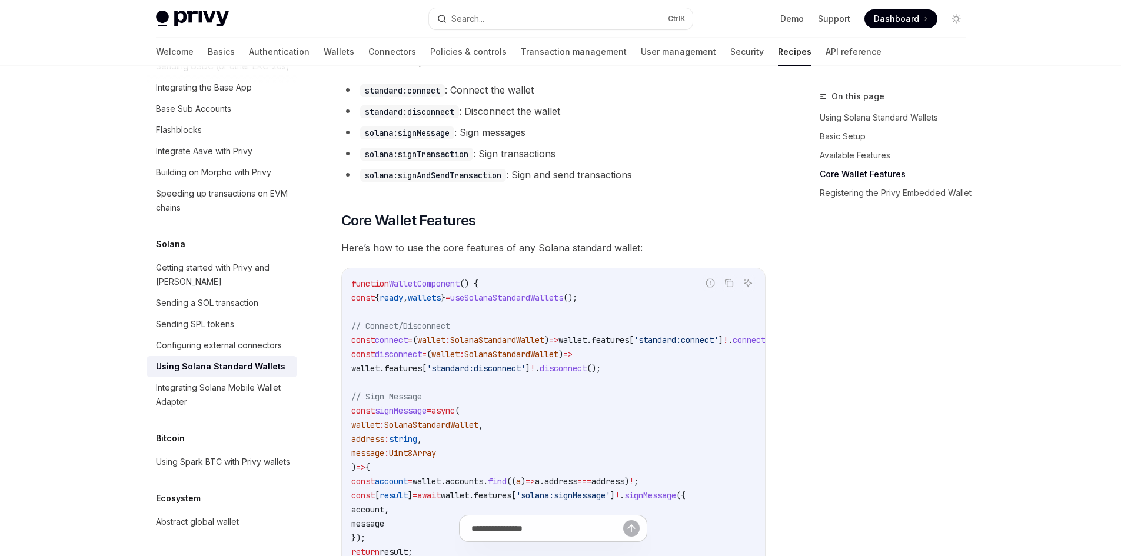
scroll to position [412, 0]
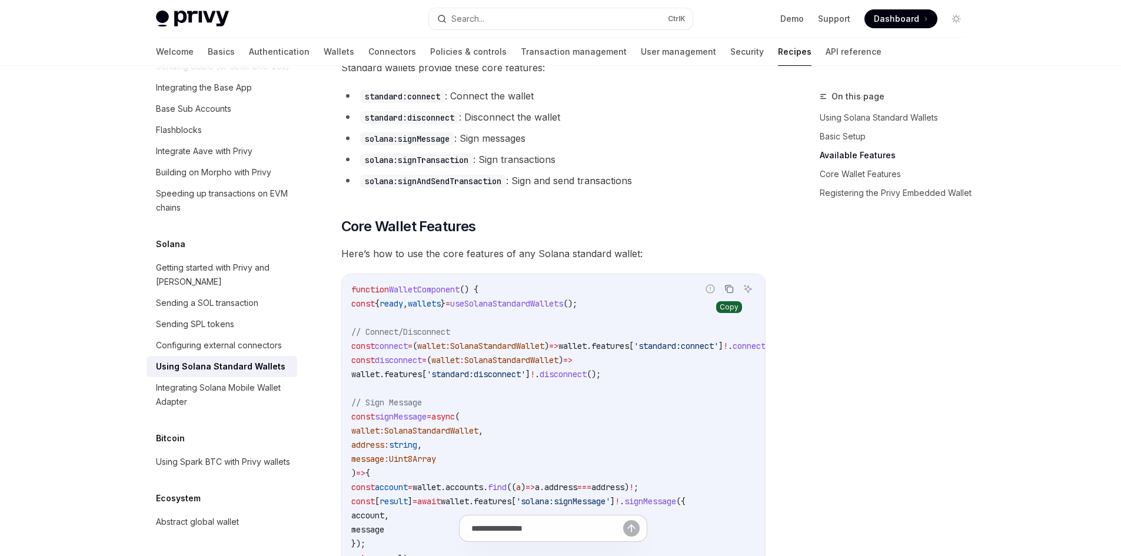
click at [732, 290] on icon "Copy the contents from the code block" at bounding box center [729, 288] width 9 height 9
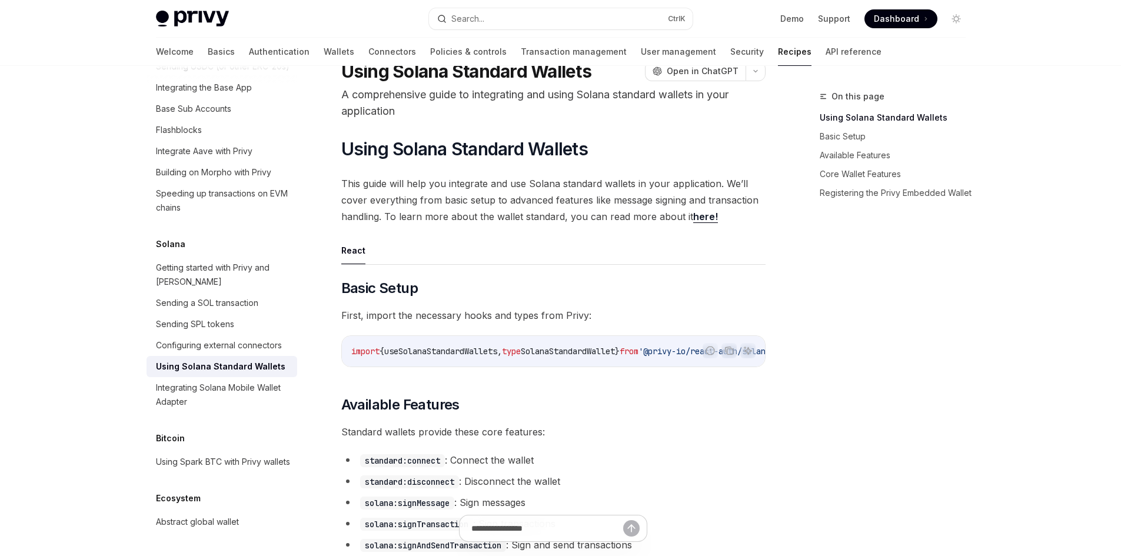
scroll to position [0, 0]
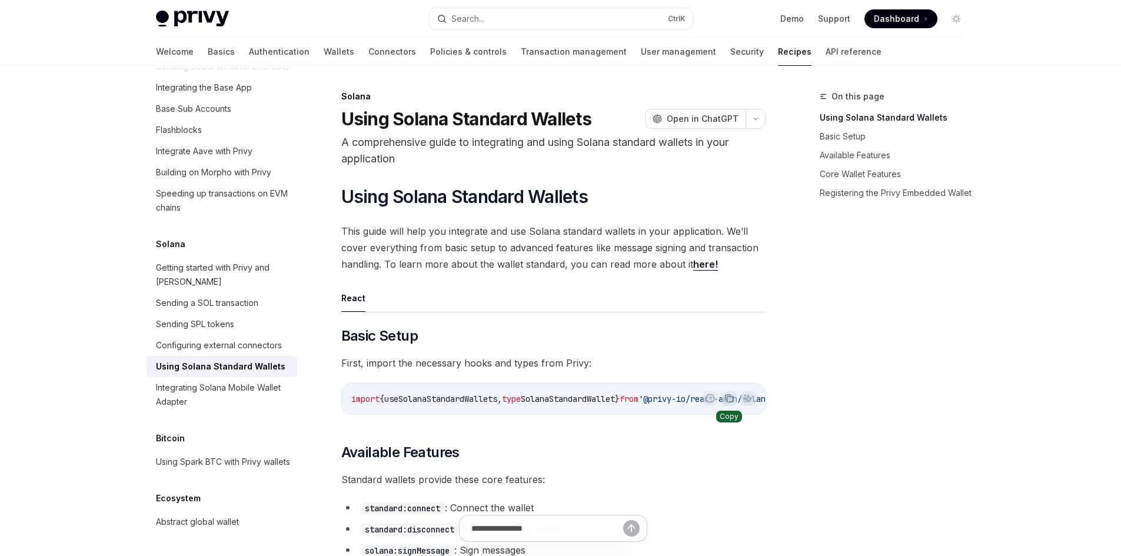
click at [727, 401] on icon "Copy the contents from the code block" at bounding box center [730, 399] width 6 height 6
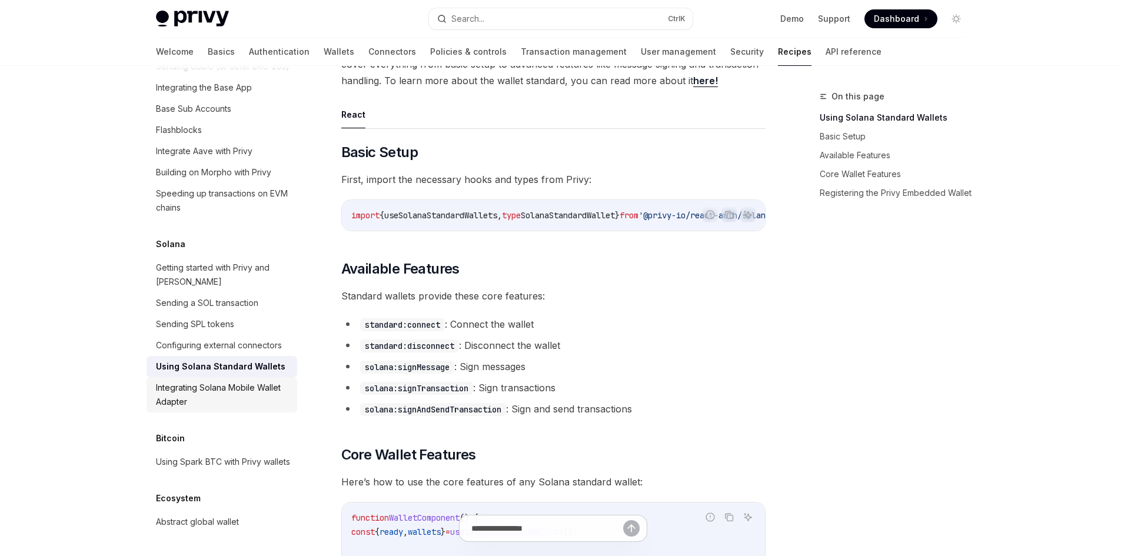
scroll to position [118, 0]
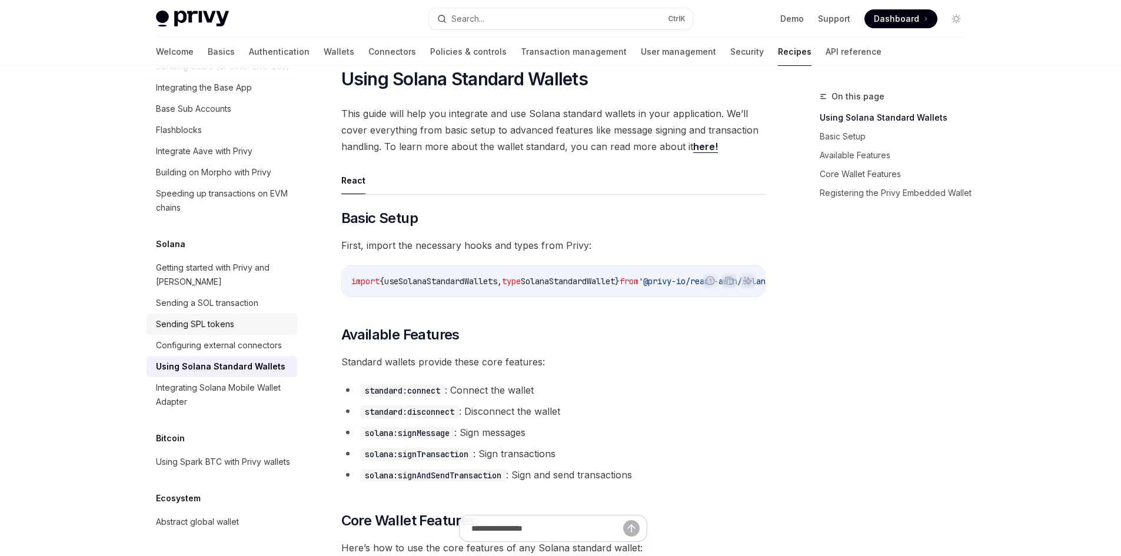
click at [224, 317] on div "Sending SPL tokens" at bounding box center [195, 324] width 78 height 14
type textarea "*"
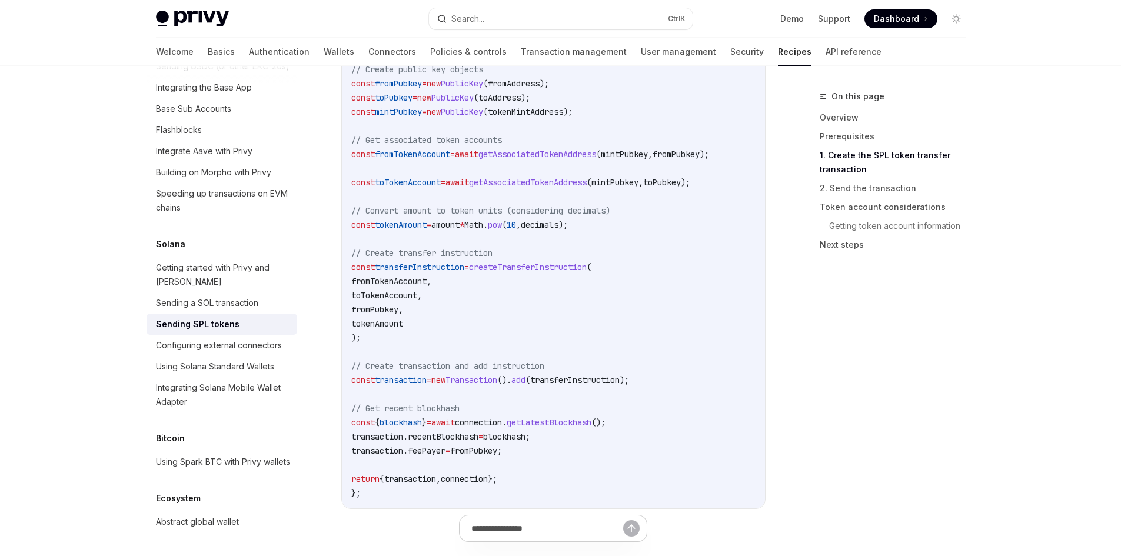
scroll to position [883, 0]
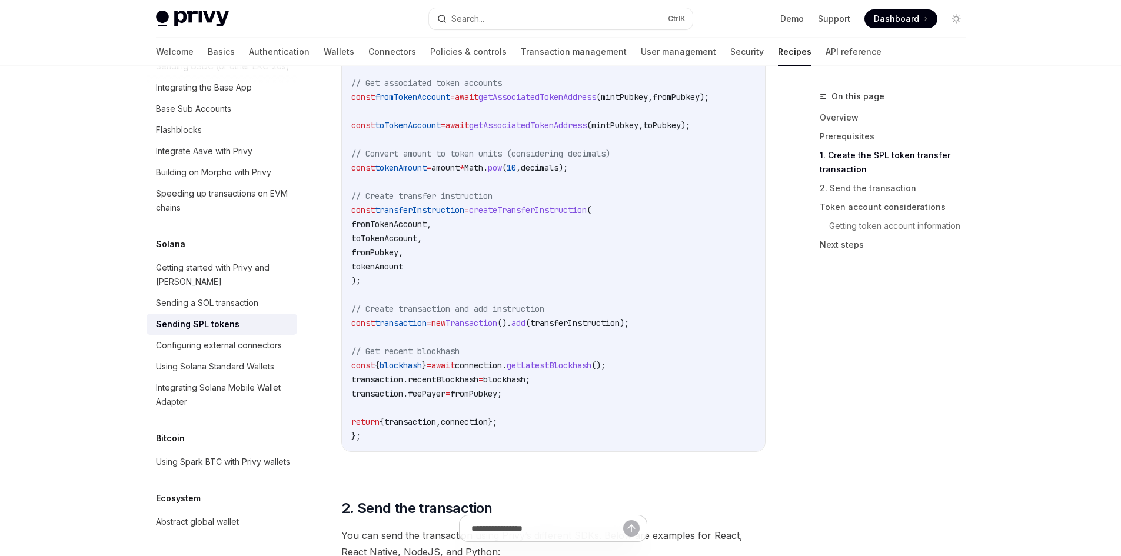
click at [1002, 171] on div "Privy Docs home page Search... Ctrl K Demo Support Dashboard Dashboard Search..…" at bounding box center [560, 383] width 1121 height 2532
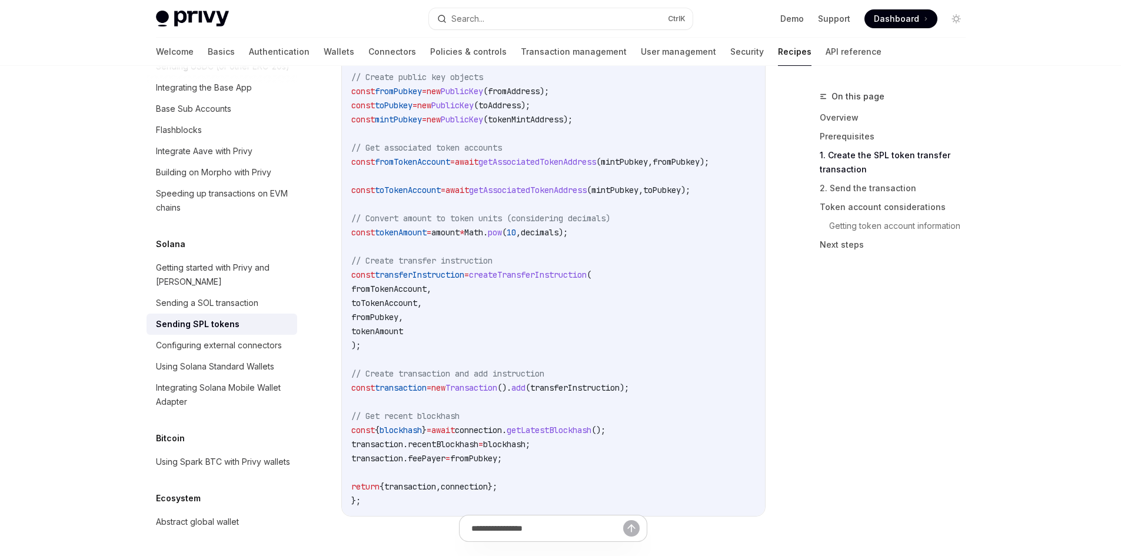
scroll to position [824, 0]
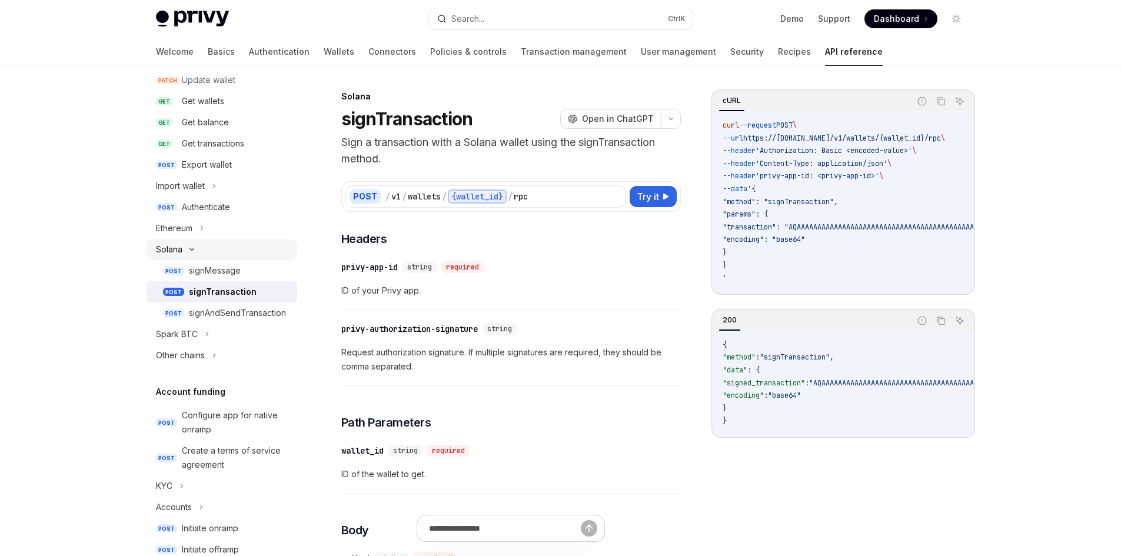
scroll to position [177, 0]
